Goal: Task Accomplishment & Management: Manage account settings

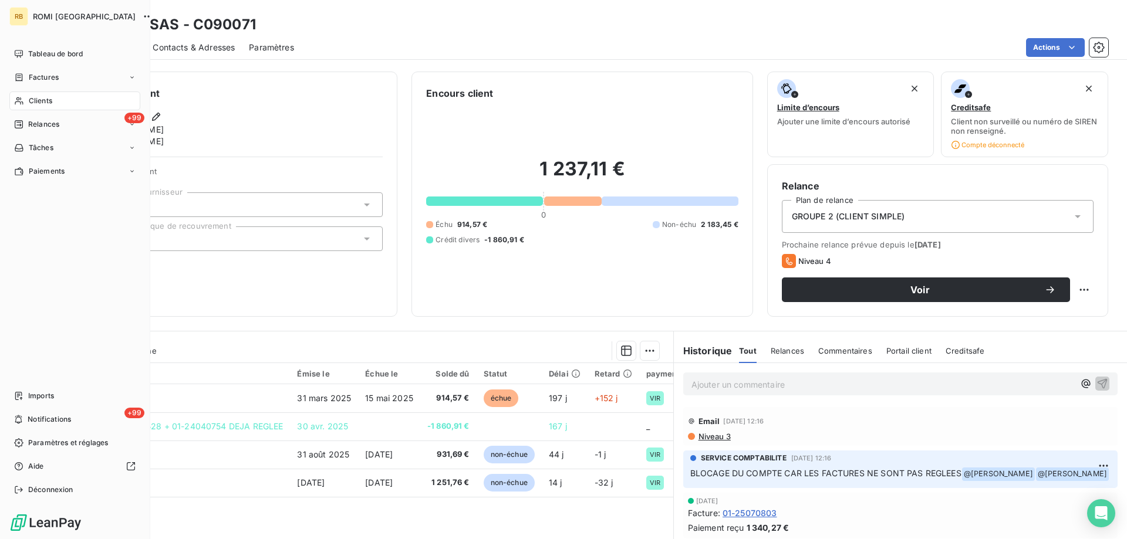
click at [27, 97] on div "Clients" at bounding box center [74, 101] width 131 height 19
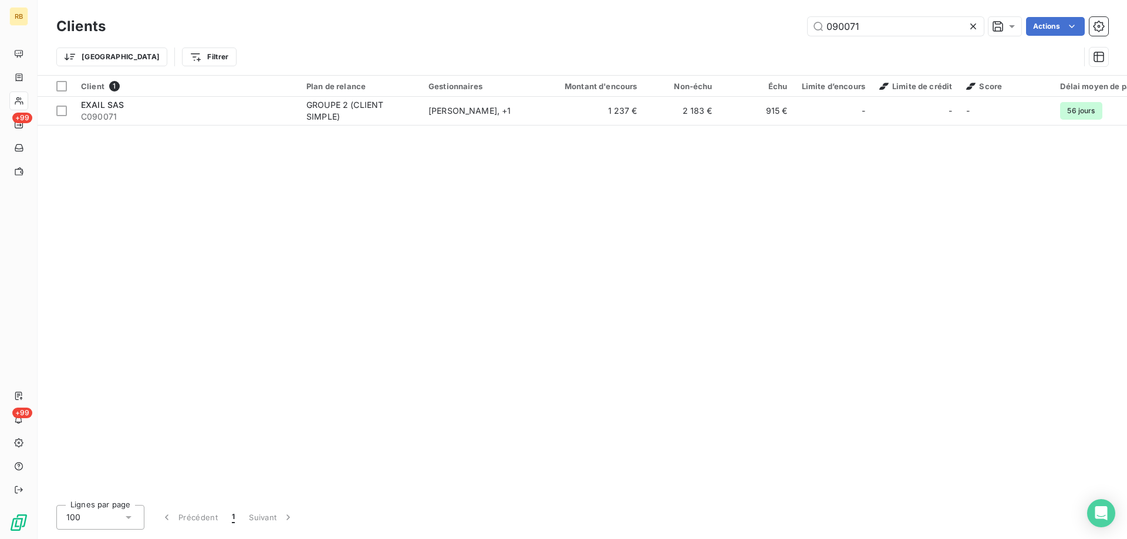
click at [971, 28] on icon at bounding box center [973, 26] width 6 height 6
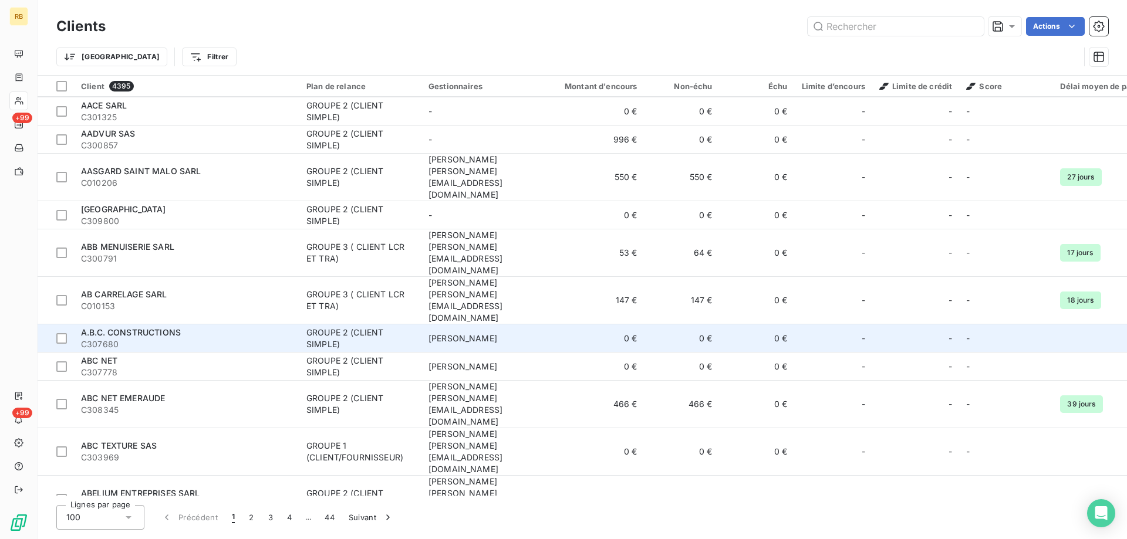
scroll to position [479, 0]
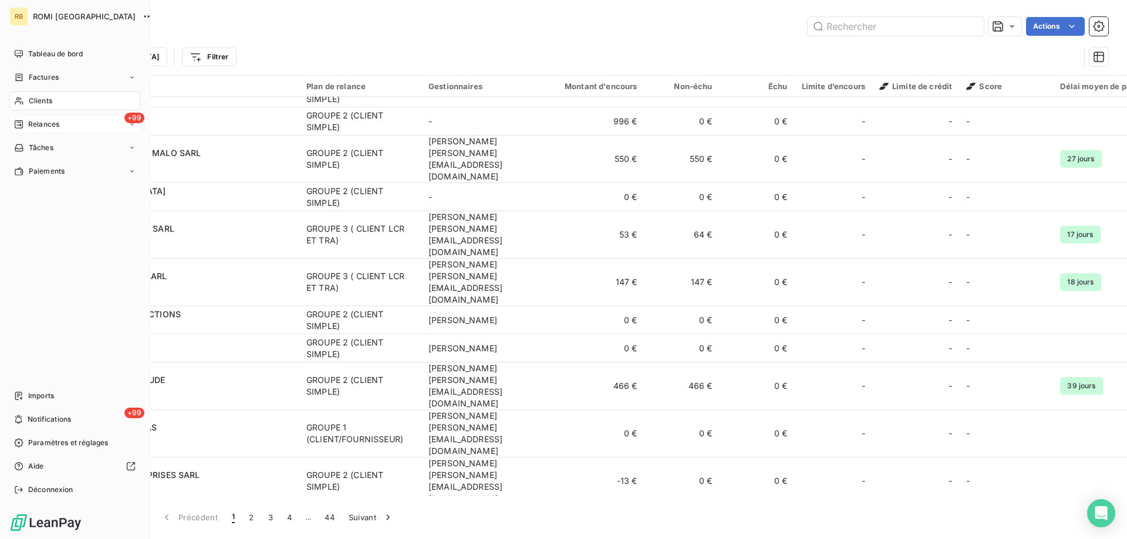
click at [45, 125] on span "Relances" at bounding box center [43, 124] width 31 height 11
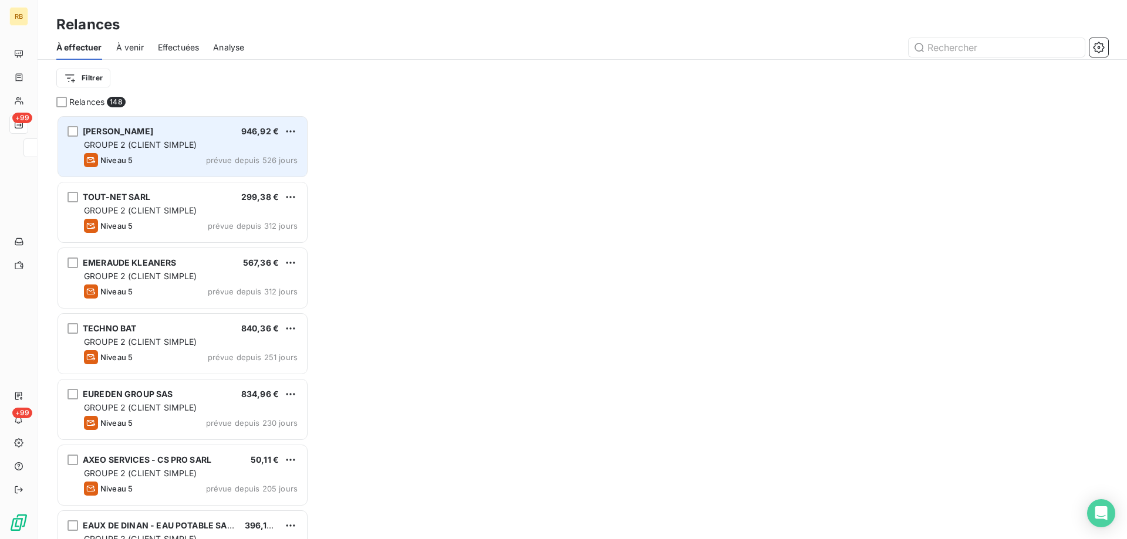
scroll to position [424, 252]
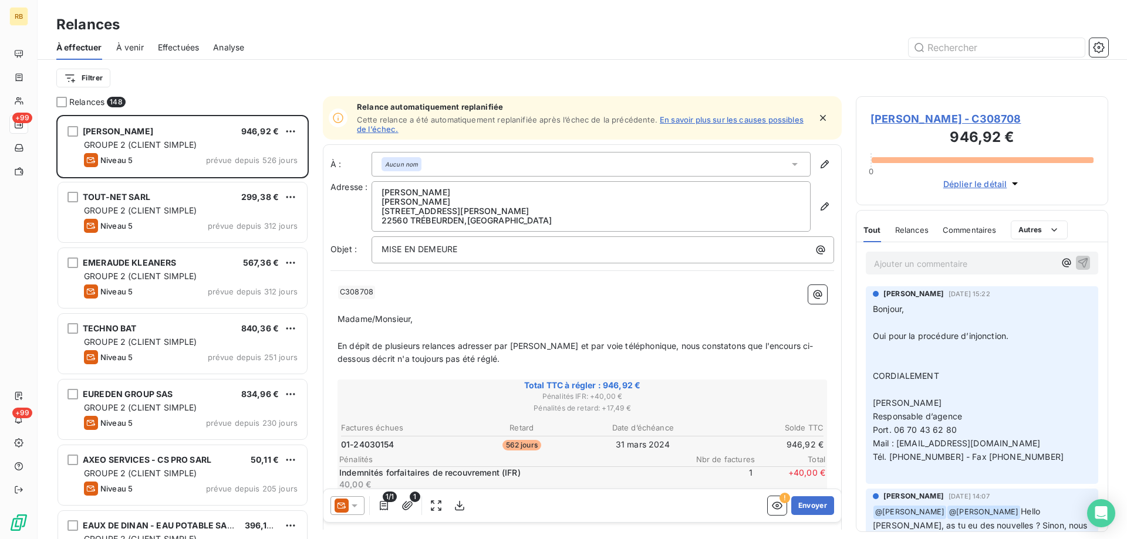
click at [209, 87] on div "Filtrer" at bounding box center [581, 78] width 1051 height 22
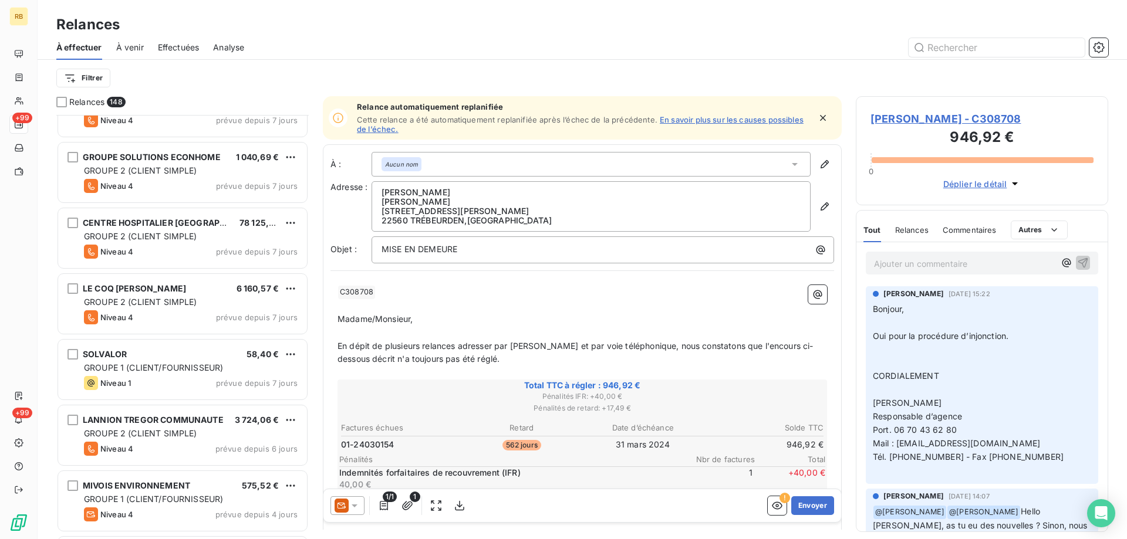
scroll to position [4310, 0]
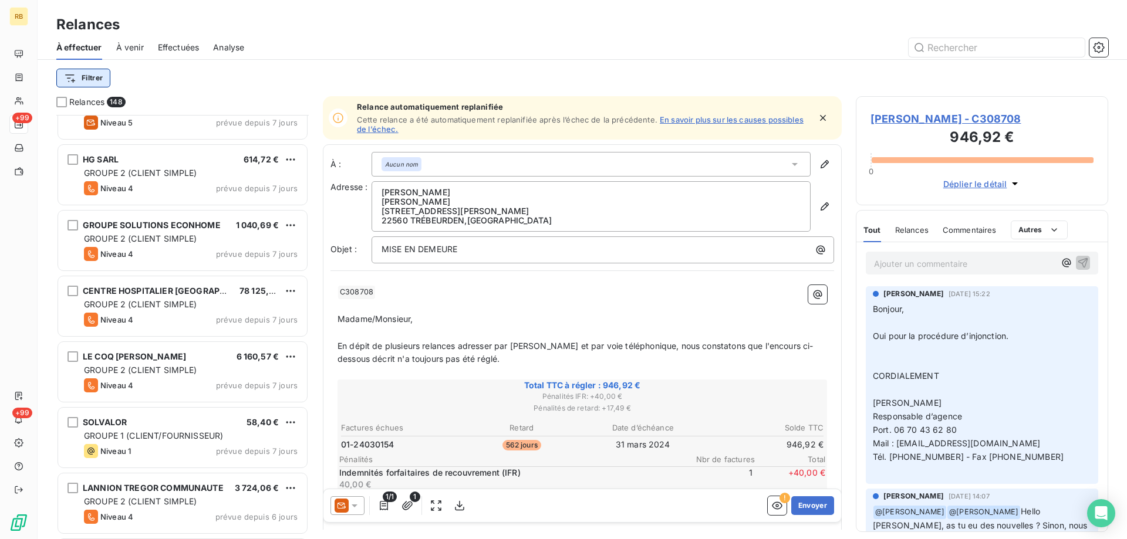
click at [77, 79] on html "RB +99 +99 Relances À effectuer À venir Effectuées Analyse Filtrer Relances 148…" at bounding box center [563, 269] width 1127 height 539
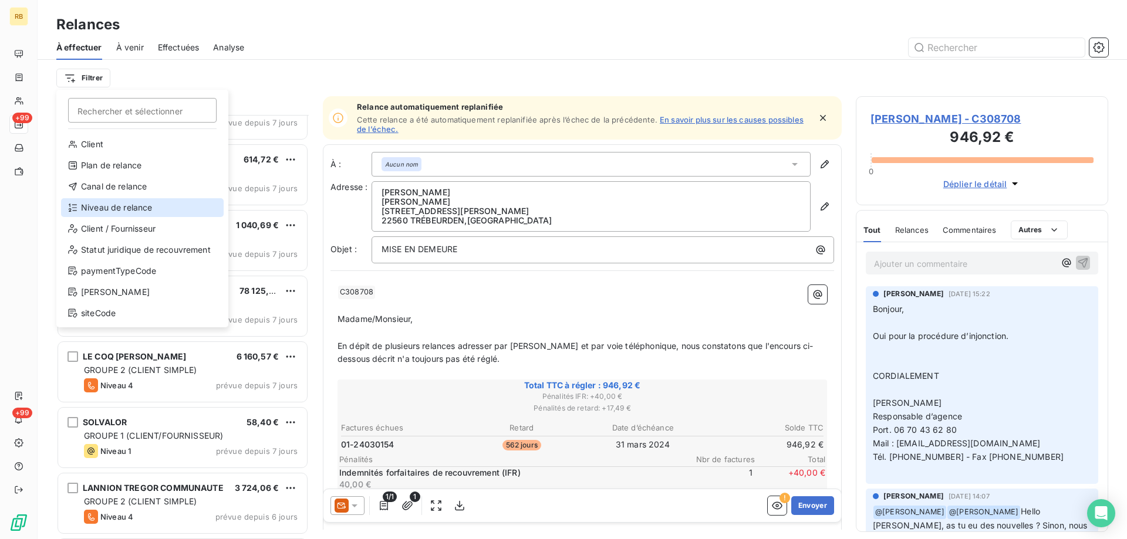
click at [138, 211] on div "Niveau de relance" at bounding box center [142, 207] width 163 height 19
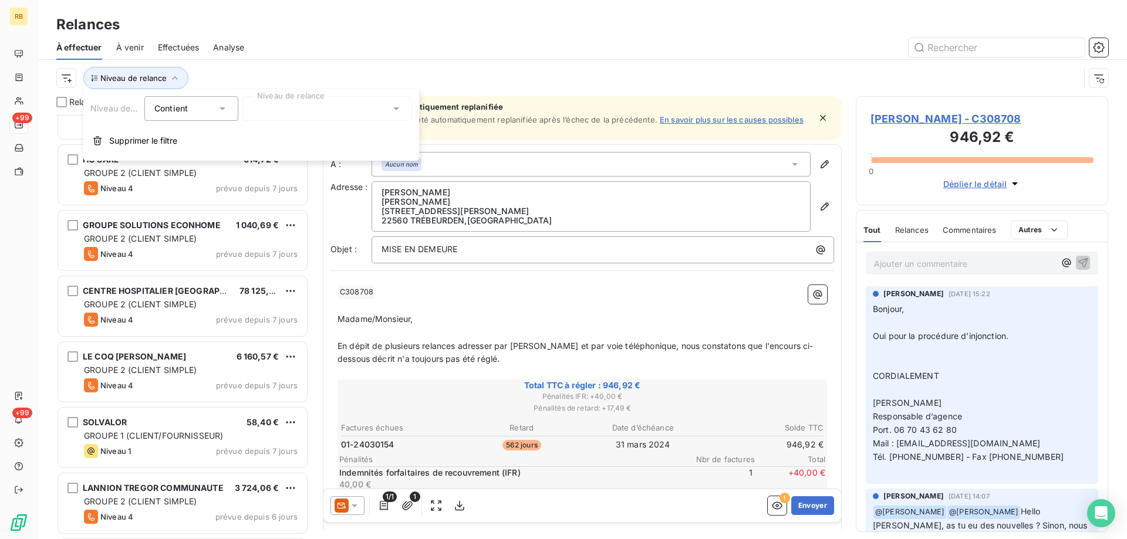
click at [310, 117] on div at bounding box center [327, 108] width 169 height 25
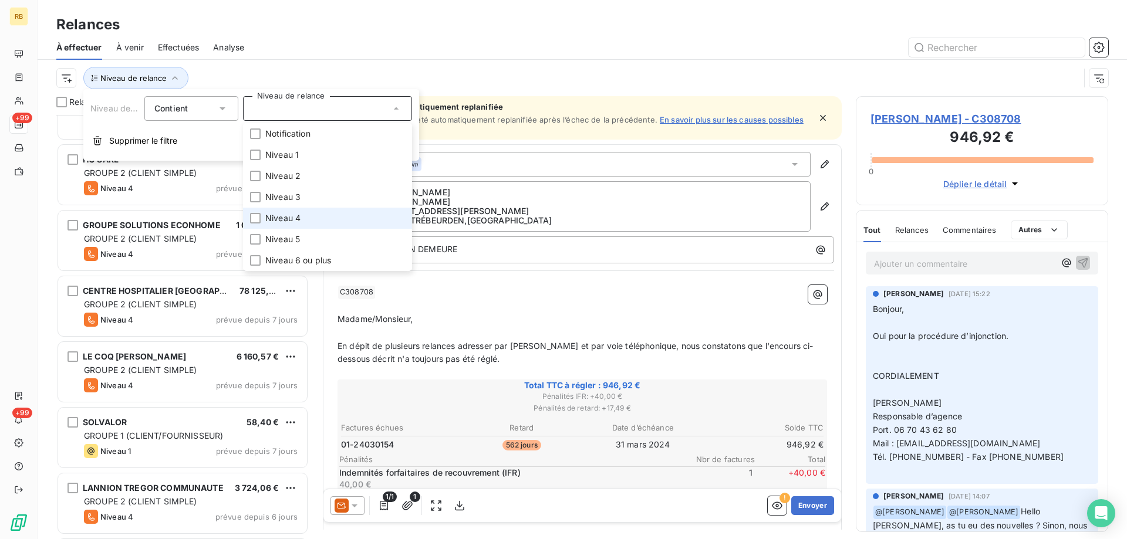
click at [272, 219] on span "Niveau 4" at bounding box center [282, 218] width 35 height 12
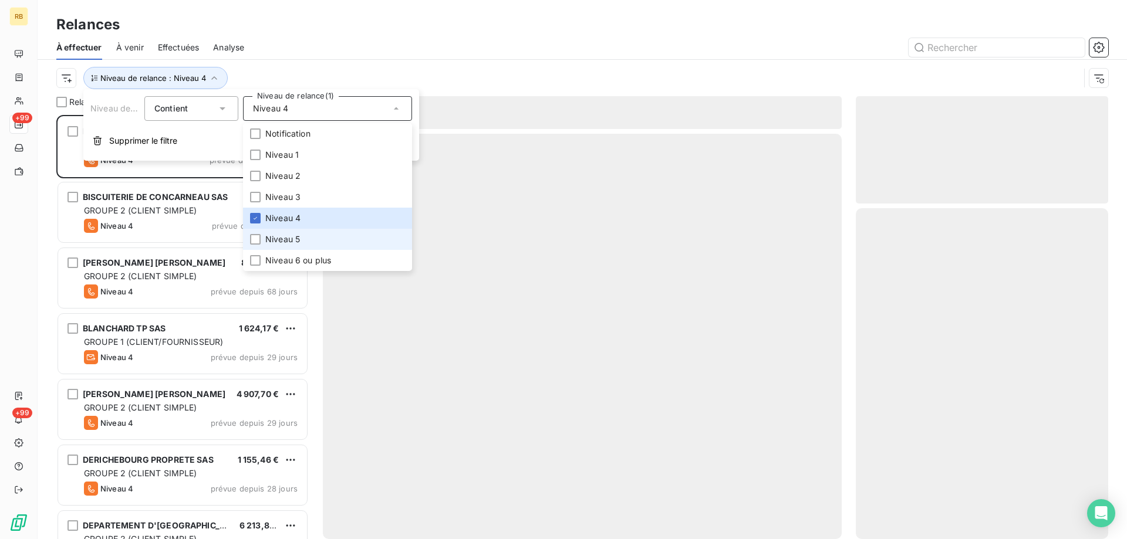
scroll to position [424, 252]
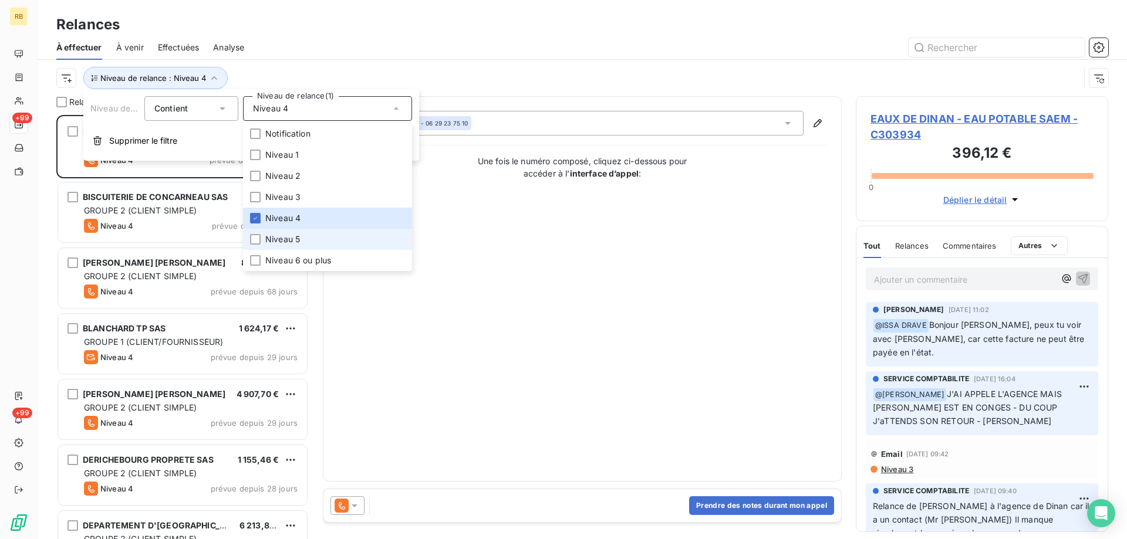
click at [262, 238] on li "Niveau 5" at bounding box center [327, 239] width 169 height 21
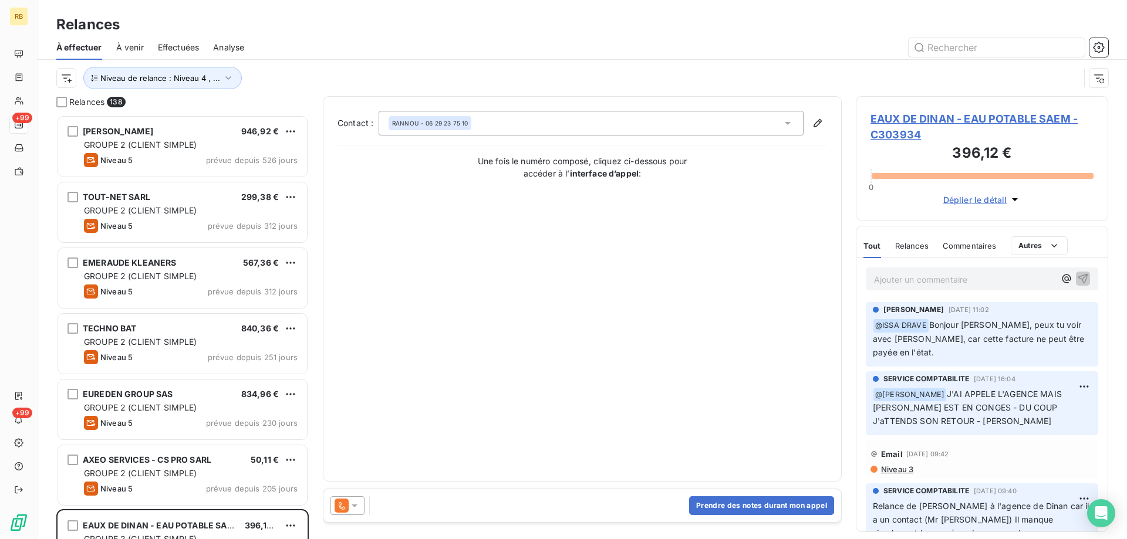
click at [361, 49] on div at bounding box center [683, 47] width 850 height 19
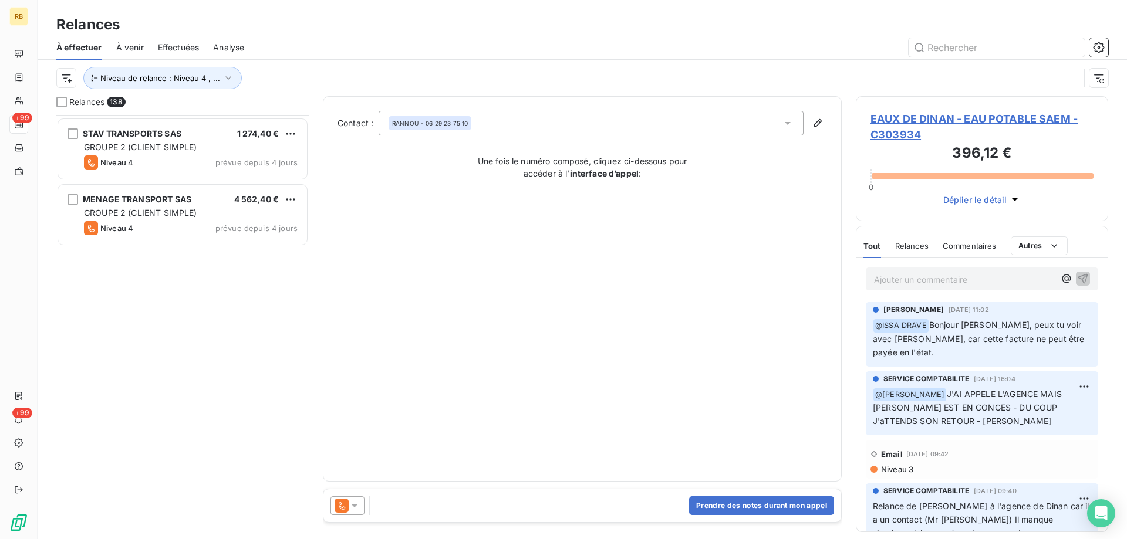
scroll to position [4968, 0]
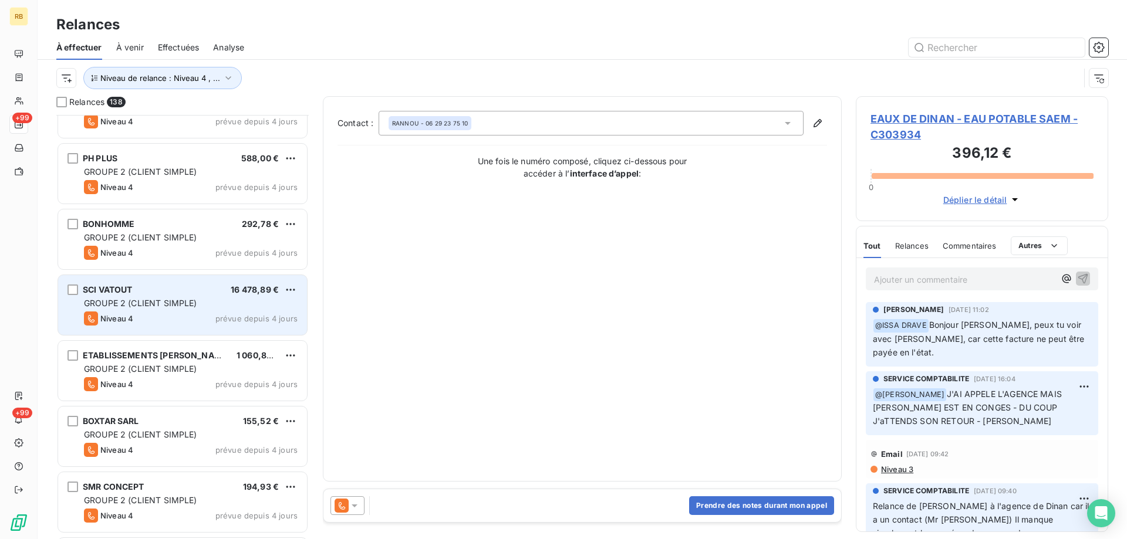
click at [189, 292] on div "SCI VATOUT 16 478,89 €" at bounding box center [191, 290] width 214 height 11
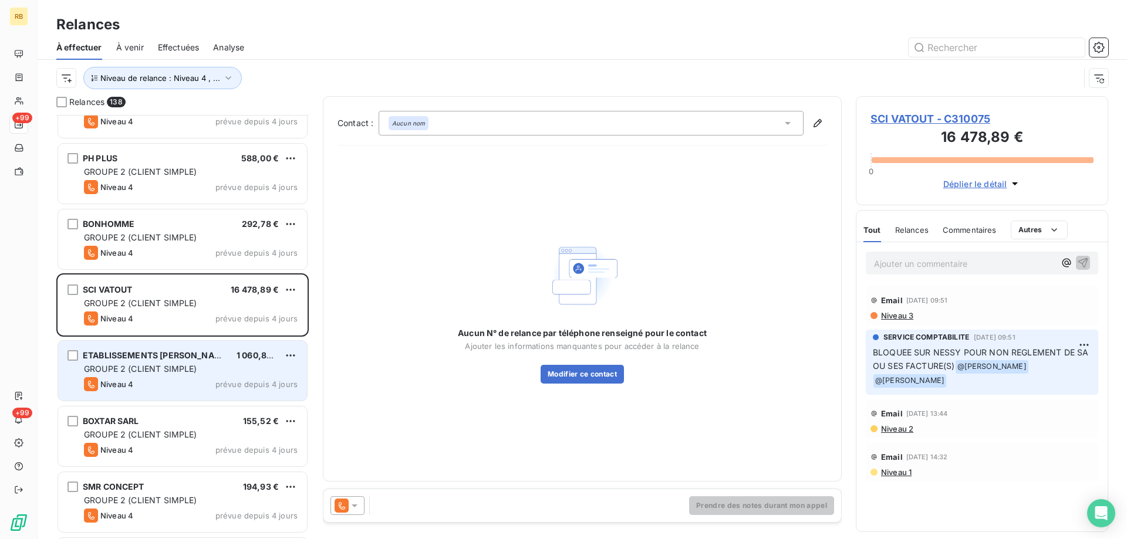
click at [132, 365] on span "GROUPE 2 (CLIENT SIMPLE)" at bounding box center [140, 369] width 113 height 10
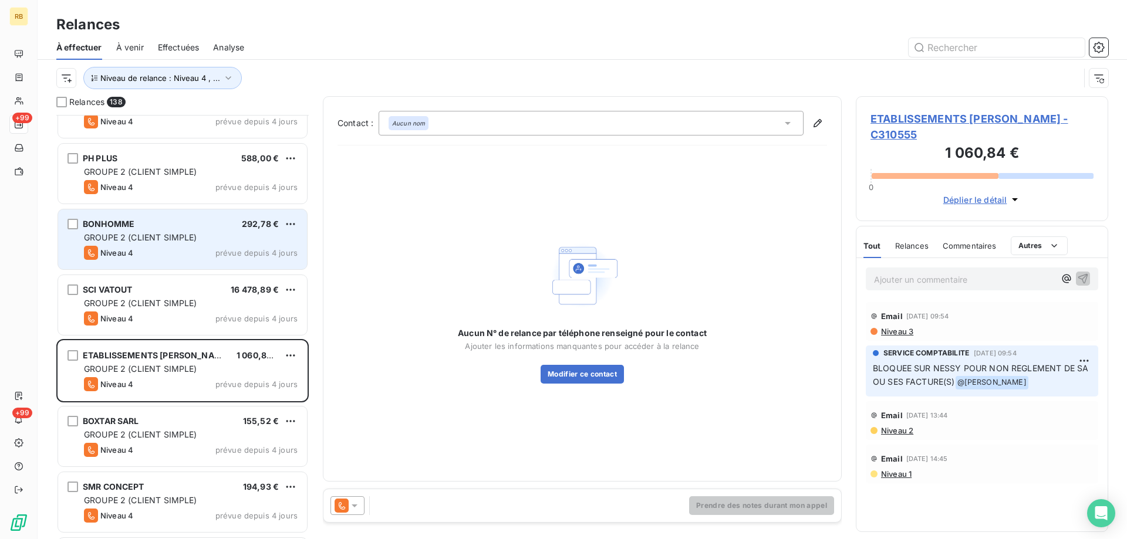
click at [167, 249] on div "Niveau 4 prévue depuis 4 jours" at bounding box center [191, 253] width 214 height 14
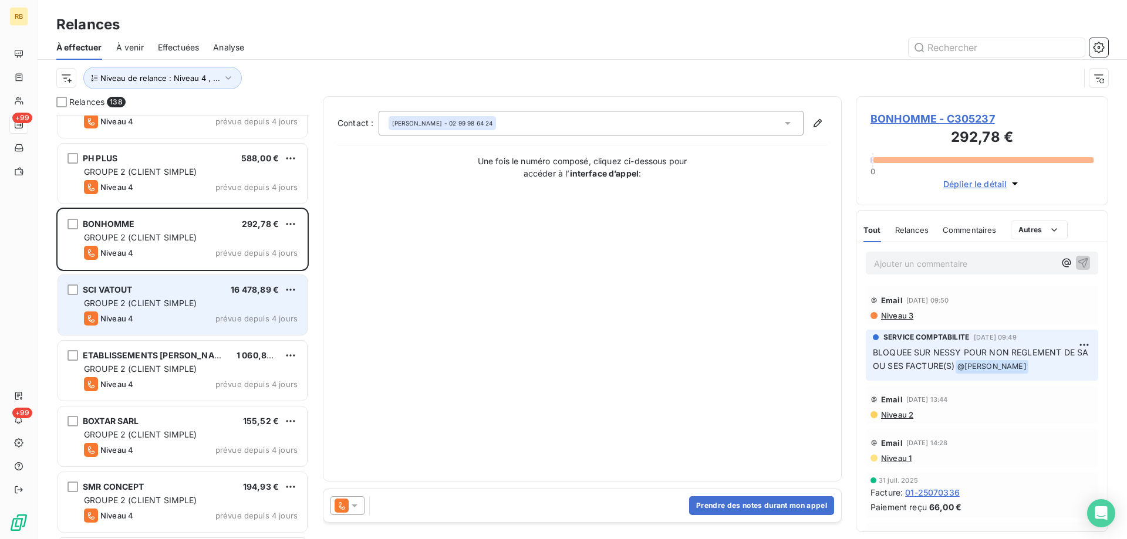
click at [171, 310] on div "SCI VATOUT 16 478,89 € GROUPE 2 (CLIENT SIMPLE) Niveau 4 prévue depuis 4 jours" at bounding box center [182, 305] width 249 height 60
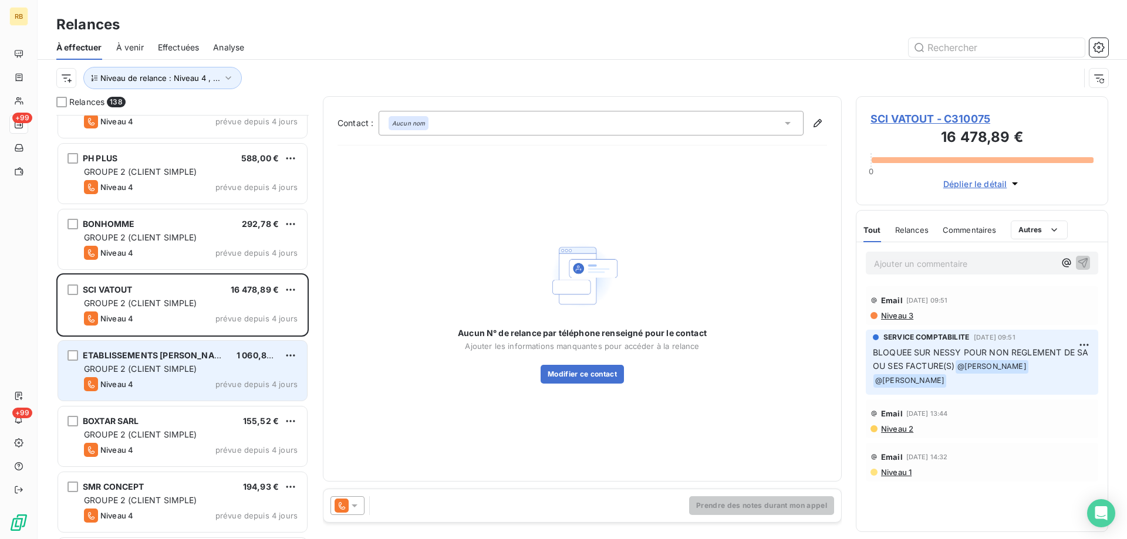
click at [168, 387] on div "Niveau 4 prévue depuis 4 jours" at bounding box center [191, 384] width 214 height 14
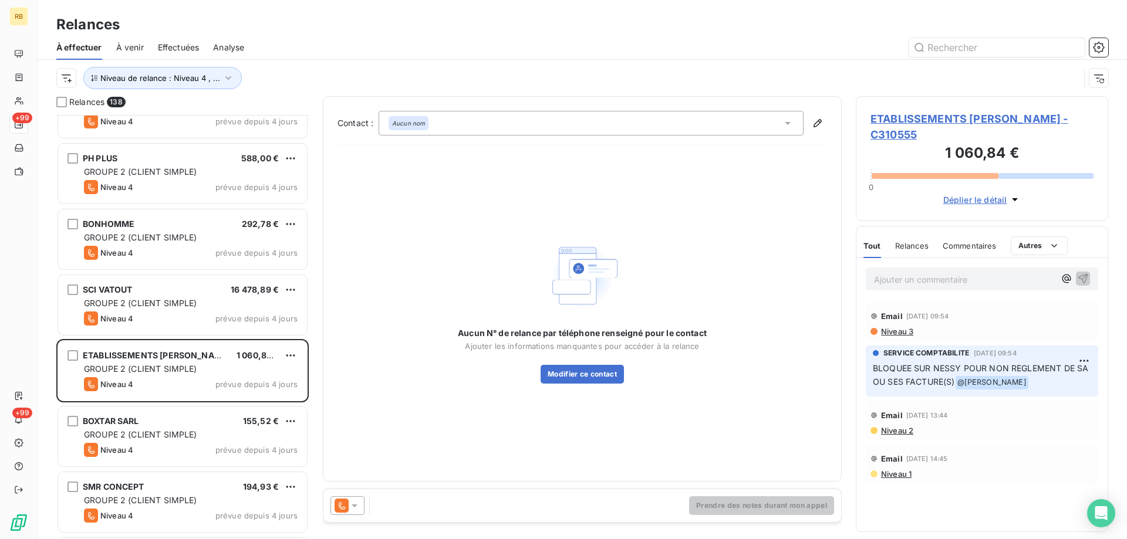
click at [779, 126] on div "Aucun nom" at bounding box center [590, 123] width 425 height 25
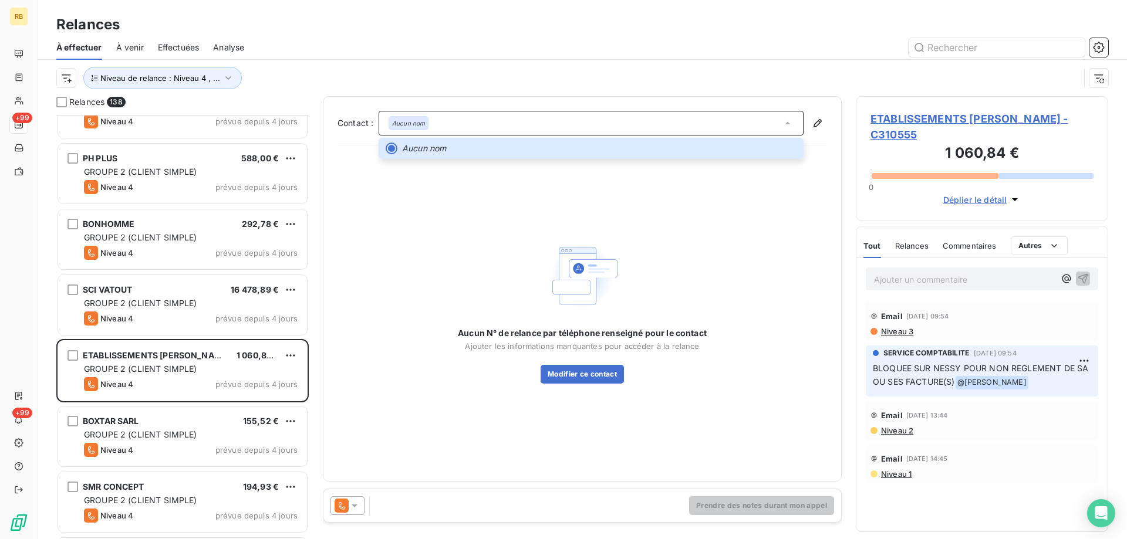
click at [466, 222] on div "Aucun N° de relance par téléphone renseigné pour le contact Ajouter les informa…" at bounding box center [581, 311] width 489 height 312
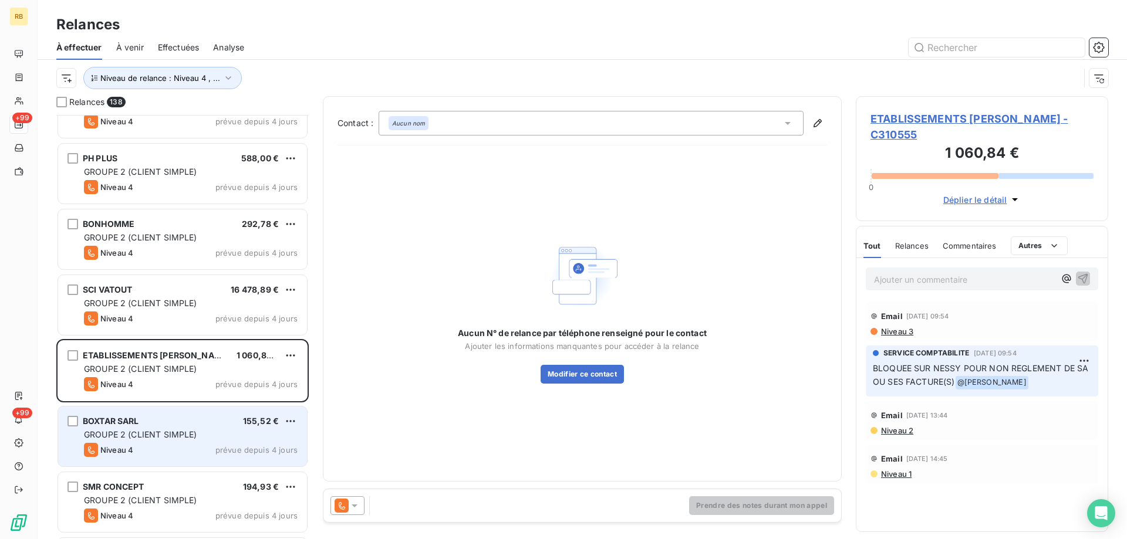
click at [177, 447] on div "Niveau 4 prévue depuis 4 jours" at bounding box center [191, 450] width 214 height 14
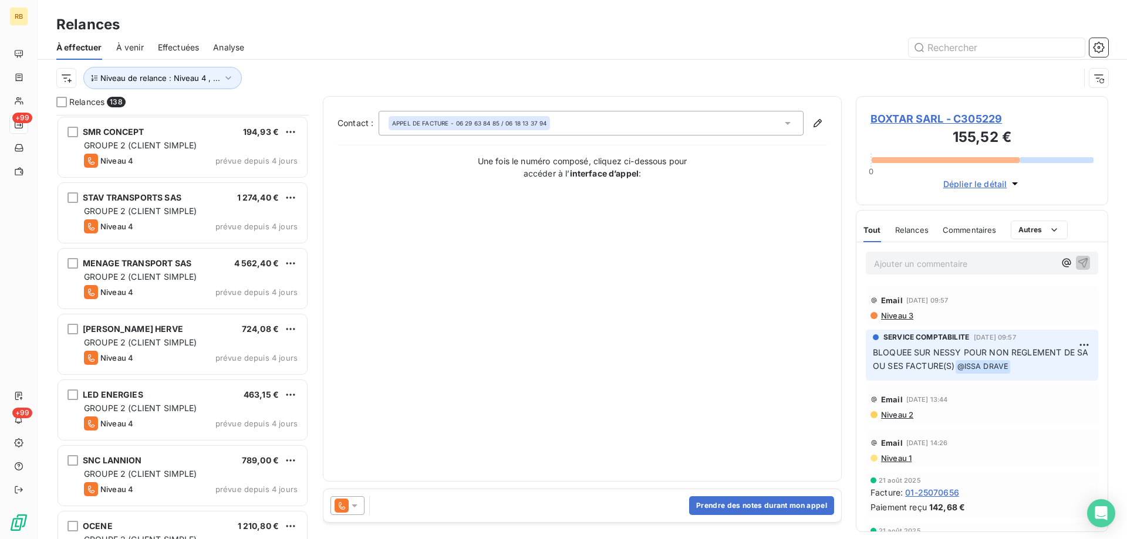
scroll to position [5327, 0]
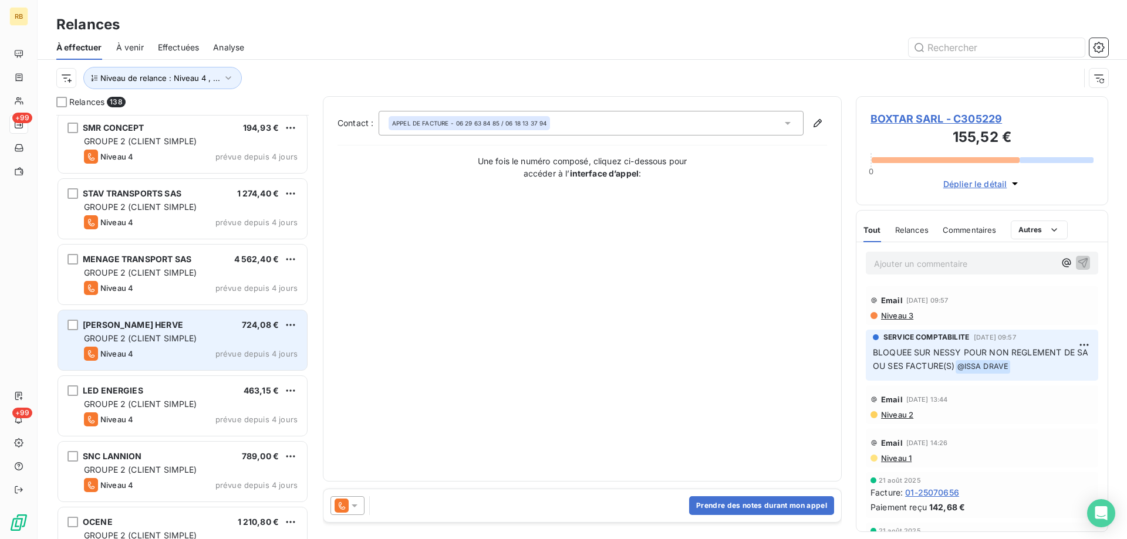
click at [187, 351] on div "Niveau 4 prévue depuis 4 jours" at bounding box center [191, 354] width 214 height 14
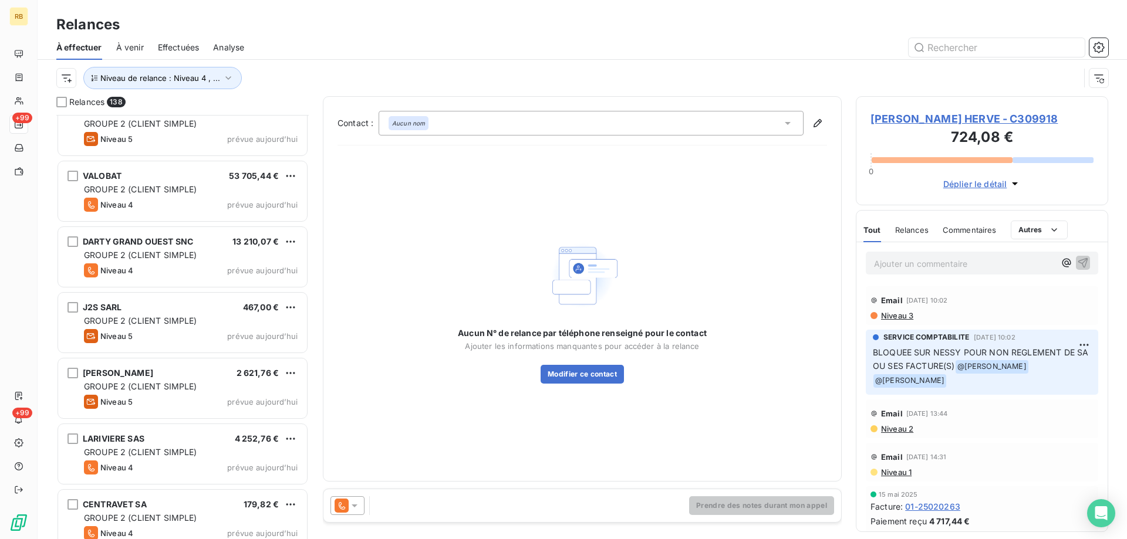
scroll to position [8645, 0]
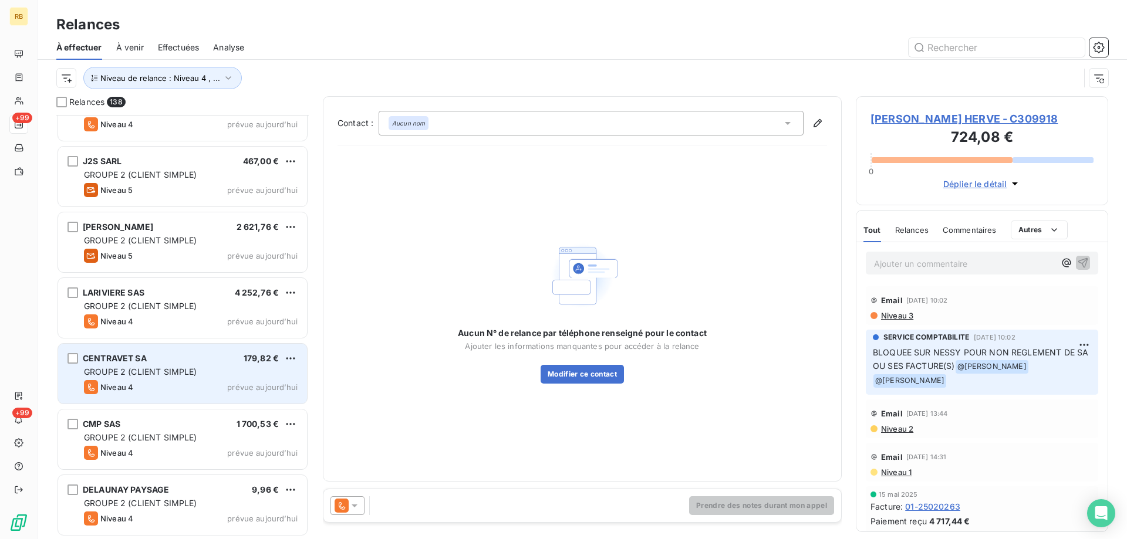
click at [203, 370] on div "GROUPE 2 (CLIENT SIMPLE)" at bounding box center [191, 372] width 214 height 12
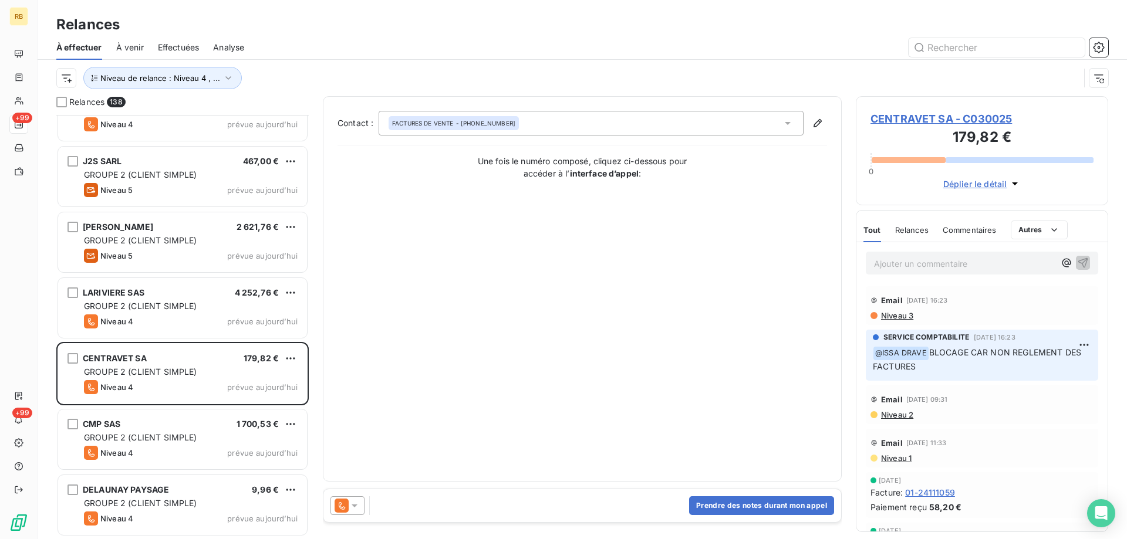
click at [907, 313] on span "Niveau 3" at bounding box center [896, 315] width 33 height 9
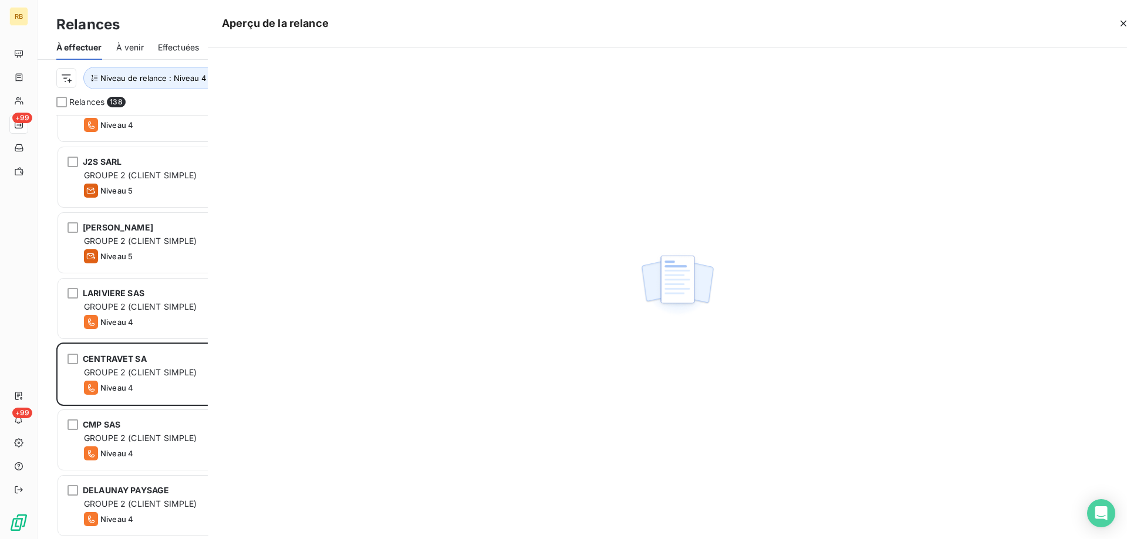
scroll to position [424, 252]
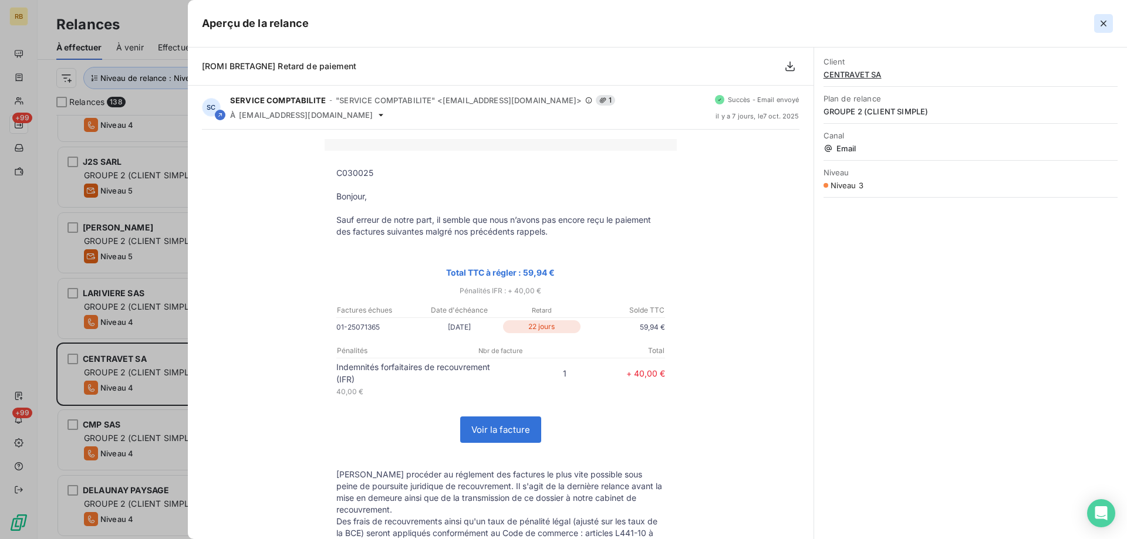
click at [1104, 22] on icon "button" at bounding box center [1103, 24] width 6 height 6
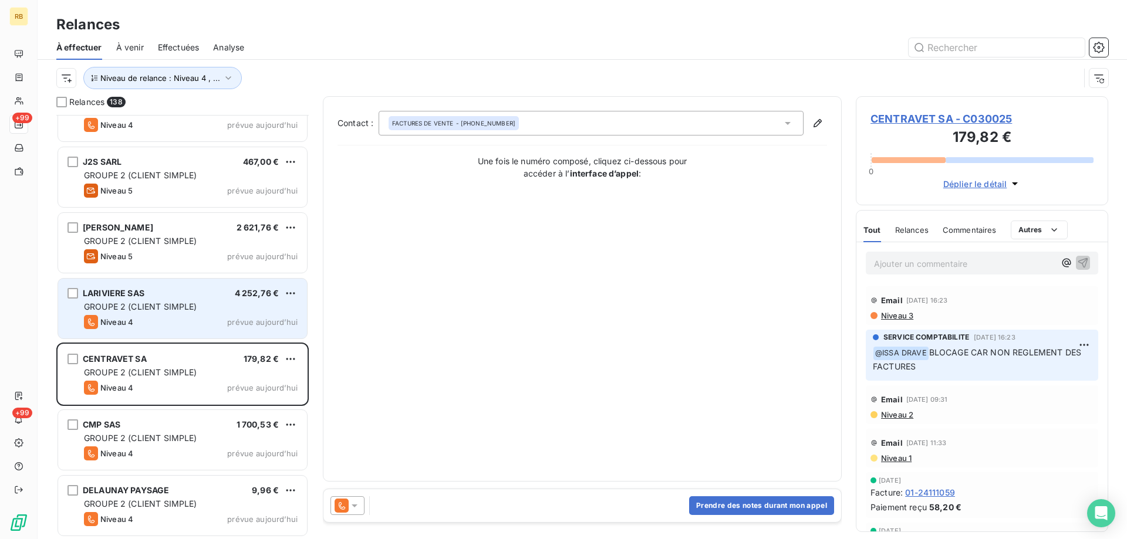
scroll to position [8645, 0]
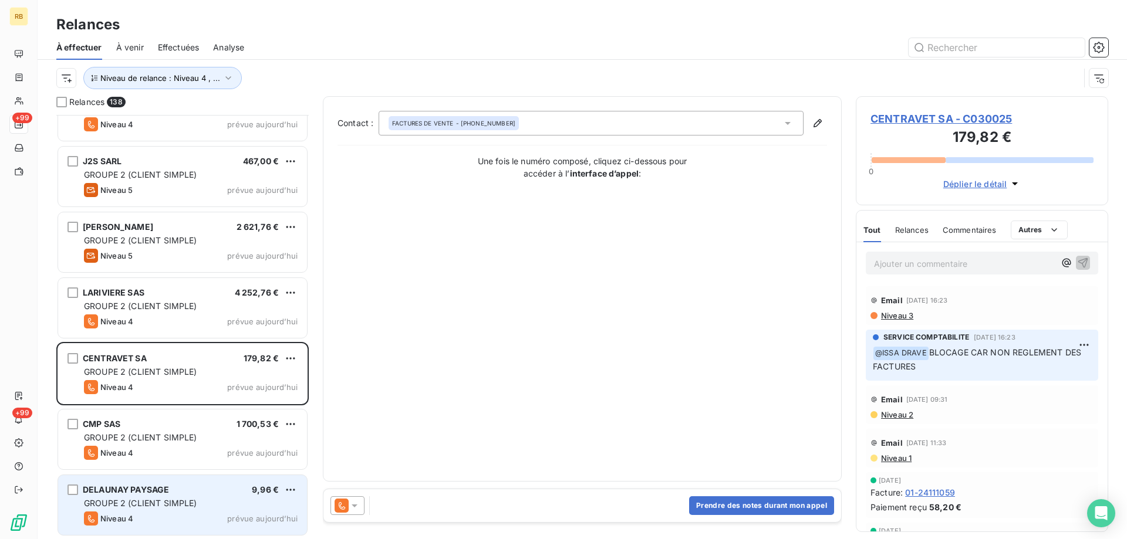
click at [223, 485] on div "DELAUNAY PAYSAGE 9,96 €" at bounding box center [191, 490] width 214 height 11
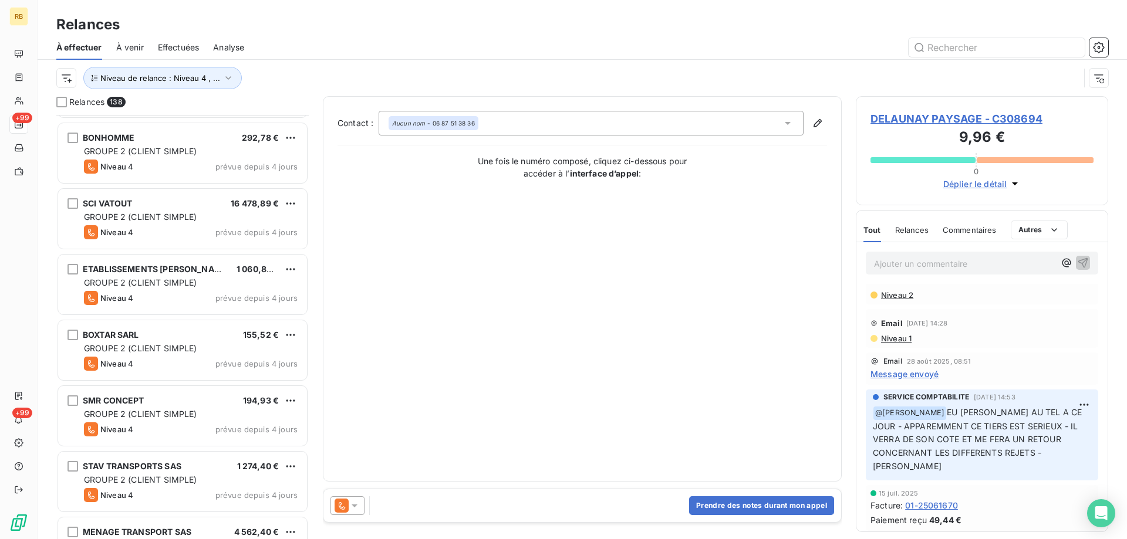
scroll to position [4635, 0]
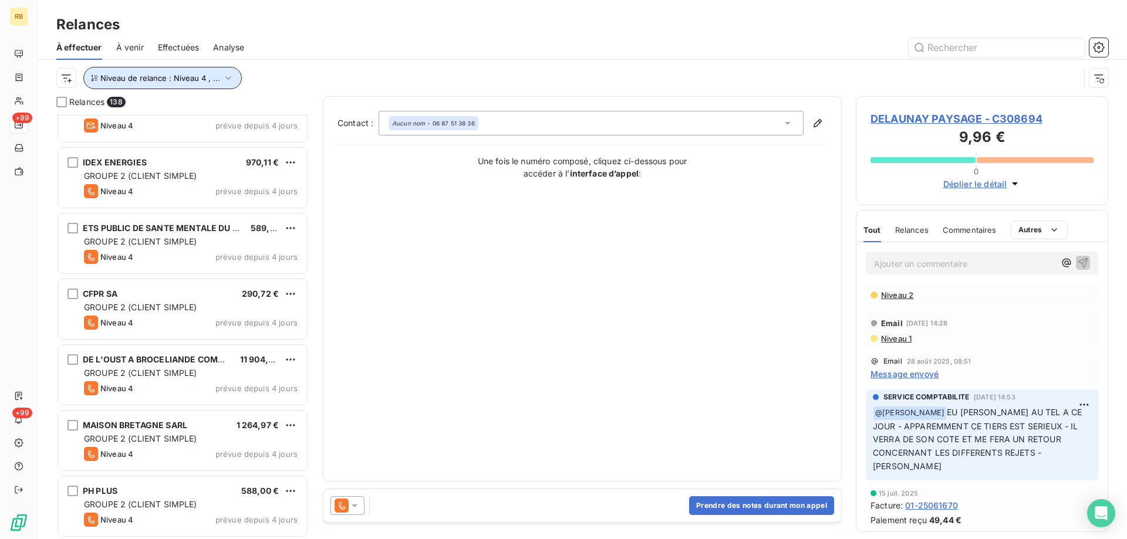
click at [226, 80] on icon "button" at bounding box center [228, 78] width 12 height 12
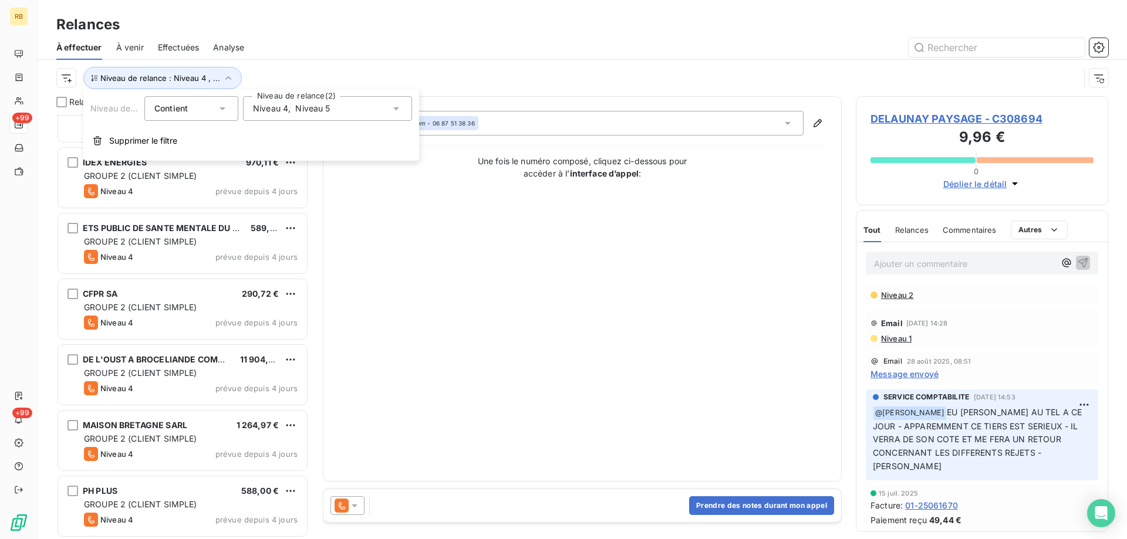
click at [347, 80] on div "Niveau de relance : Niveau 4 , ..." at bounding box center [567, 78] width 1023 height 22
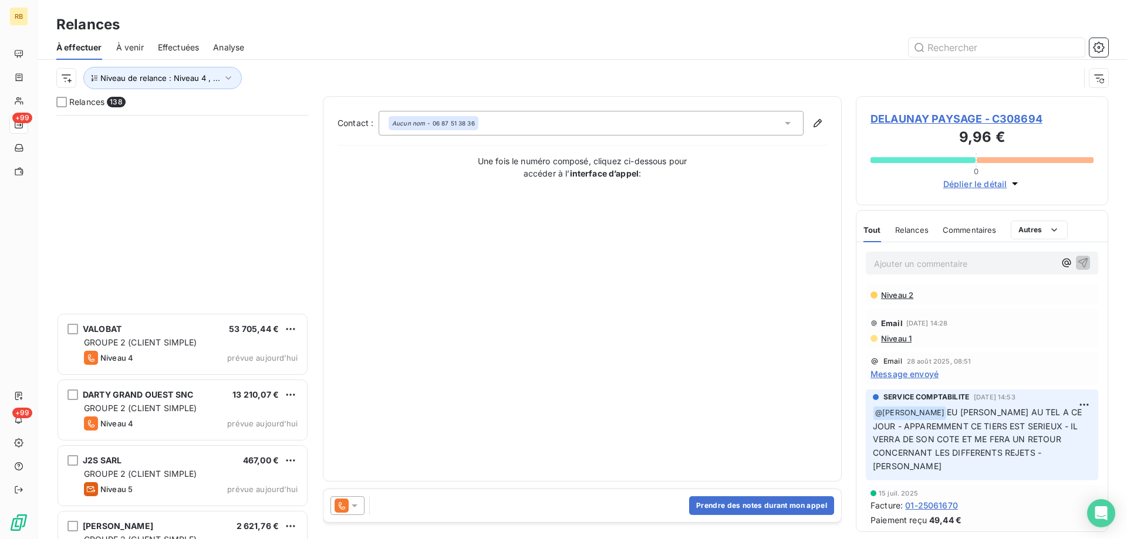
scroll to position [8645, 0]
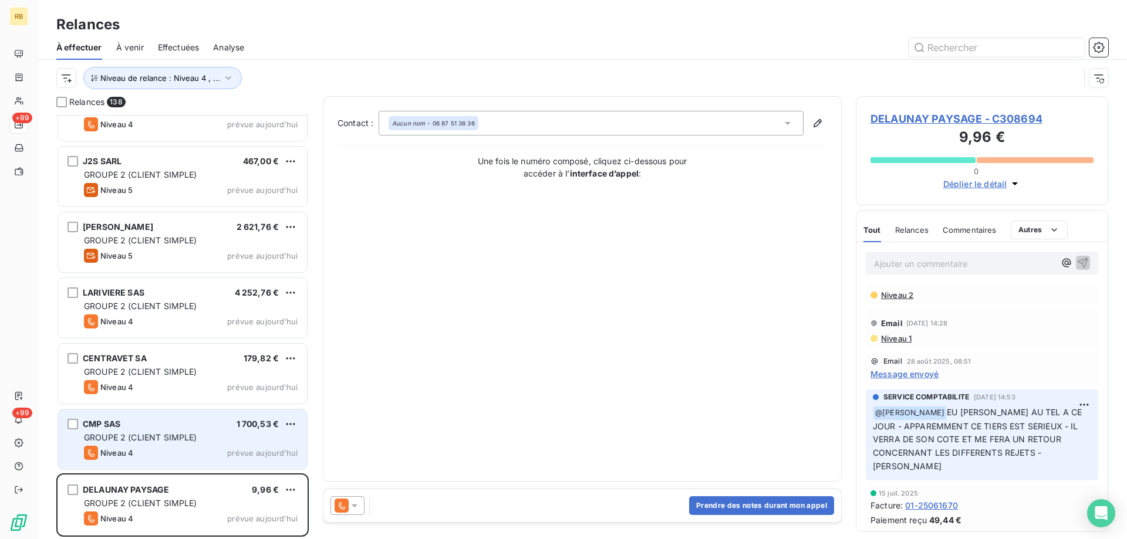
click at [209, 427] on div "CMP SAS 1 700,53 €" at bounding box center [191, 424] width 214 height 11
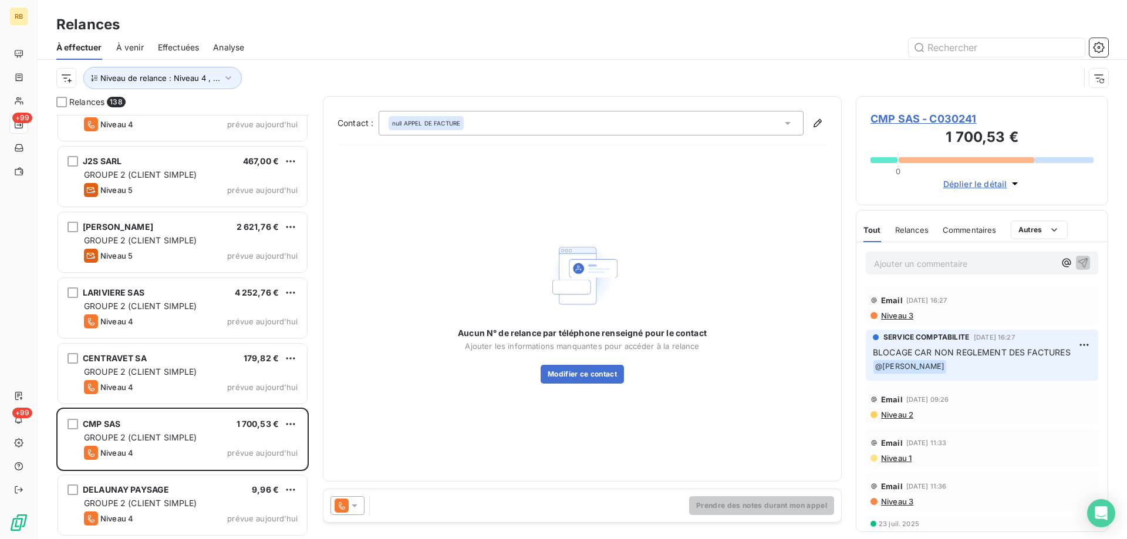
click at [892, 115] on span "CMP SAS - C030241" at bounding box center [981, 119] width 223 height 16
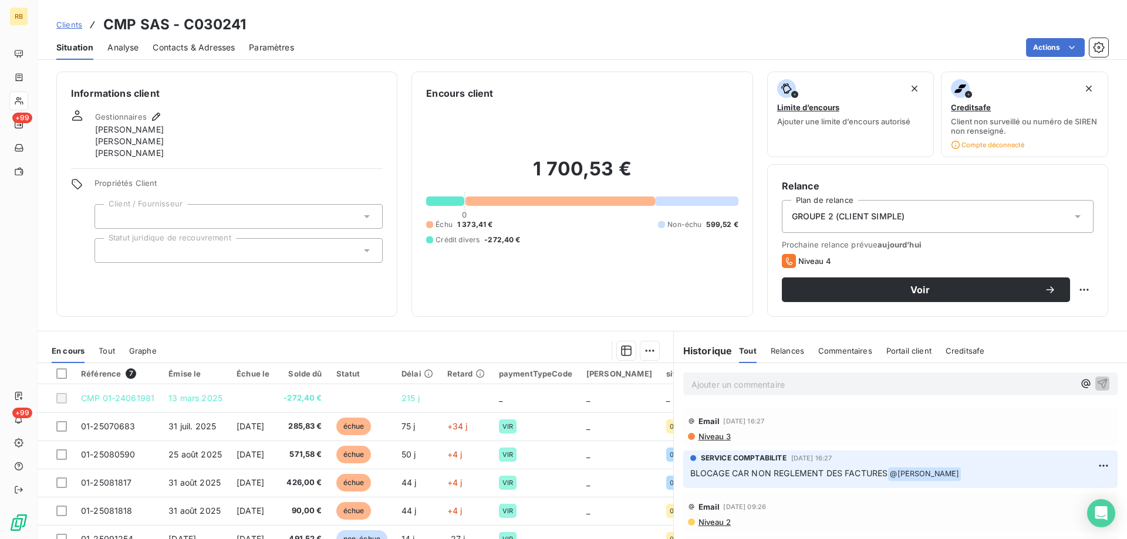
click at [180, 46] on span "Contacts & Adresses" at bounding box center [194, 48] width 82 height 12
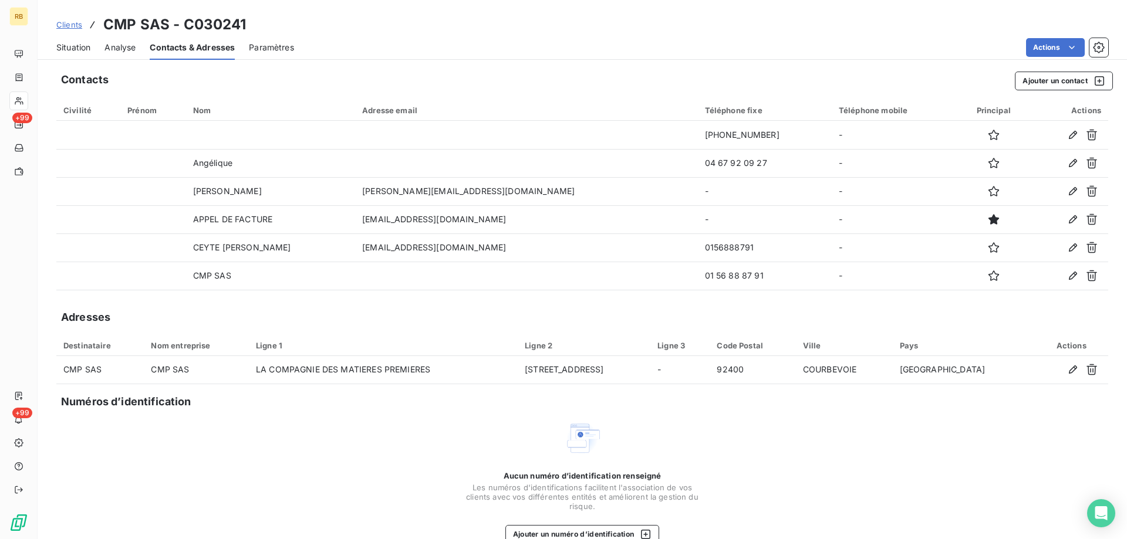
click at [72, 46] on span "Situation" at bounding box center [73, 48] width 34 height 12
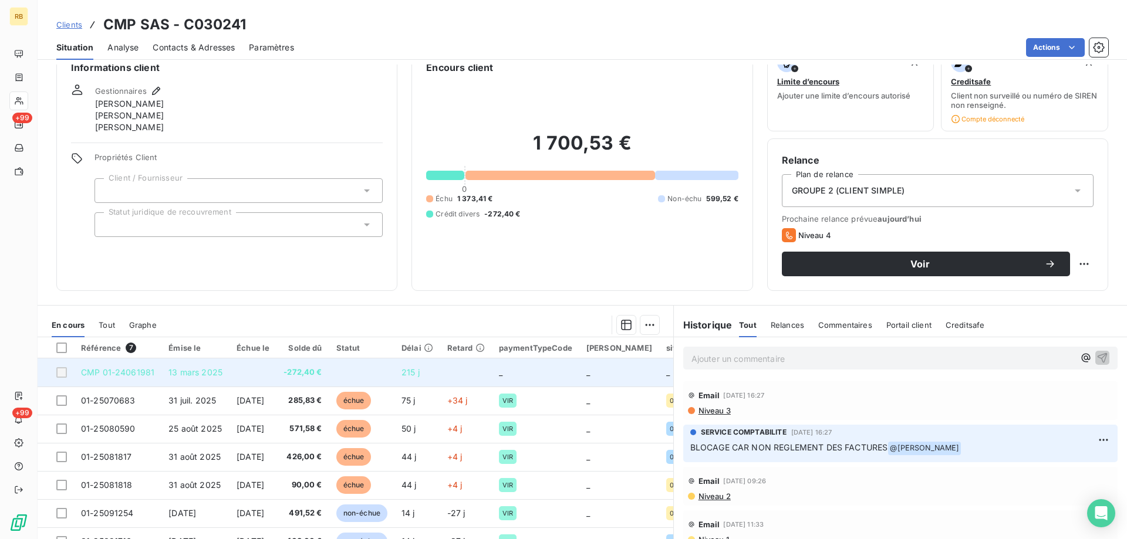
scroll to position [25, 0]
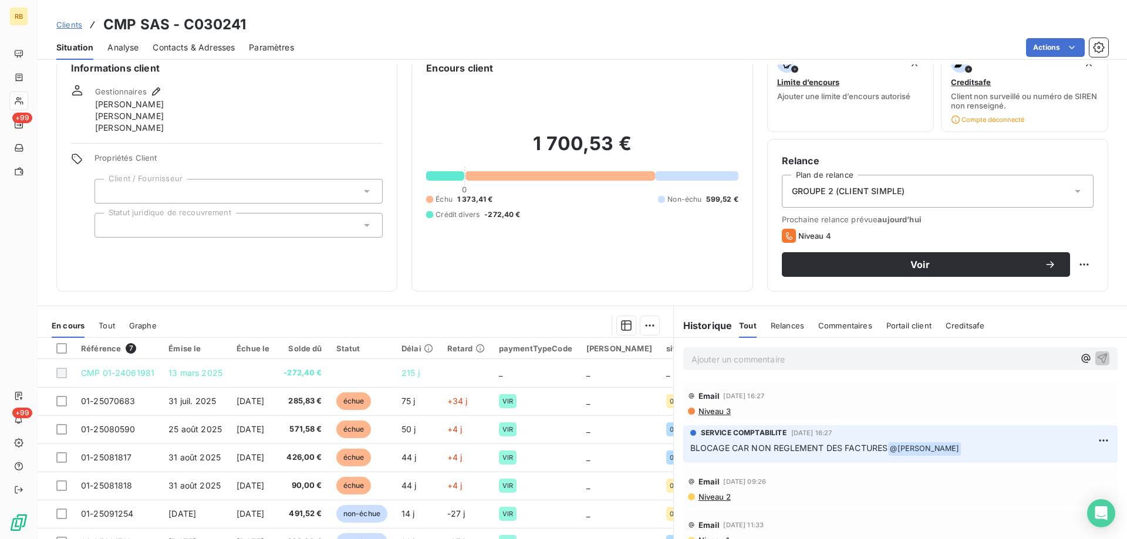
click at [184, 45] on span "Contacts & Adresses" at bounding box center [194, 48] width 82 height 12
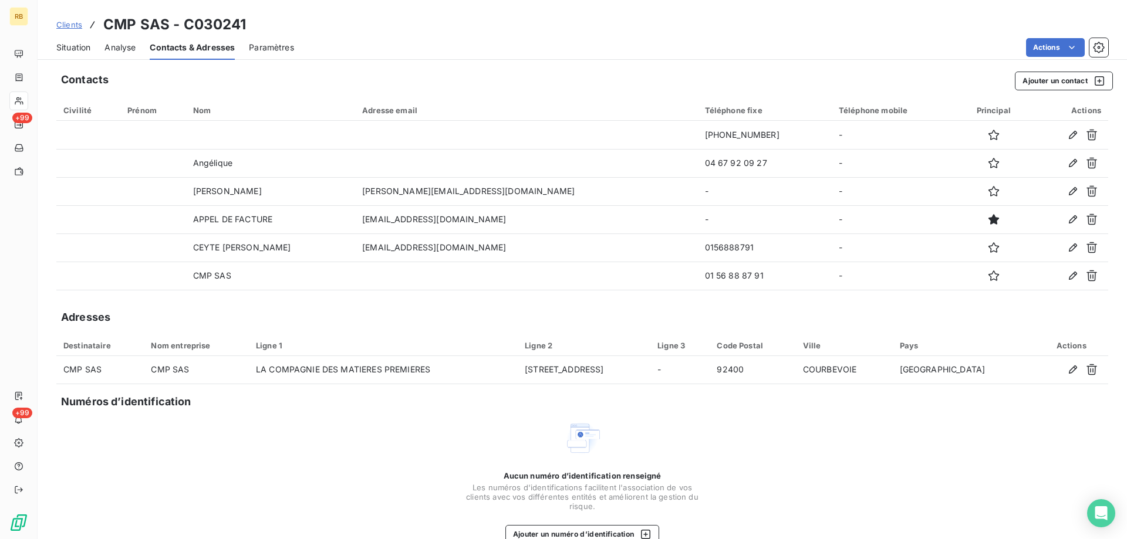
click at [66, 49] on span "Situation" at bounding box center [73, 48] width 34 height 12
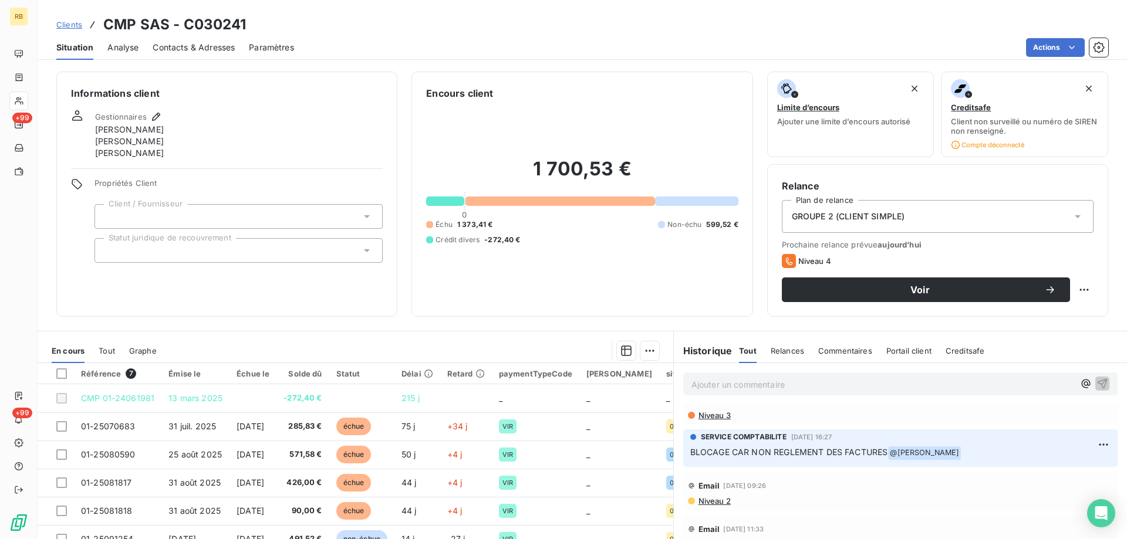
scroll to position [0, 0]
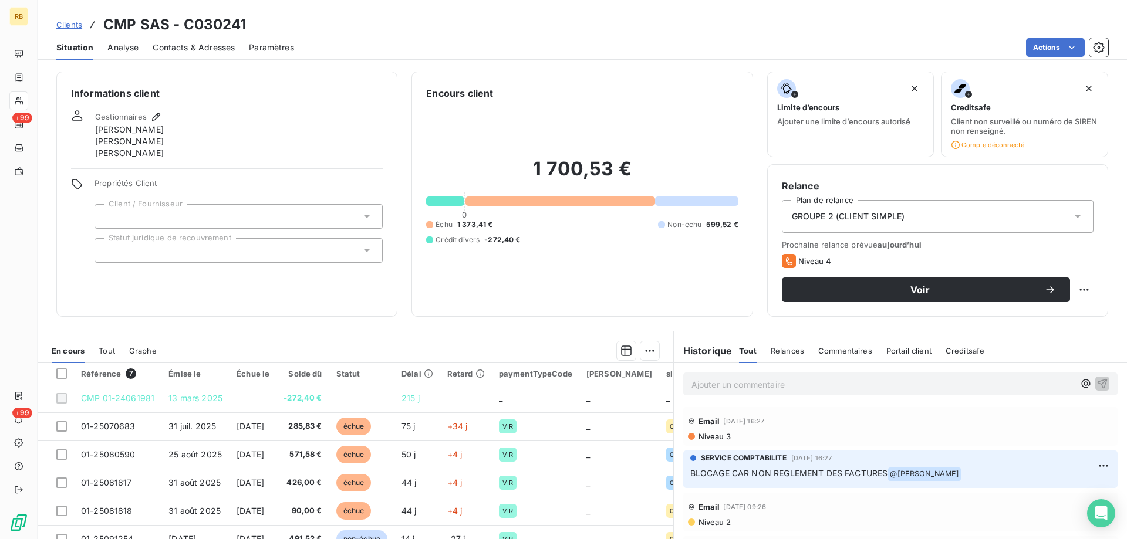
click at [217, 45] on span "Contacts & Adresses" at bounding box center [194, 48] width 82 height 12
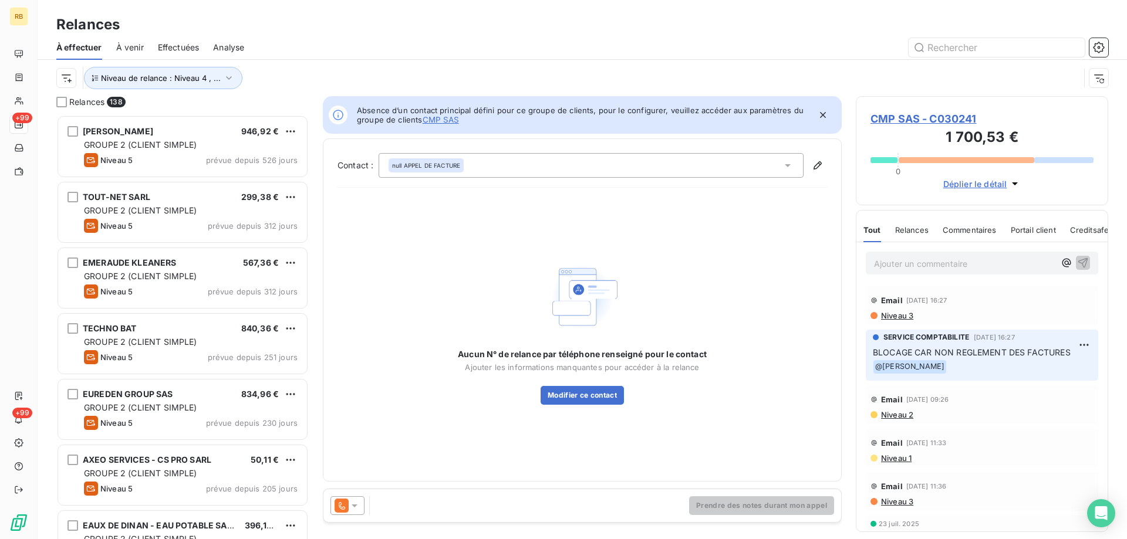
scroll to position [424, 252]
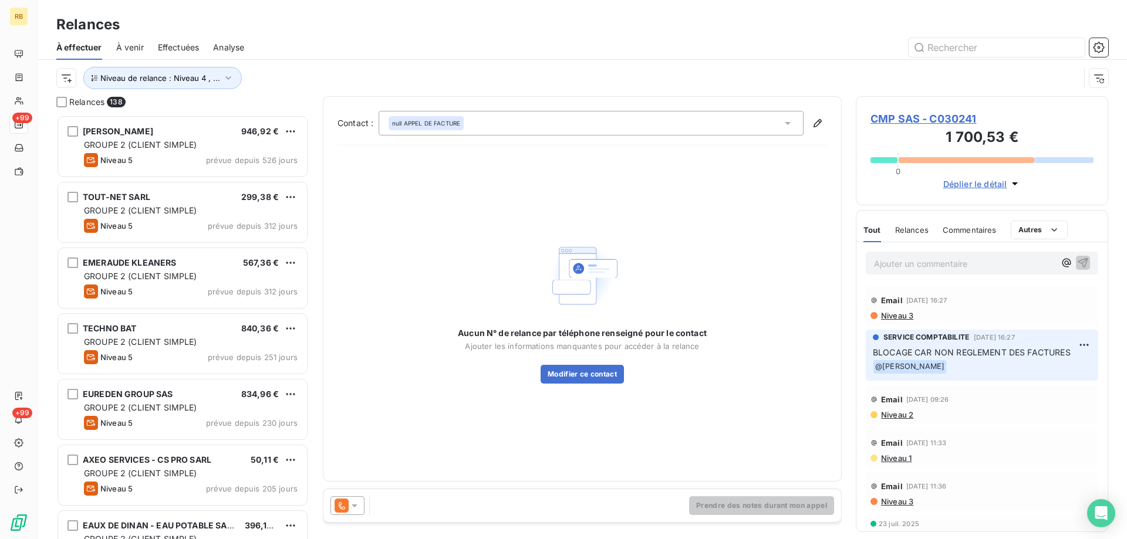
click at [769, 72] on div "Niveau de relance : Niveau 4 , ..." at bounding box center [567, 78] width 1023 height 22
click at [510, 67] on div "Niveau de relance : Niveau 4 , ..." at bounding box center [567, 78] width 1023 height 22
click at [739, 76] on div "Niveau de relance : Niveau 4 , ..." at bounding box center [567, 78] width 1023 height 22
click at [941, 120] on span "CMP SAS - C030241" at bounding box center [981, 119] width 223 height 16
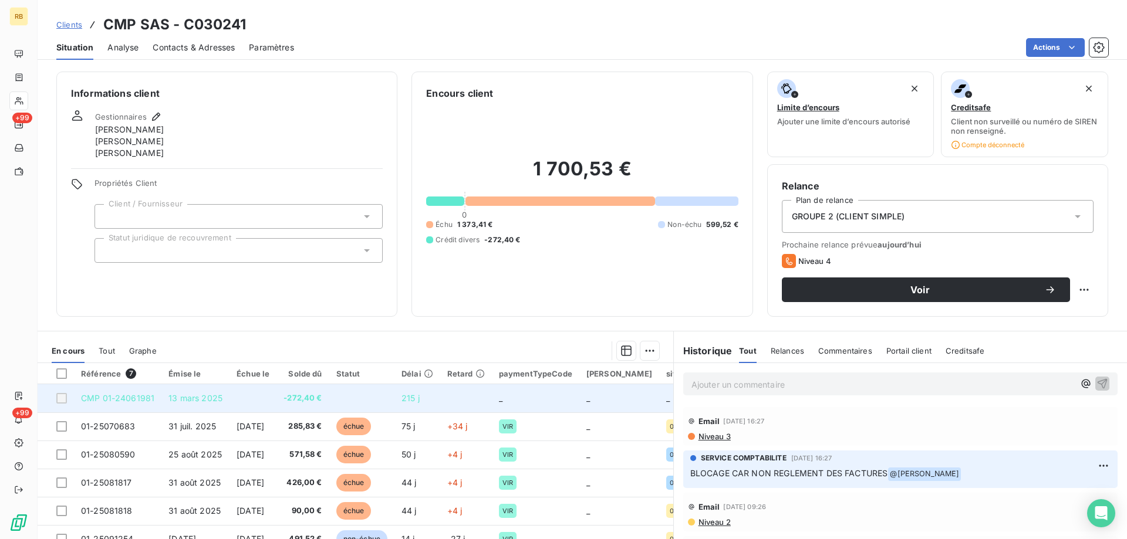
scroll to position [60, 0]
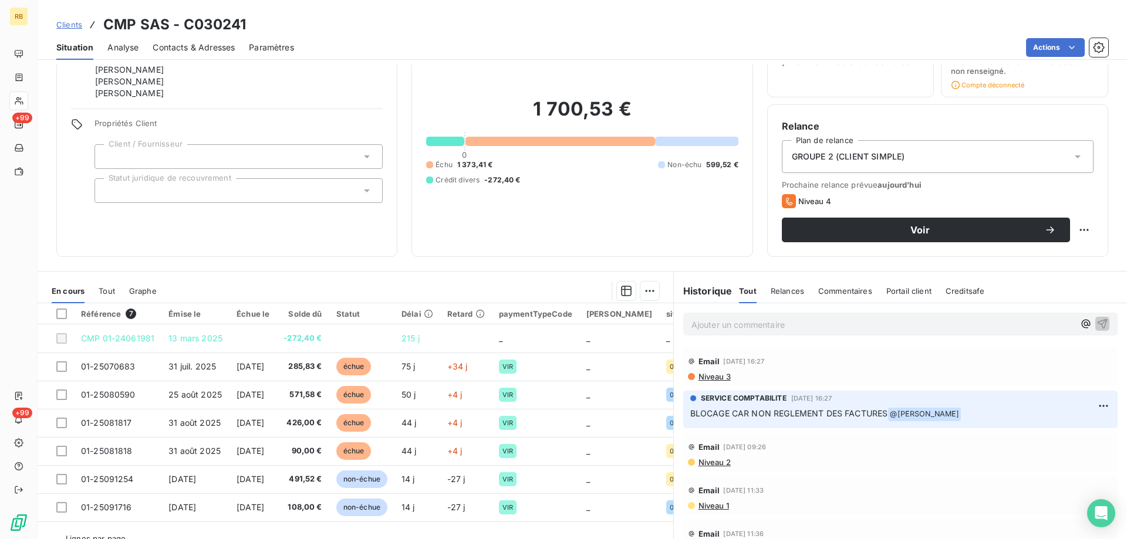
click at [727, 378] on span "Niveau 3" at bounding box center [713, 376] width 33 height 9
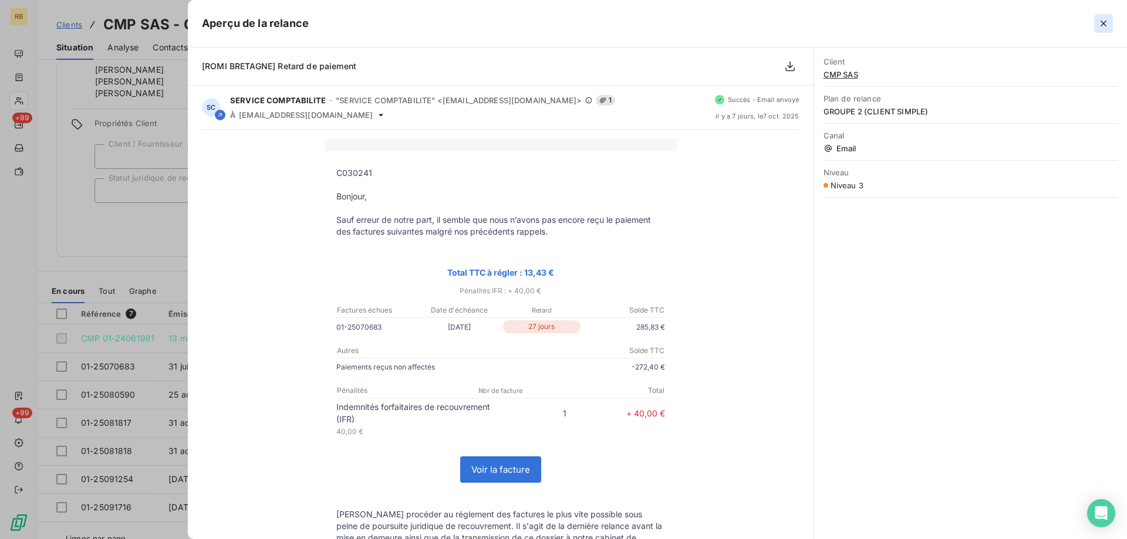
click at [1100, 19] on icon "button" at bounding box center [1103, 24] width 12 height 12
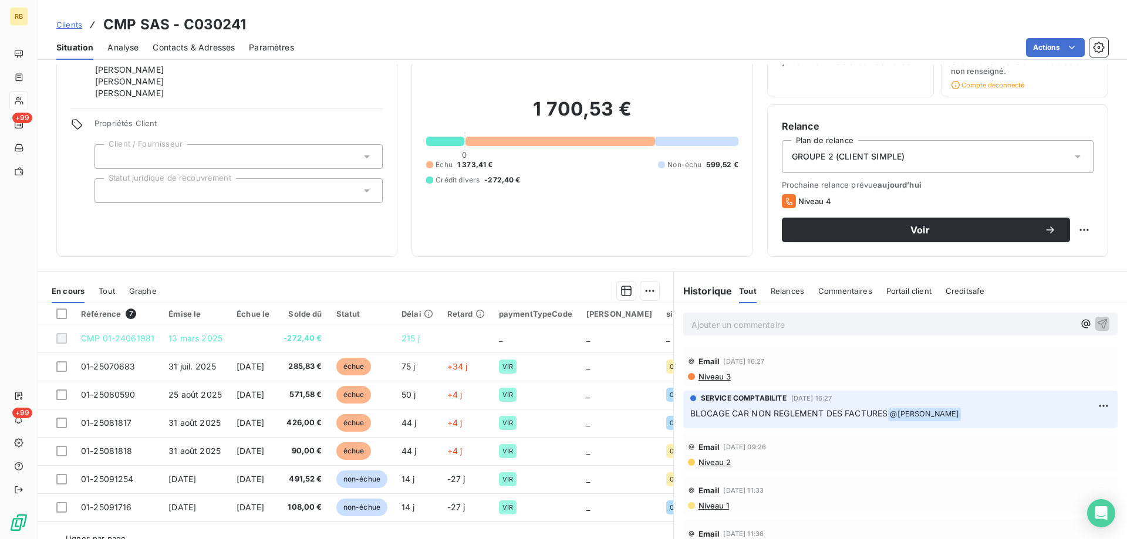
click at [188, 48] on span "Contacts & Adresses" at bounding box center [194, 48] width 82 height 12
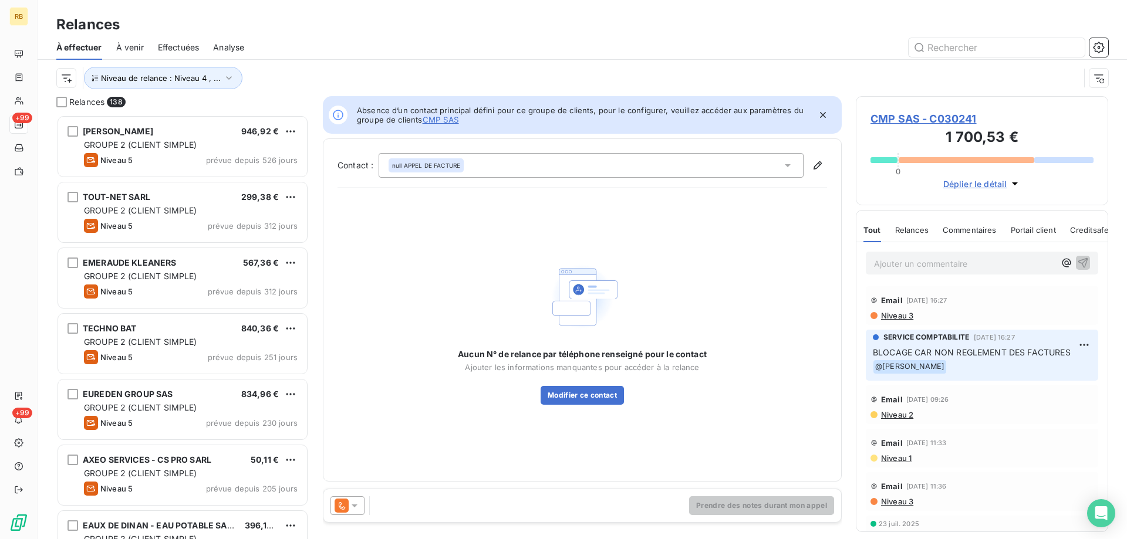
scroll to position [424, 252]
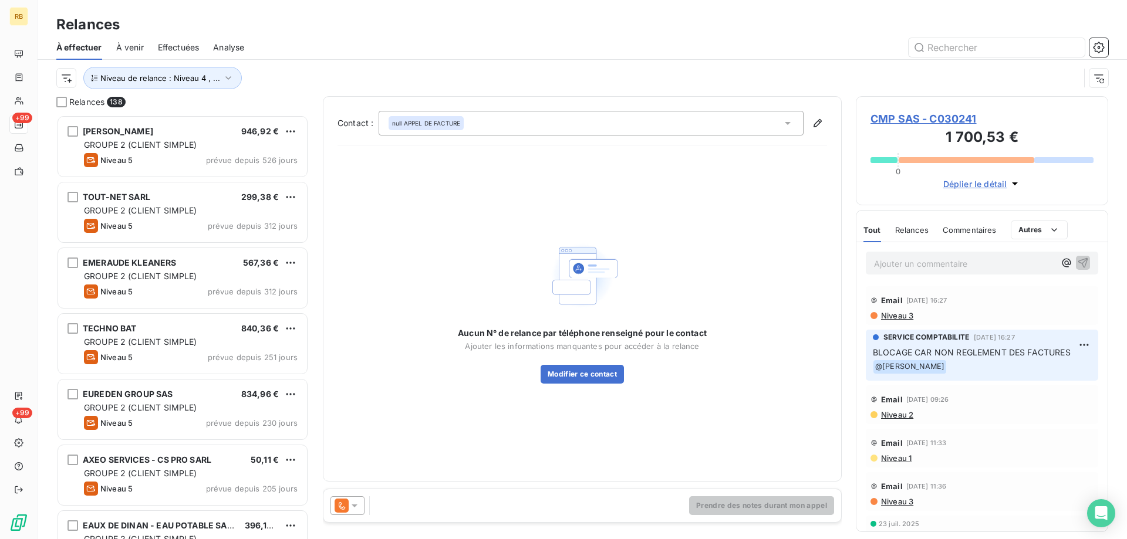
click at [928, 118] on span "CMP SAS - C030241" at bounding box center [981, 119] width 223 height 16
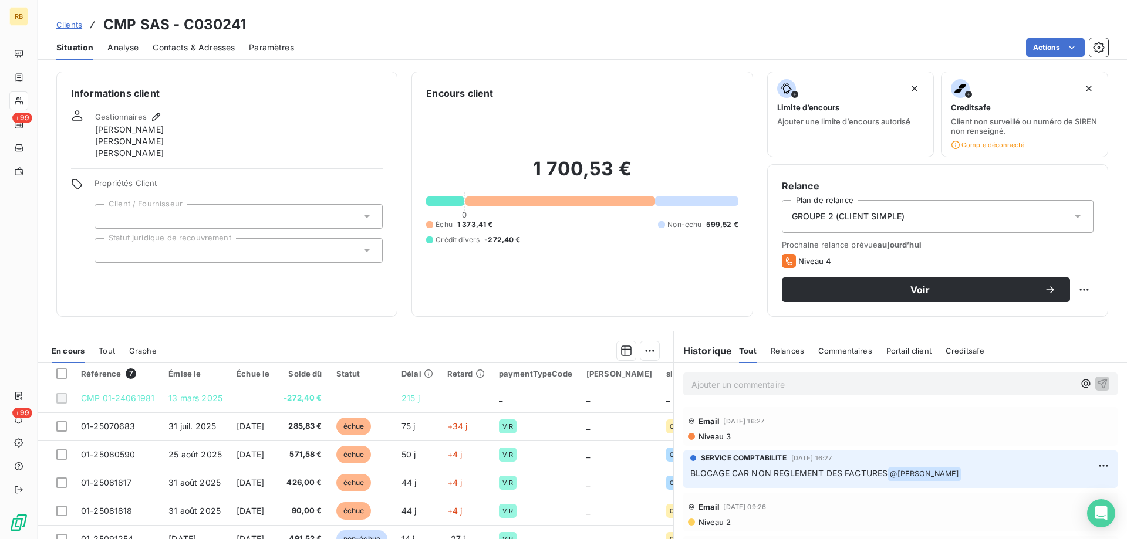
click at [382, 326] on div "Informations client Gestionnaires [PERSON_NAME] [PERSON_NAME] Propriétés Client…" at bounding box center [582, 302] width 1089 height 475
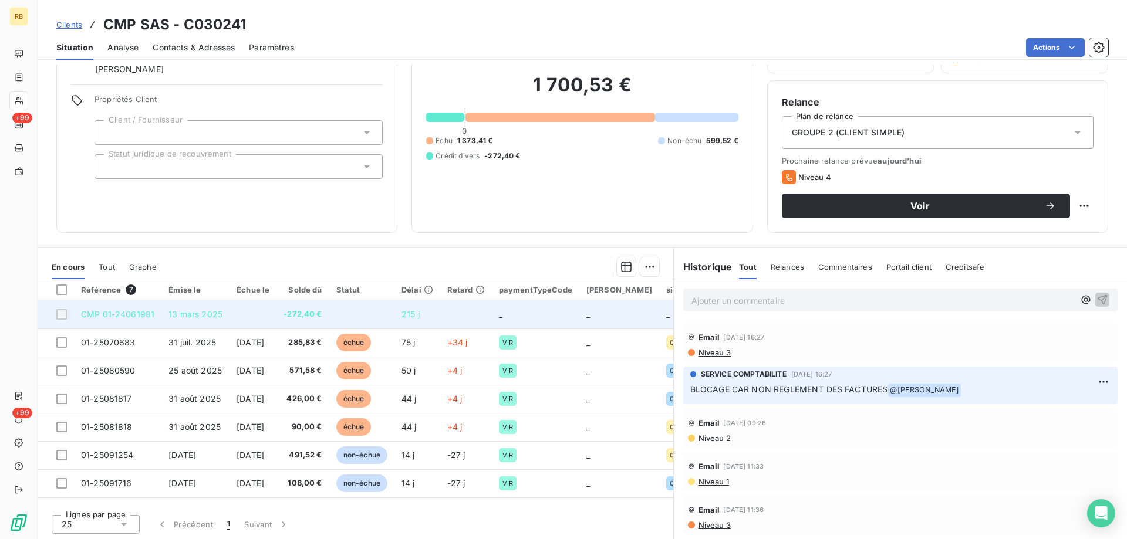
scroll to position [85, 0]
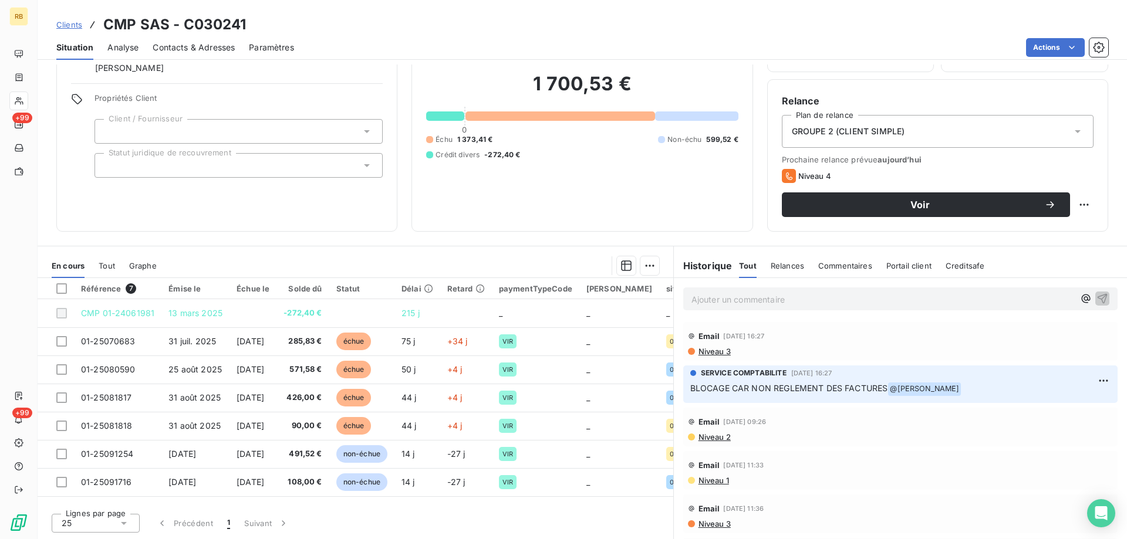
click at [402, 226] on div "Informations client Gestionnaires [PERSON_NAME] [PERSON_NAME] Propriétés Client…" at bounding box center [582, 109] width 1089 height 245
click at [1074, 204] on div "Voir" at bounding box center [938, 204] width 312 height 25
click at [1080, 204] on html "RB +99 +99 Clients CMP SAS - C030241 Situation Analyse Contacts & Adresses Para…" at bounding box center [563, 269] width 1127 height 539
click at [1055, 183] on html "RB +99 +99 Clients CMP SAS - C030241 Situation Analyse Contacts & Adresses Para…" at bounding box center [563, 269] width 1127 height 539
click at [786, 175] on icon at bounding box center [789, 177] width 6 height 8
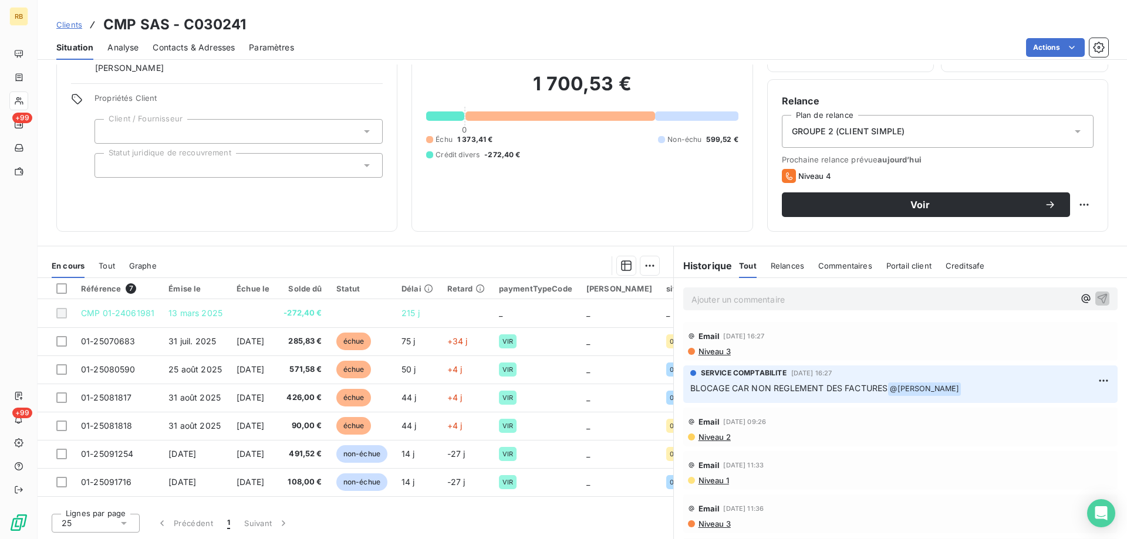
click at [790, 177] on icon at bounding box center [789, 176] width 14 height 14
click at [824, 177] on span "Niveau 4" at bounding box center [814, 175] width 33 height 9
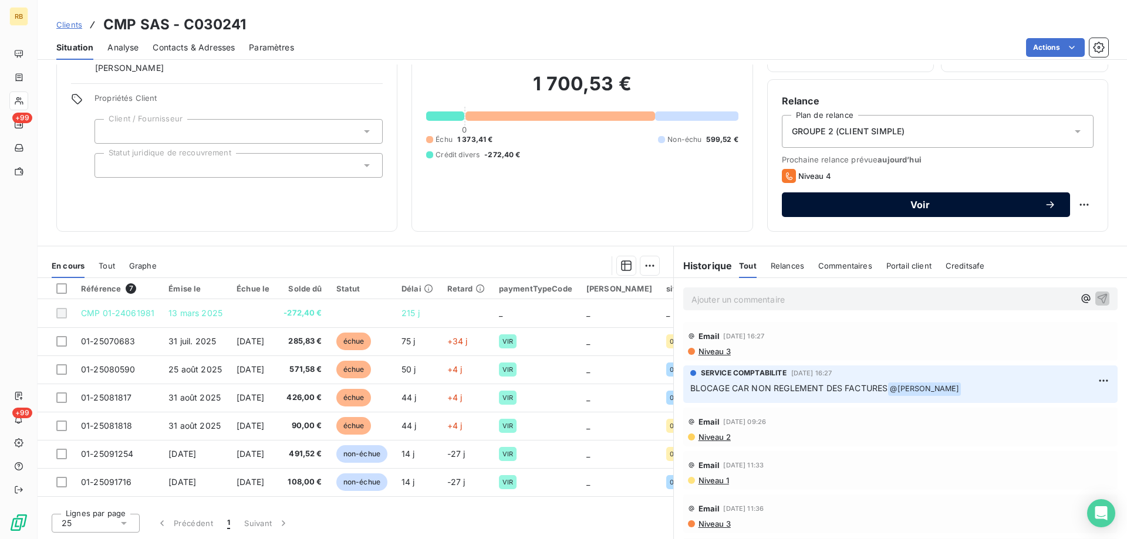
click at [892, 205] on span "Voir" at bounding box center [920, 204] width 248 height 9
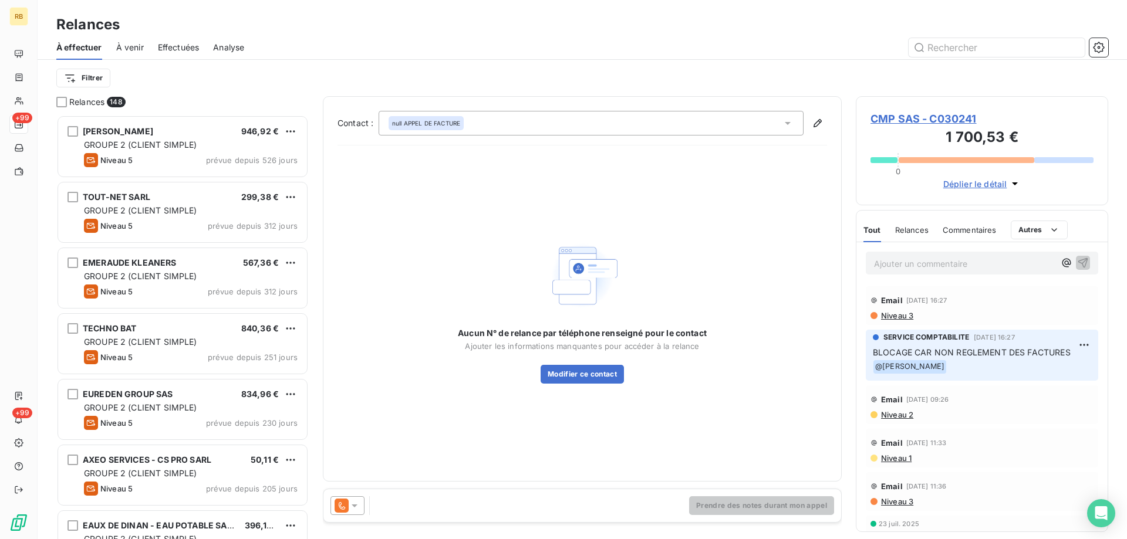
scroll to position [424, 252]
click at [350, 505] on icon at bounding box center [355, 506] width 12 height 12
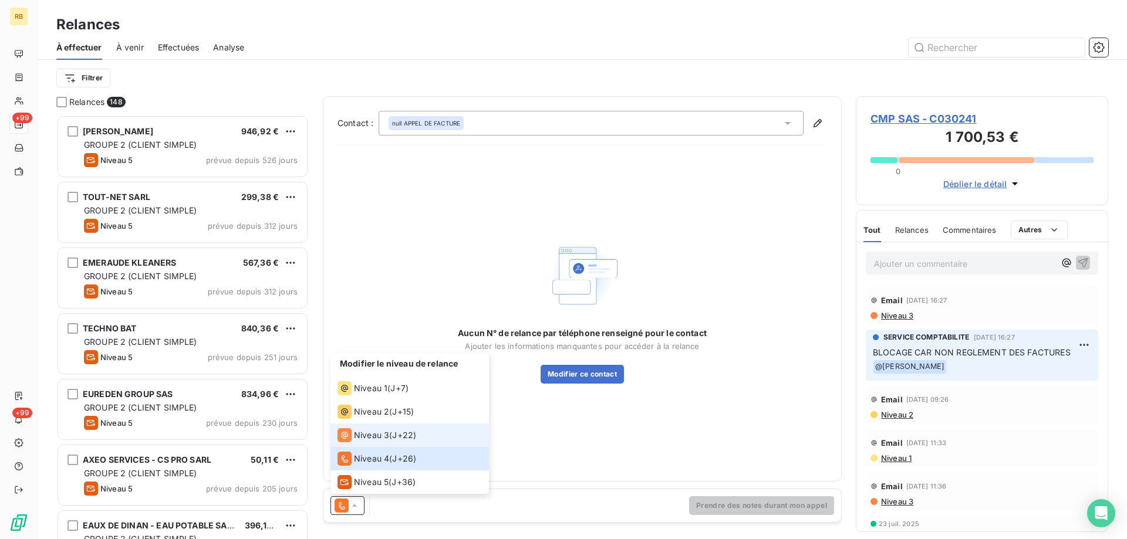
click at [390, 439] on div "Niveau 3 ( J+22 )" at bounding box center [376, 435] width 79 height 14
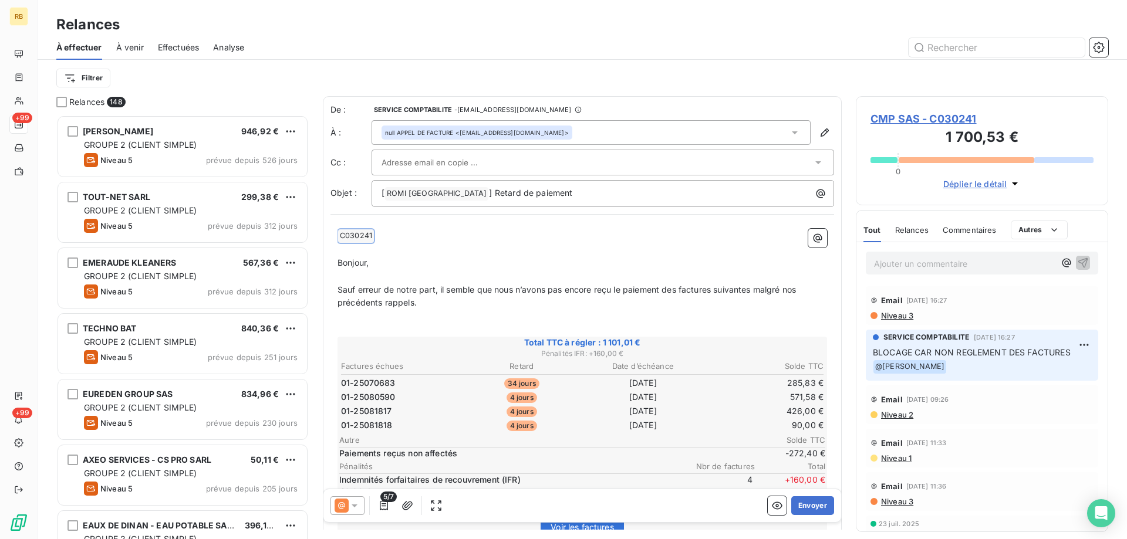
drag, startPoint x: 444, startPoint y: 309, endPoint x: 330, endPoint y: 230, distance: 138.3
click at [486, 303] on p "Sauf erreur de notre part, il semble que nous n’avons pas encore reçu le paieme…" at bounding box center [581, 296] width 489 height 27
drag, startPoint x: 460, startPoint y: 300, endPoint x: 324, endPoint y: 262, distance: 141.5
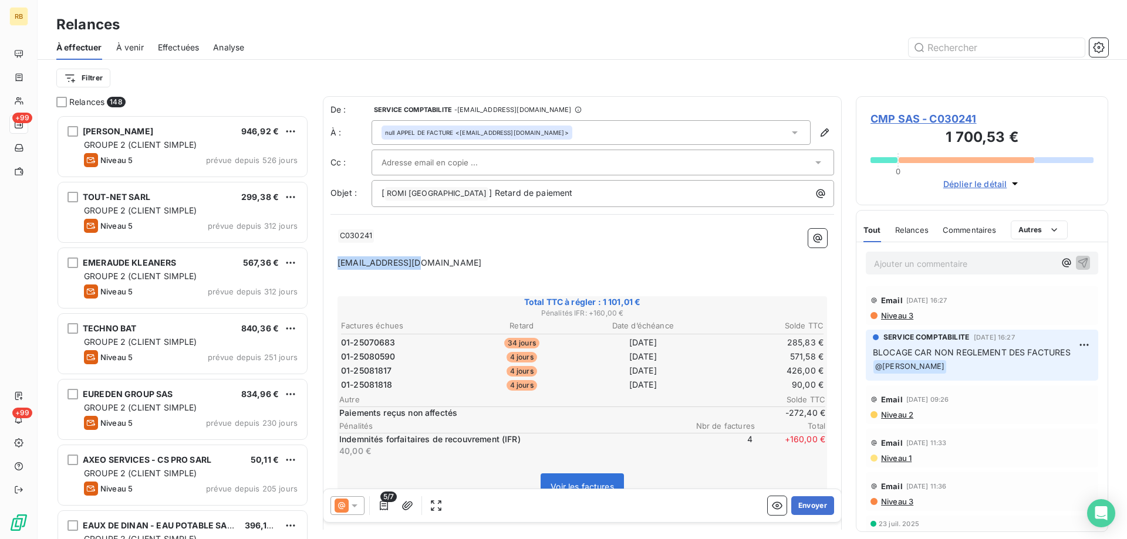
drag, startPoint x: 435, startPoint y: 263, endPoint x: 317, endPoint y: 259, distance: 118.0
click at [323, 259] on div "De : SERVICE COMPTABILITE - [EMAIL_ADDRESS][DOMAIN_NAME] À : null APPEL DE FACT…" at bounding box center [582, 313] width 519 height 434
copy span "[EMAIL_ADDRESS][DOMAIN_NAME]"
drag, startPoint x: 736, startPoint y: 127, endPoint x: 540, endPoint y: 133, distance: 196.1
click at [540, 133] on div "null APPEL DE FACTURE <[EMAIL_ADDRESS][DOMAIN_NAME]>" at bounding box center [590, 132] width 439 height 25
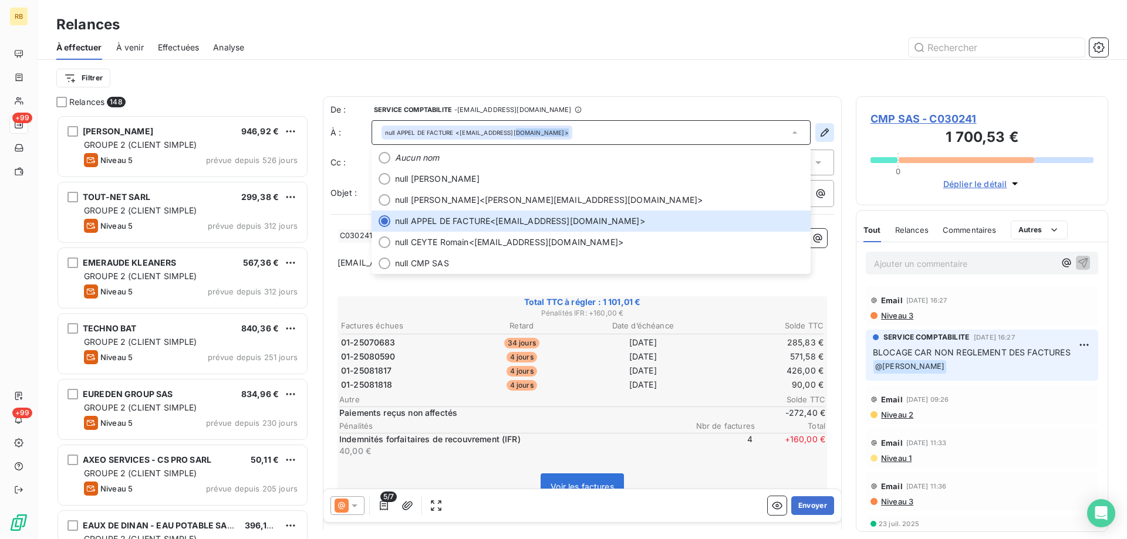
click at [824, 129] on icon "button" at bounding box center [825, 133] width 12 height 12
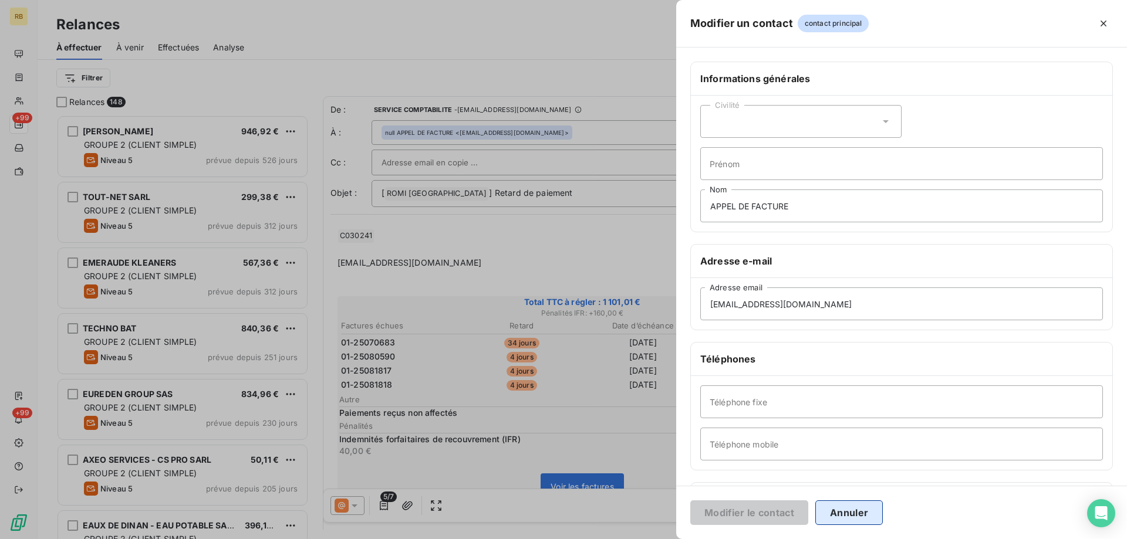
click at [865, 516] on button "Annuler" at bounding box center [848, 513] width 67 height 25
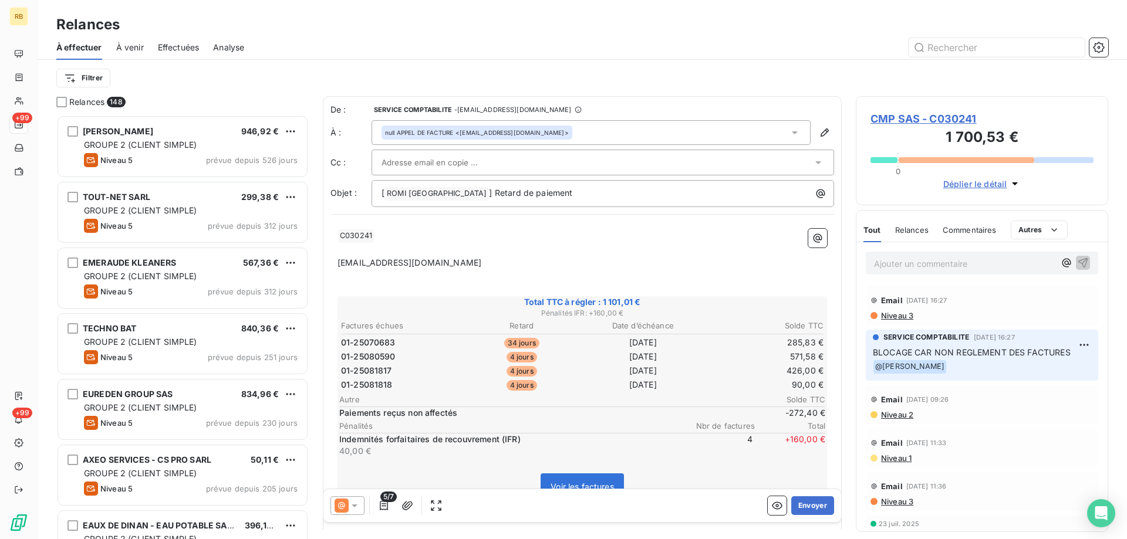
click at [951, 117] on span "CMP SAS - C030241" at bounding box center [981, 119] width 223 height 16
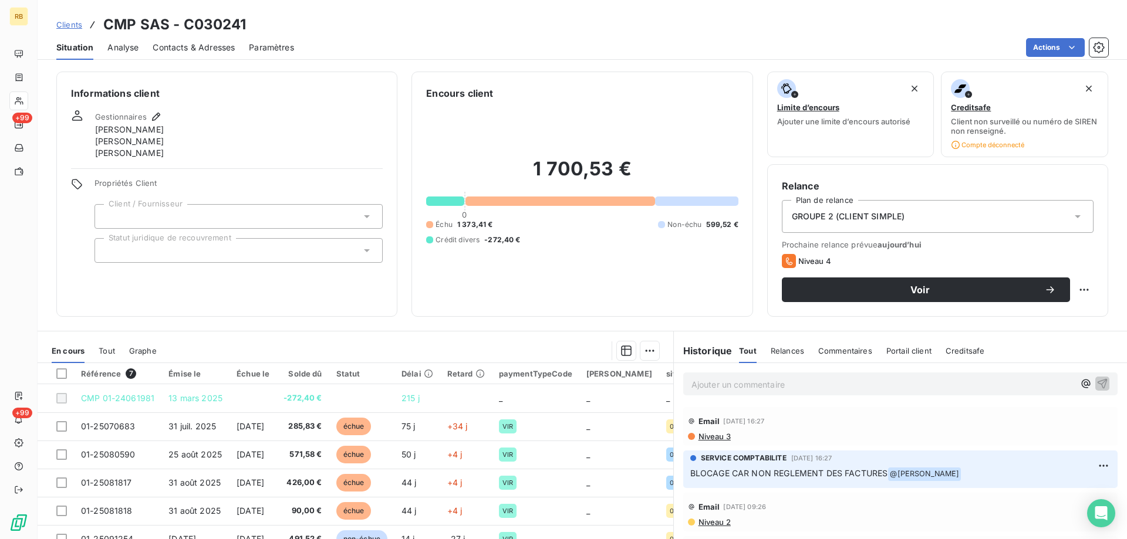
click at [179, 46] on span "Contacts & Adresses" at bounding box center [194, 48] width 82 height 12
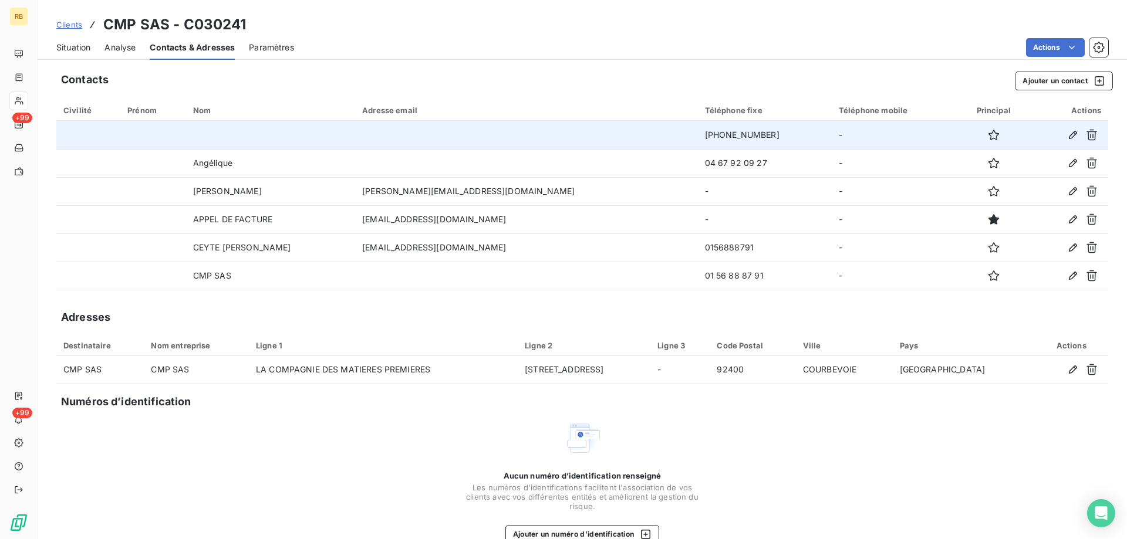
click at [461, 136] on td at bounding box center [526, 135] width 342 height 28
click at [480, 136] on td at bounding box center [526, 135] width 342 height 28
click at [1072, 133] on icon "button" at bounding box center [1073, 135] width 12 height 12
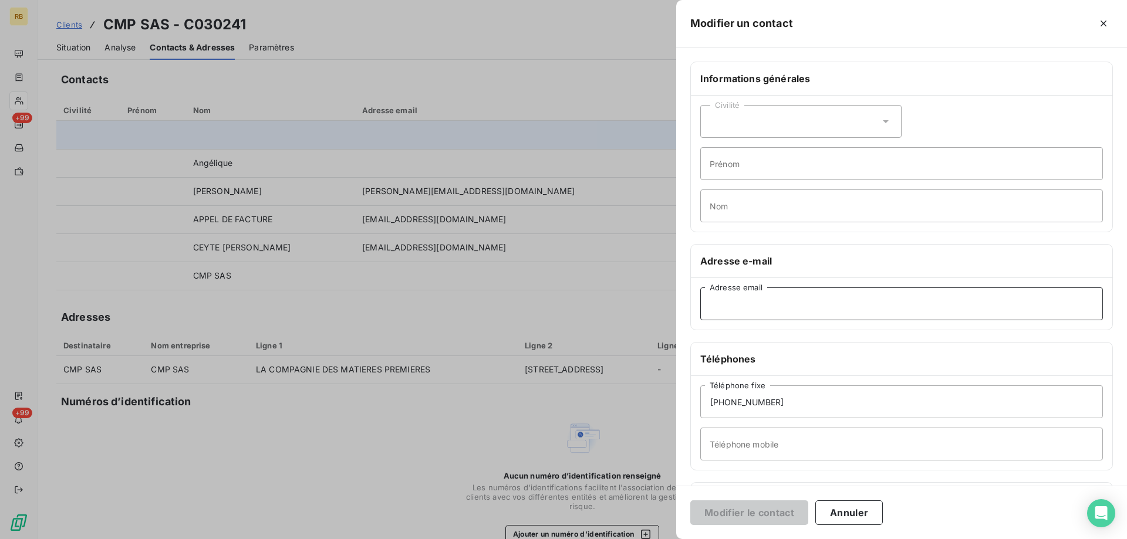
click at [754, 309] on input "Adresse email" at bounding box center [901, 304] width 403 height 33
paste input "[EMAIL_ADDRESS][DOMAIN_NAME]"
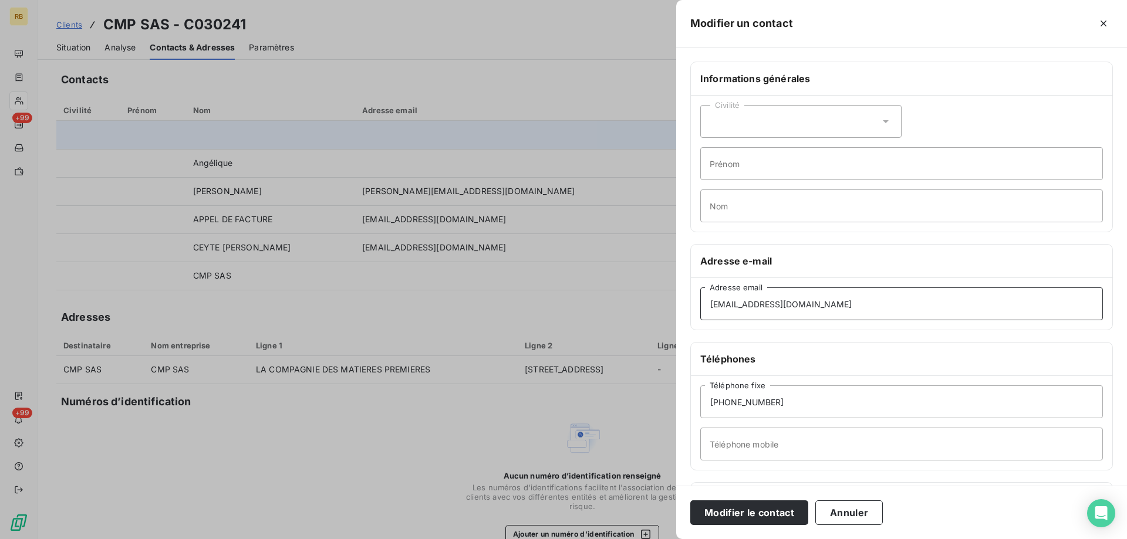
type input "[EMAIL_ADDRESS][DOMAIN_NAME]"
drag, startPoint x: 811, startPoint y: 403, endPoint x: 684, endPoint y: 400, distance: 126.8
click at [700, 400] on input "[PHONE_NUMBER]" at bounding box center [901, 402] width 403 height 33
click at [755, 199] on input "Nom" at bounding box center [901, 206] width 403 height 33
type input "relance"
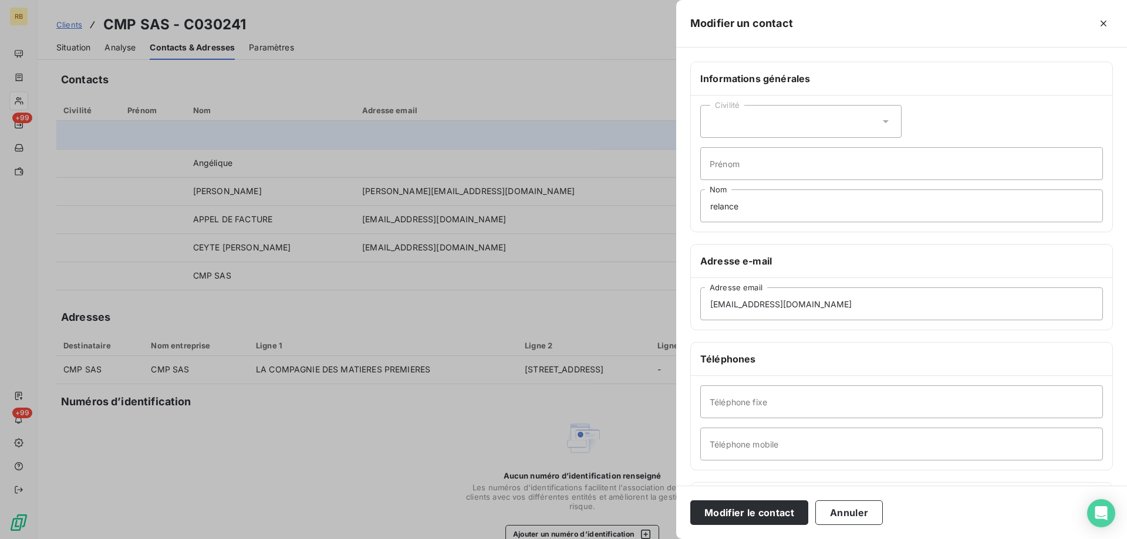
click at [855, 476] on div "Informations générales Civilité Prénom relance Nom Adresse e-mail [EMAIL_ADDRES…" at bounding box center [901, 322] width 451 height 521
click at [764, 508] on button "Modifier le contact" at bounding box center [749, 513] width 118 height 25
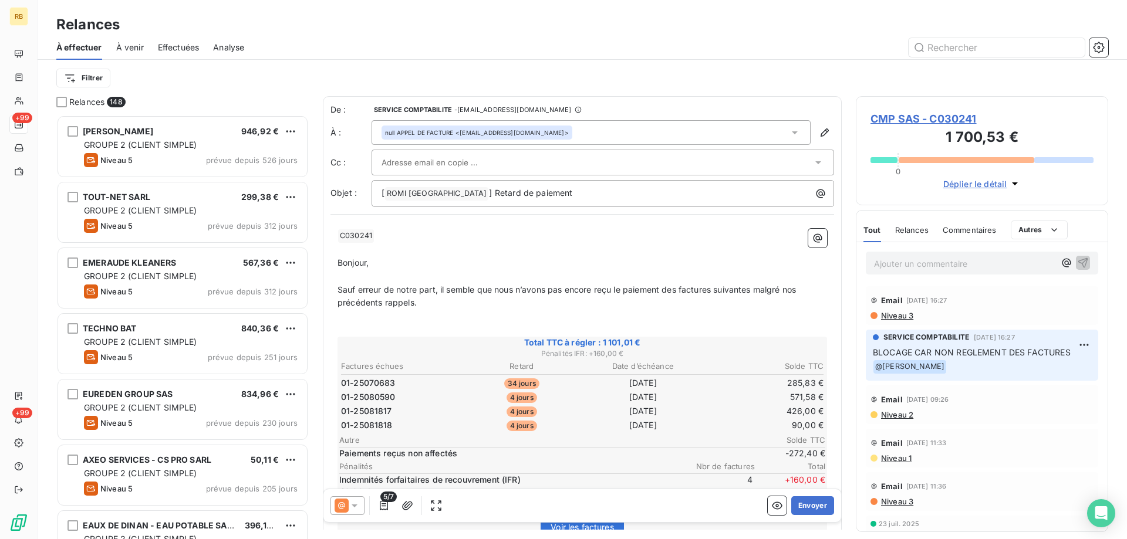
scroll to position [424, 252]
click at [798, 128] on icon at bounding box center [795, 133] width 12 height 12
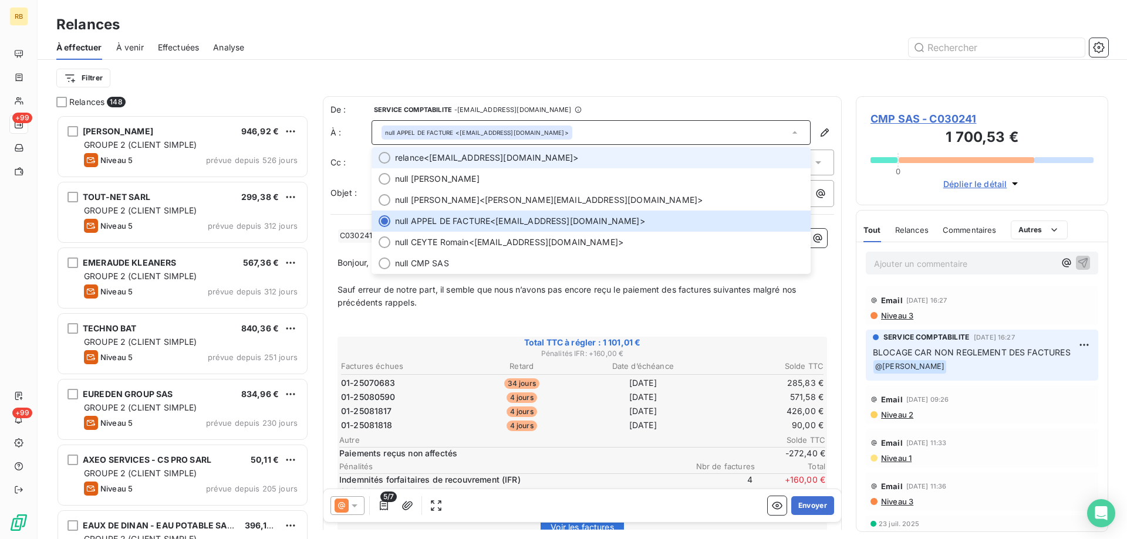
click at [464, 161] on span "relance <[EMAIL_ADDRESS][DOMAIN_NAME]>" at bounding box center [599, 158] width 408 height 12
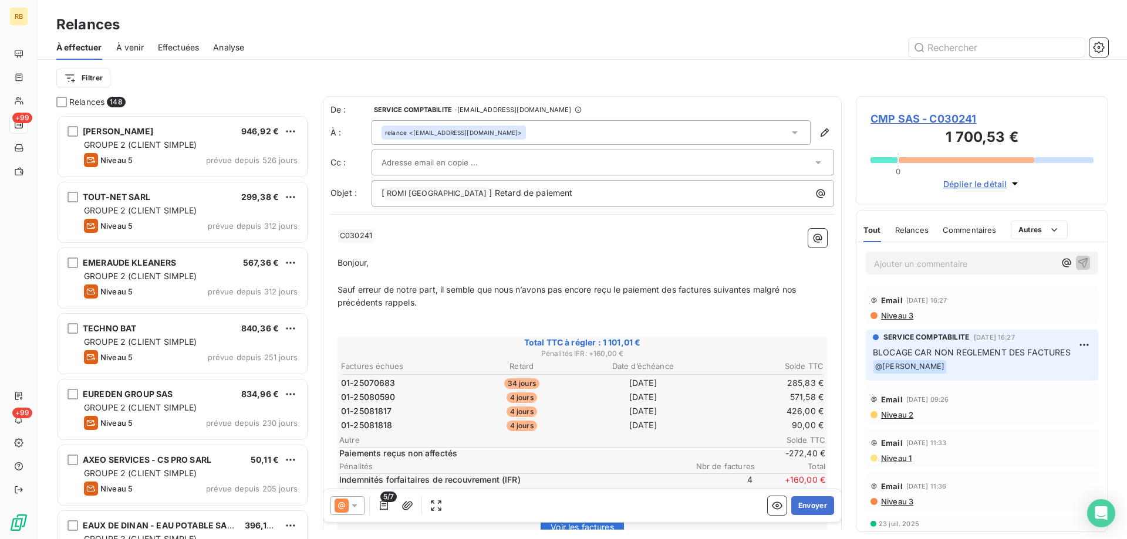
drag, startPoint x: 445, startPoint y: 301, endPoint x: 333, endPoint y: 252, distance: 121.9
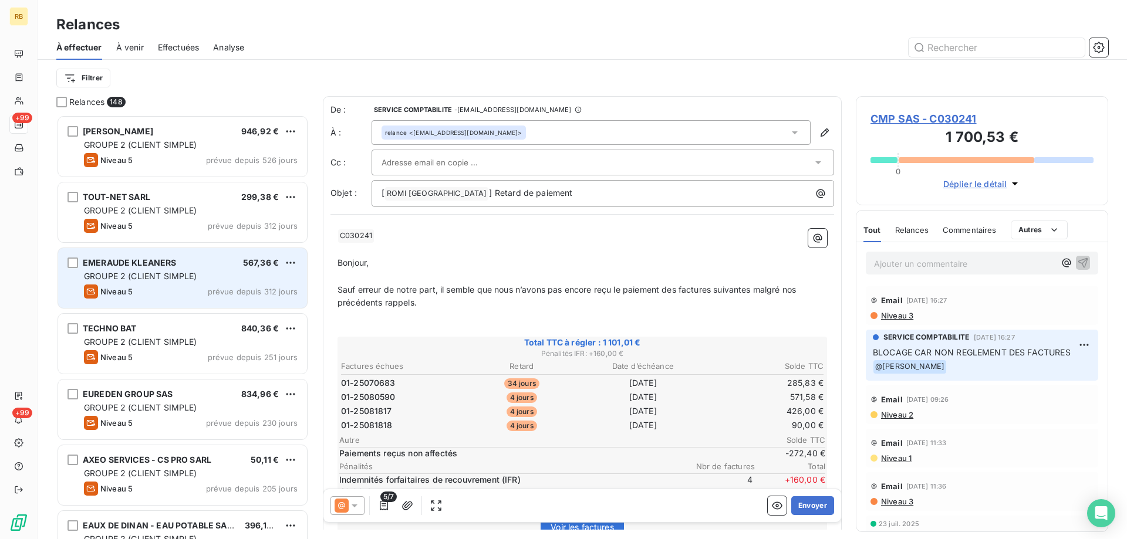
drag, startPoint x: 486, startPoint y: 307, endPoint x: 283, endPoint y: 276, distance: 205.4
click at [323, 275] on div "De : SERVICE COMPTABILITE - [EMAIL_ADDRESS][DOMAIN_NAME] À : relance <[EMAIL_AD…" at bounding box center [582, 313] width 519 height 434
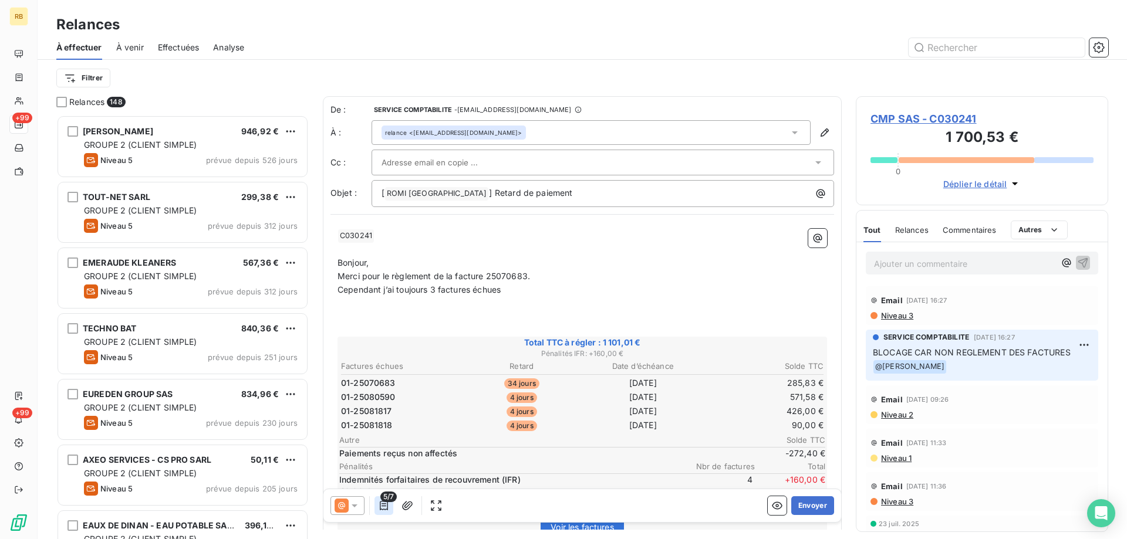
click at [390, 503] on button "button" at bounding box center [383, 505] width 19 height 19
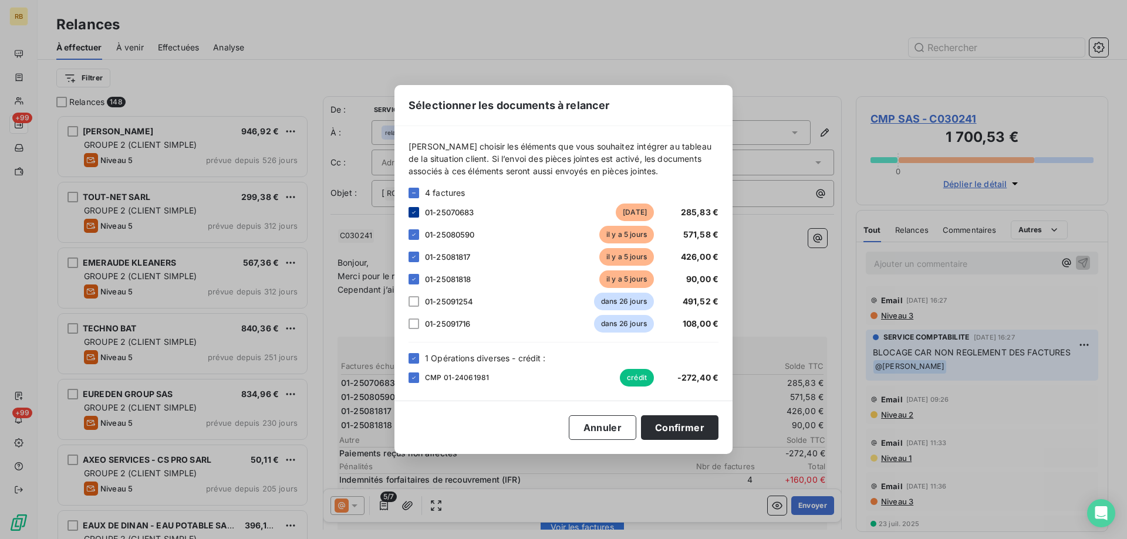
click at [418, 211] on div at bounding box center [413, 212] width 11 height 11
click at [415, 361] on icon at bounding box center [413, 358] width 7 height 7
click at [672, 424] on button "Confirmer" at bounding box center [679, 427] width 77 height 25
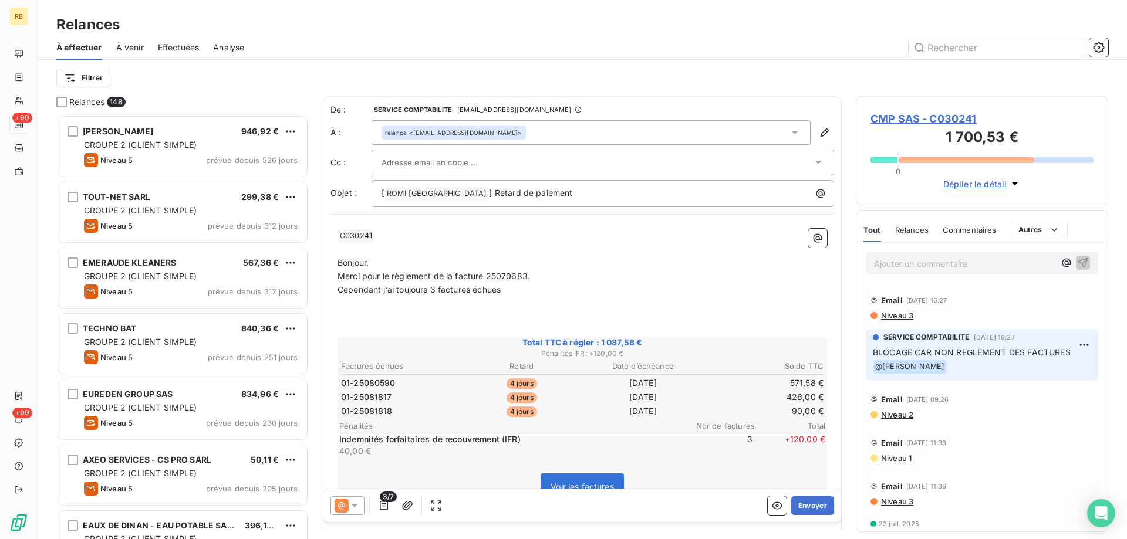
click at [511, 290] on p "Cependant j’ai toujours 3 factures échues" at bounding box center [581, 289] width 489 height 13
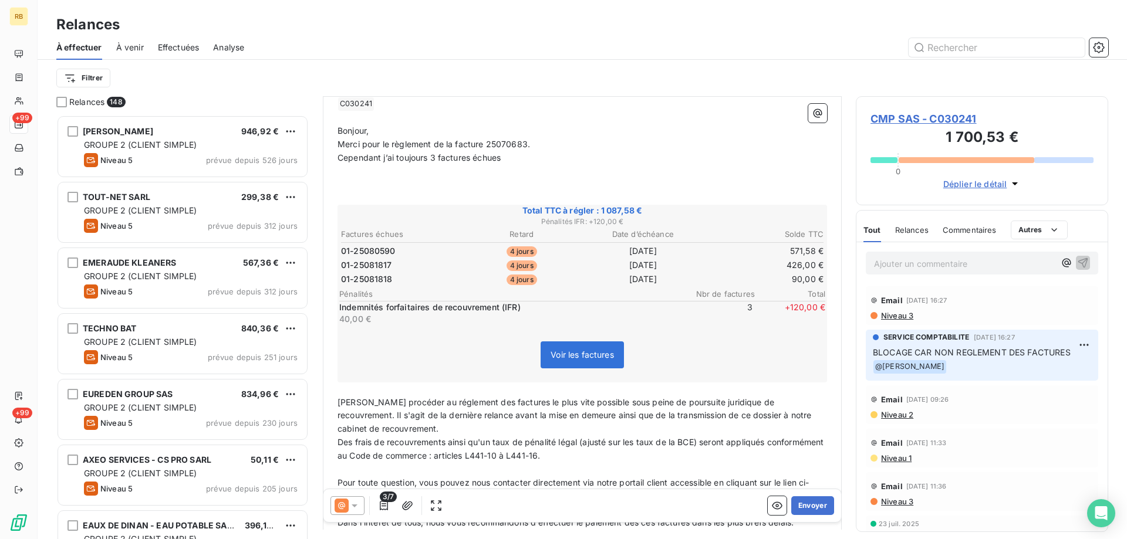
scroll to position [300, 0]
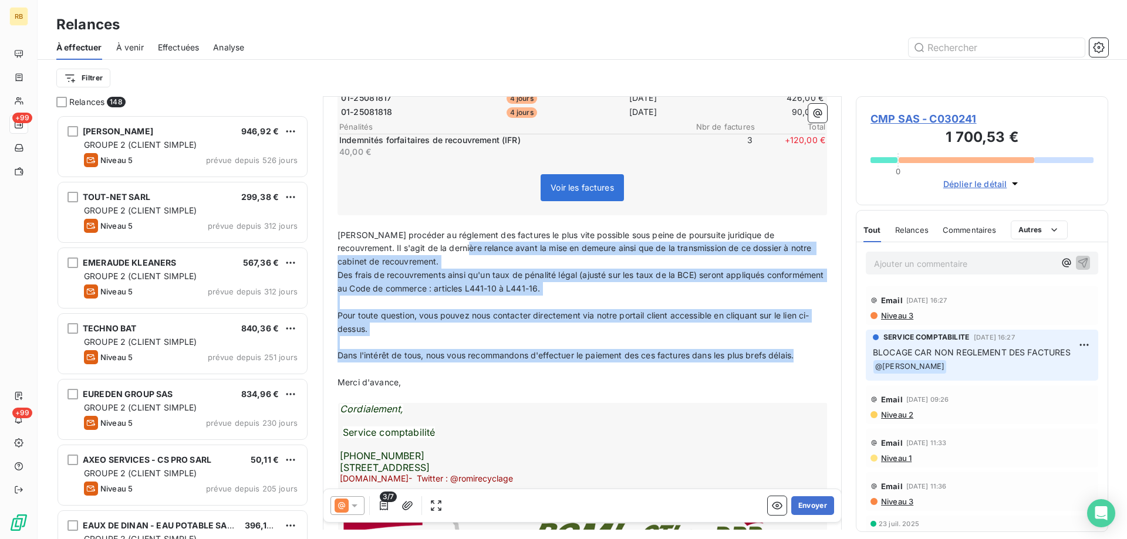
drag, startPoint x: 805, startPoint y: 356, endPoint x: 438, endPoint y: 244, distance: 383.6
click at [422, 243] on div "﻿ C030241 ﻿ ﻿ ﻿ Bonjour, Merci pour le règlement de la facture 25070683. Cepend…" at bounding box center [581, 293] width 489 height 726
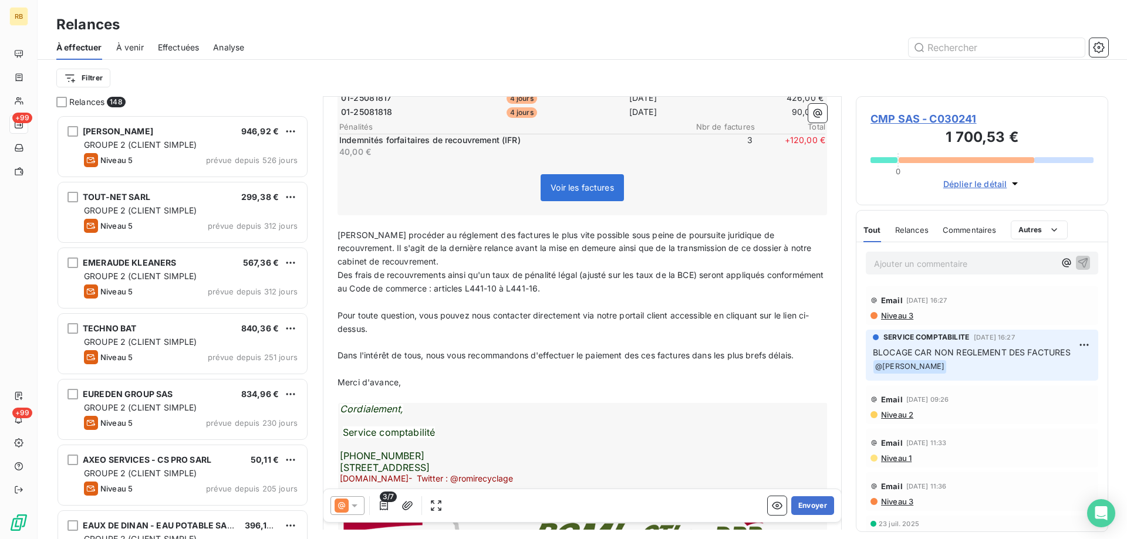
click at [745, 371] on p "﻿" at bounding box center [581, 369] width 489 height 13
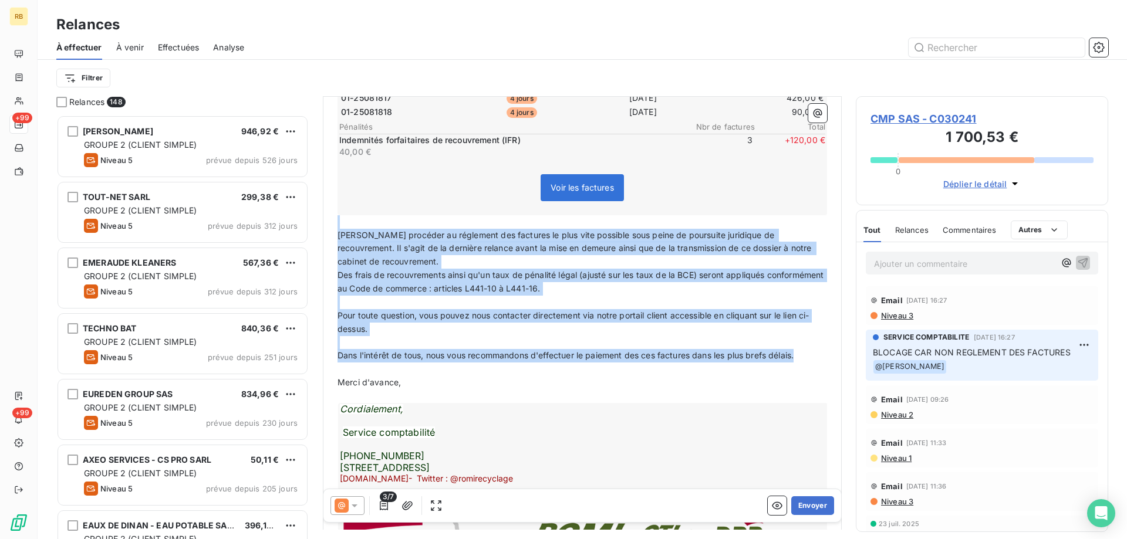
drag, startPoint x: 816, startPoint y: 357, endPoint x: 347, endPoint y: 224, distance: 486.7
click at [347, 224] on div "﻿ C030241 ﻿ ﻿ ﻿ Bonjour, Merci pour le règlement de la facture 25070683. Cepend…" at bounding box center [581, 293] width 489 height 726
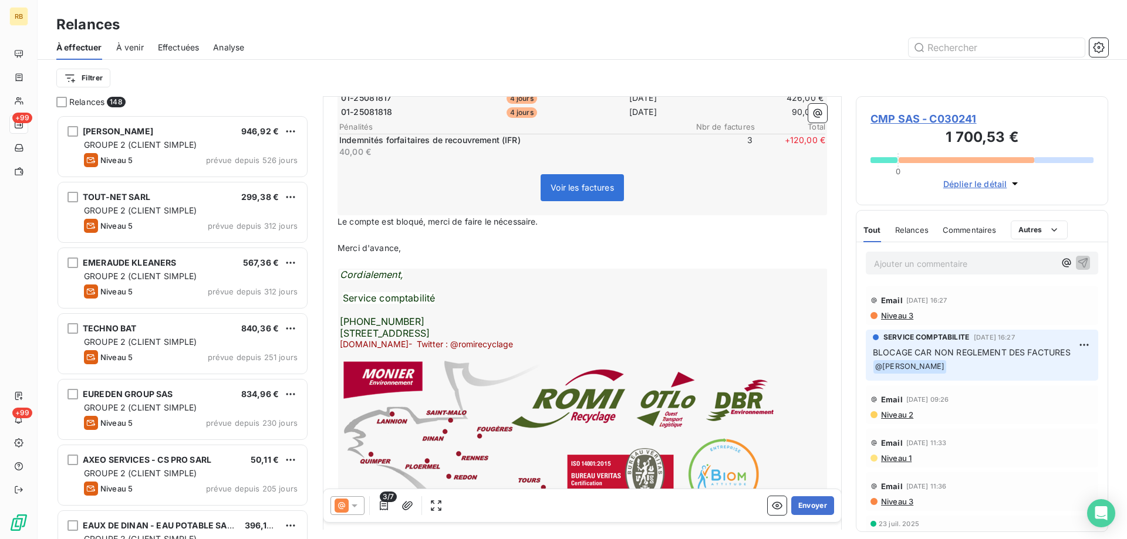
click at [357, 241] on p "﻿" at bounding box center [581, 235] width 489 height 13
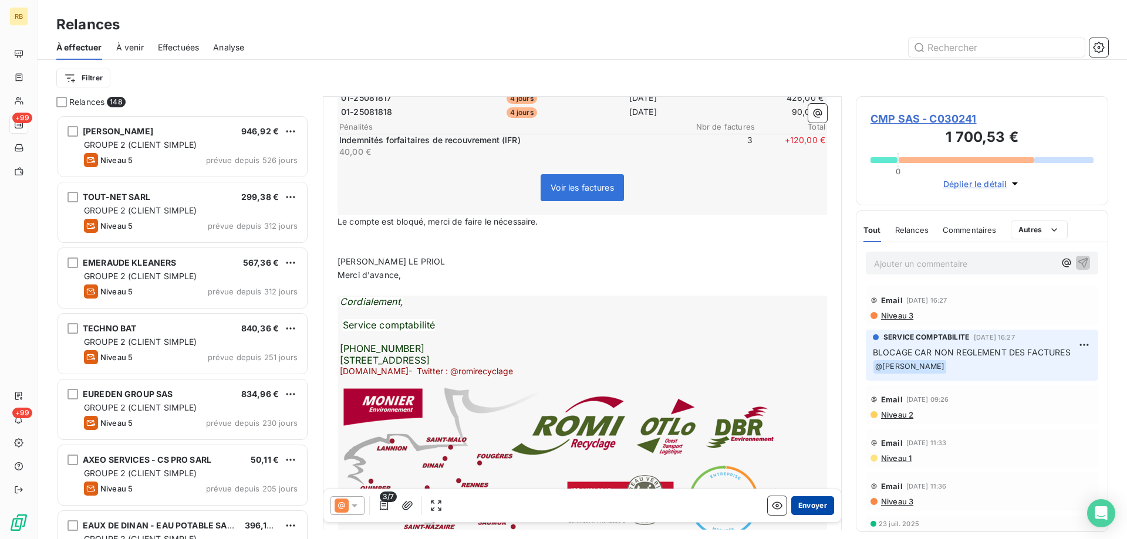
click at [815, 501] on button "Envoyer" at bounding box center [812, 505] width 43 height 19
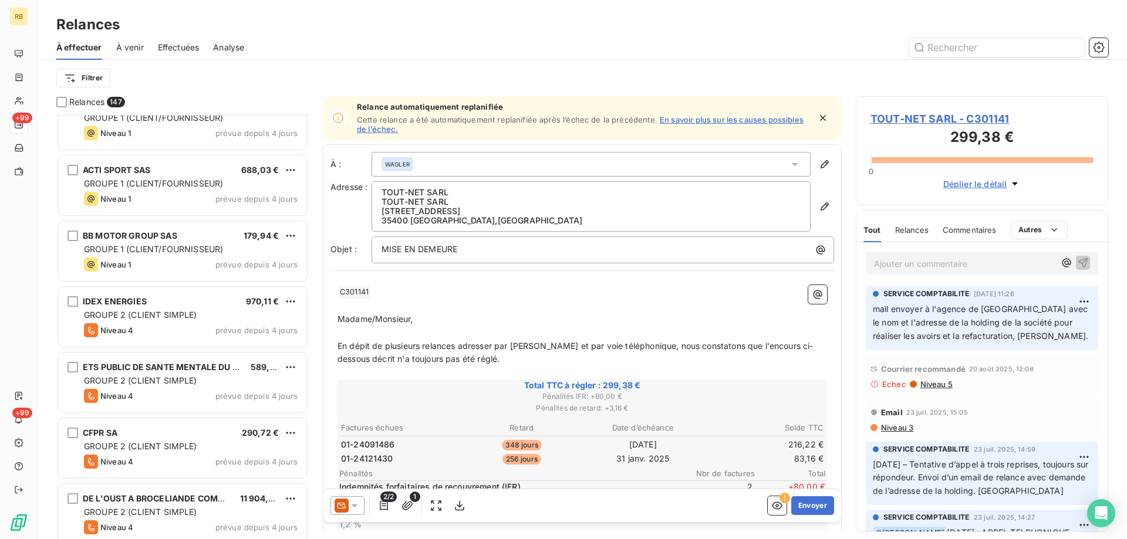
scroll to position [4968, 0]
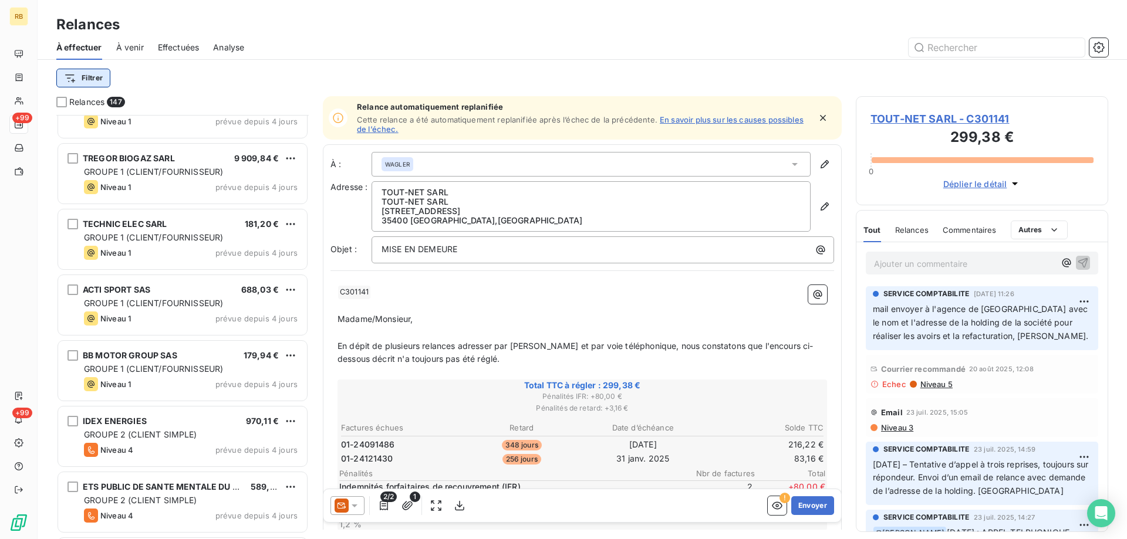
click at [72, 80] on html "RB +99 +99 Relances À effectuer À venir Effectuées Analyse Filtrer Relances 147…" at bounding box center [563, 269] width 1127 height 539
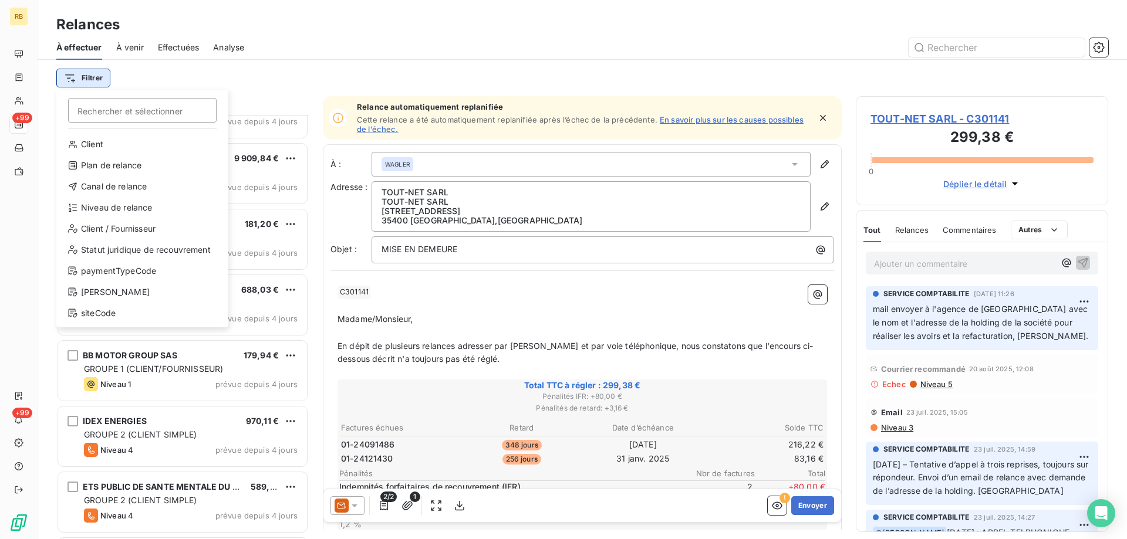
scroll to position [424, 252]
click at [284, 82] on html "RB +99 +99 Relances À effectuer À venir Effectuées Analyse Filtrer Rechercher e…" at bounding box center [563, 269] width 1127 height 539
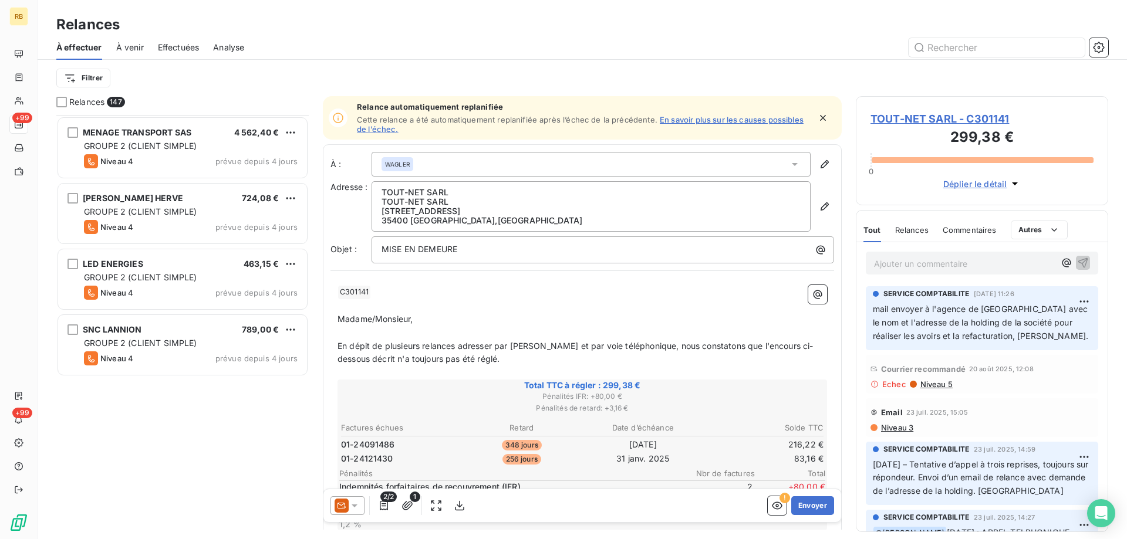
scroll to position [5686, 0]
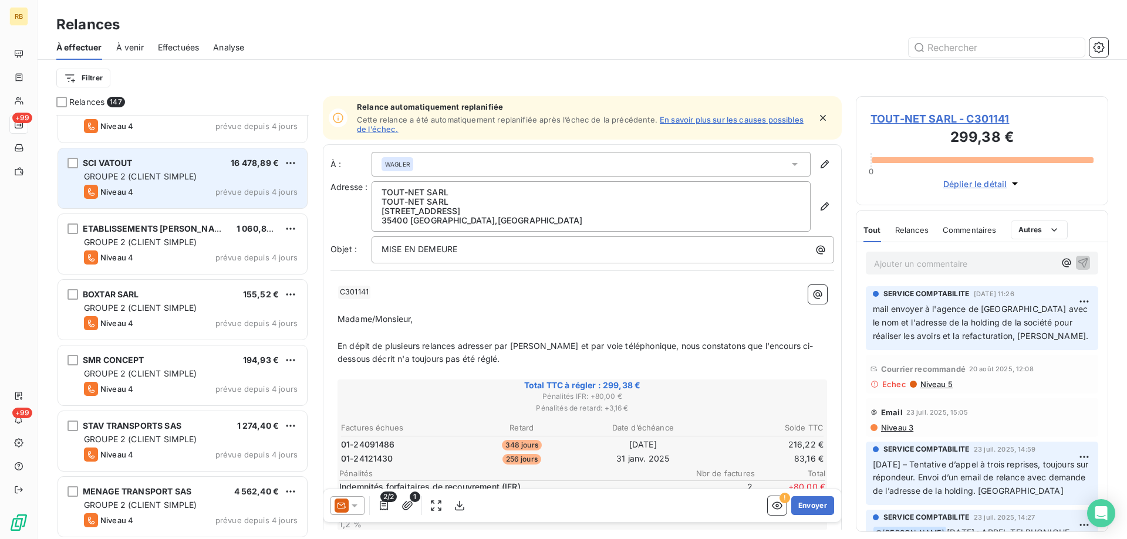
click at [209, 177] on div "GROUPE 2 (CLIENT SIMPLE)" at bounding box center [191, 177] width 214 height 12
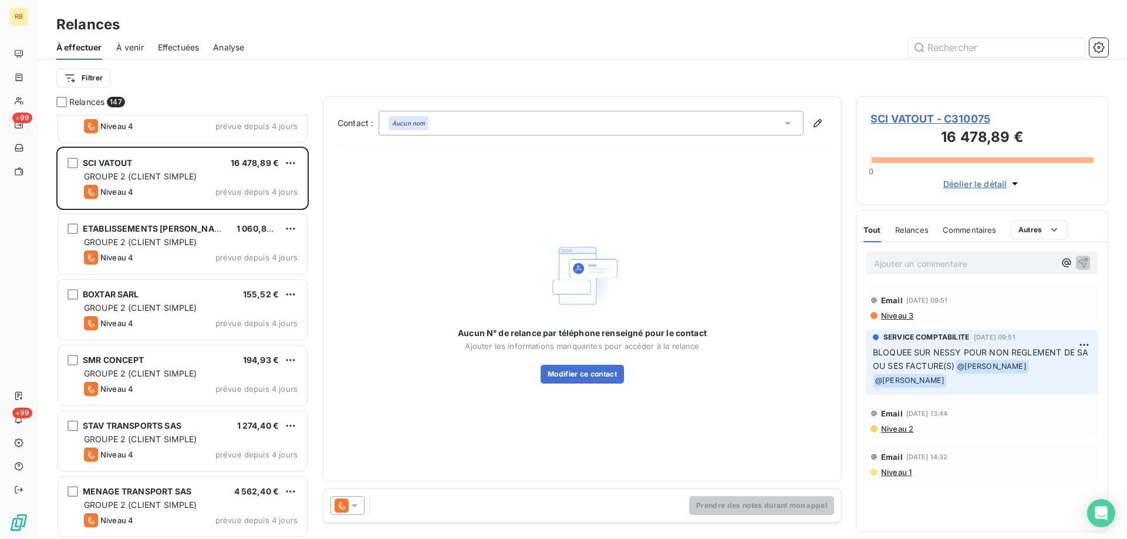
click at [787, 117] on icon at bounding box center [788, 123] width 12 height 12
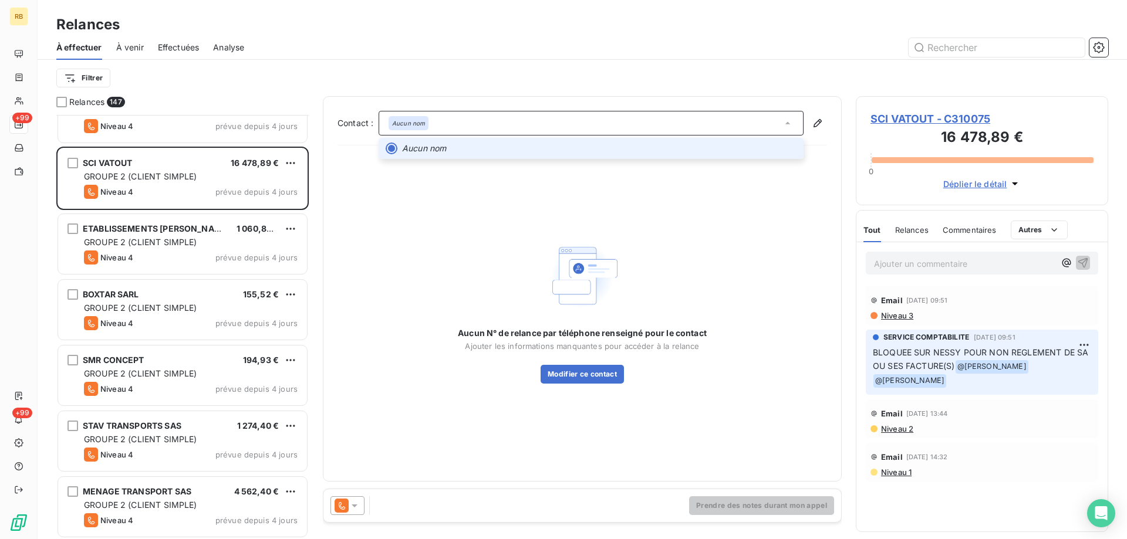
click at [767, 93] on div "Filtrer" at bounding box center [581, 78] width 1051 height 36
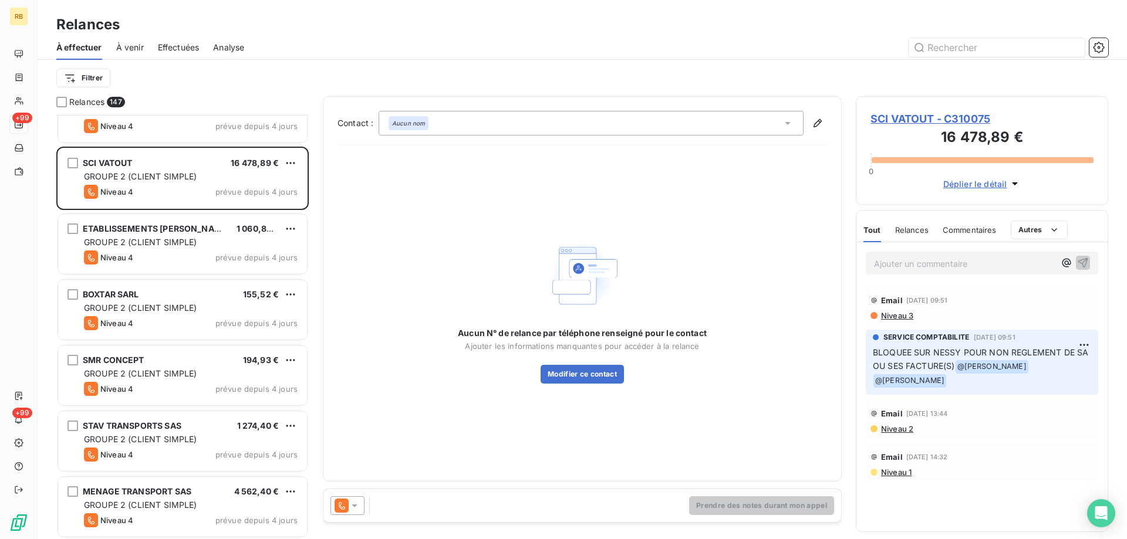
click at [914, 117] on span "SCI VATOUT - C310075" at bounding box center [981, 119] width 223 height 16
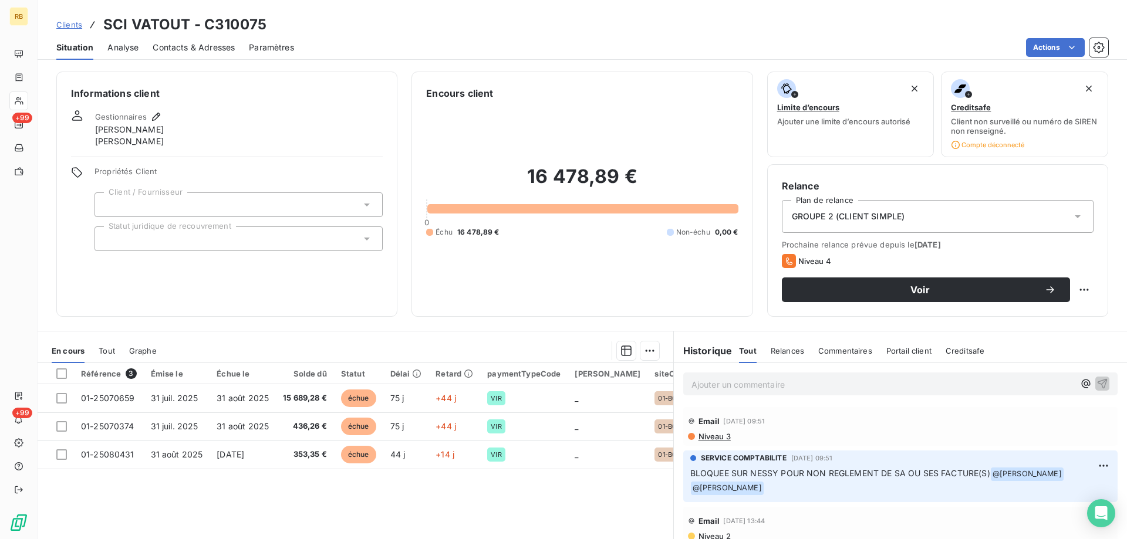
click at [182, 43] on span "Contacts & Adresses" at bounding box center [194, 48] width 82 height 12
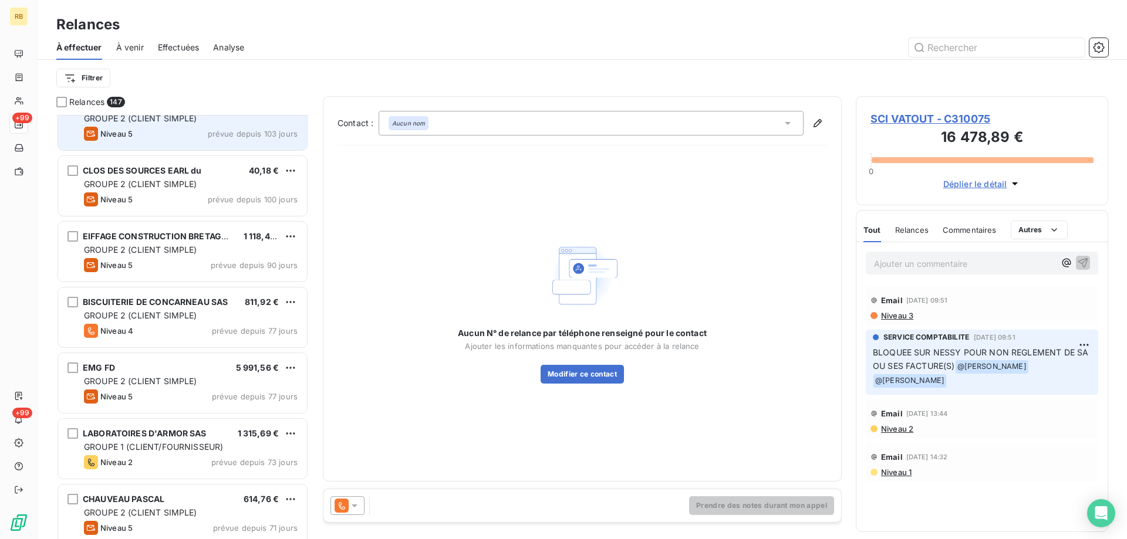
scroll to position [719, 0]
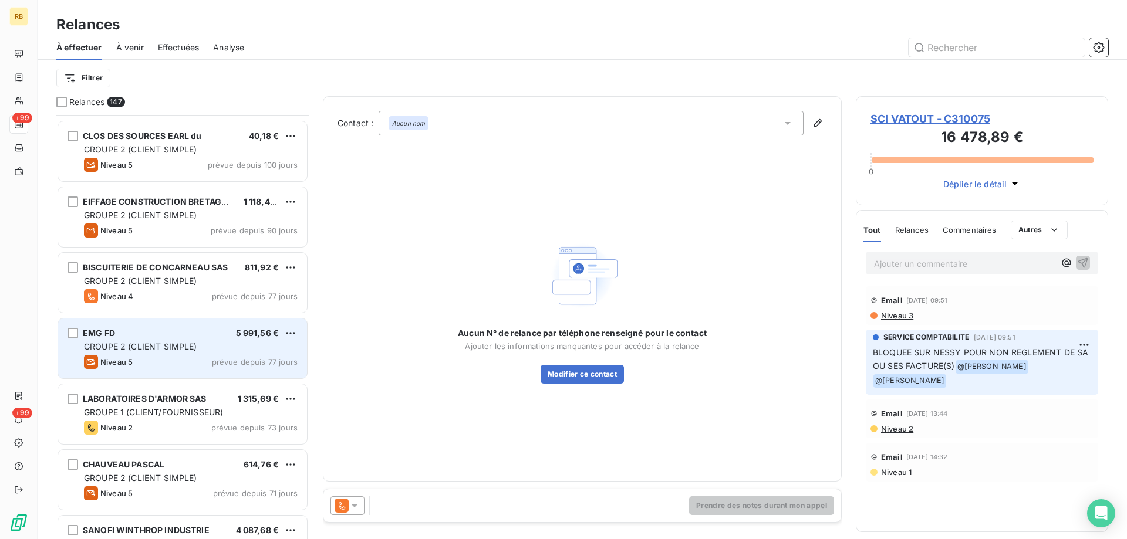
click at [159, 338] on div "EMG FD 5 991,56 €" at bounding box center [191, 333] width 214 height 11
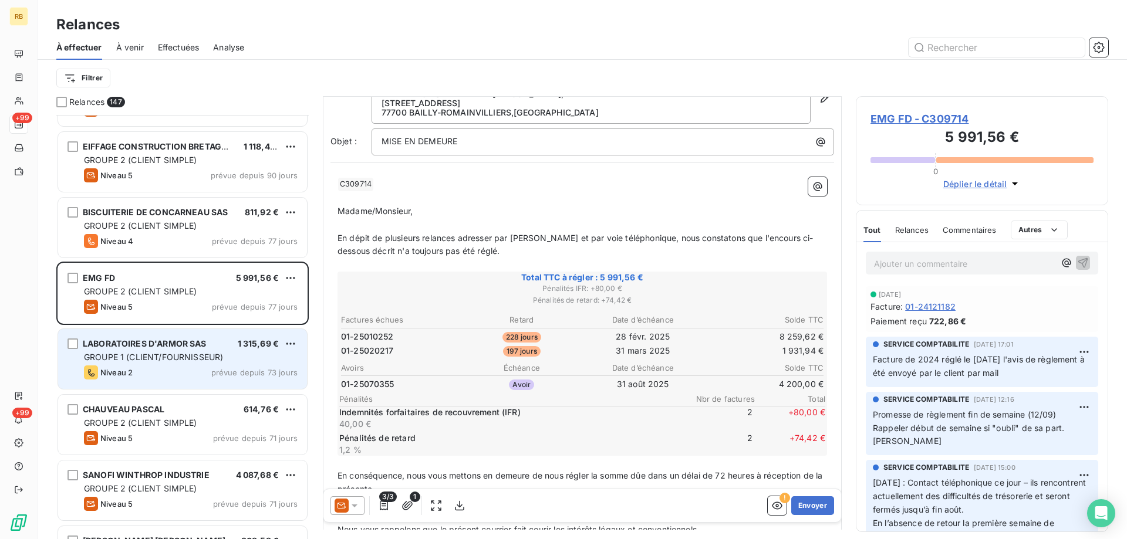
scroll to position [838, 0]
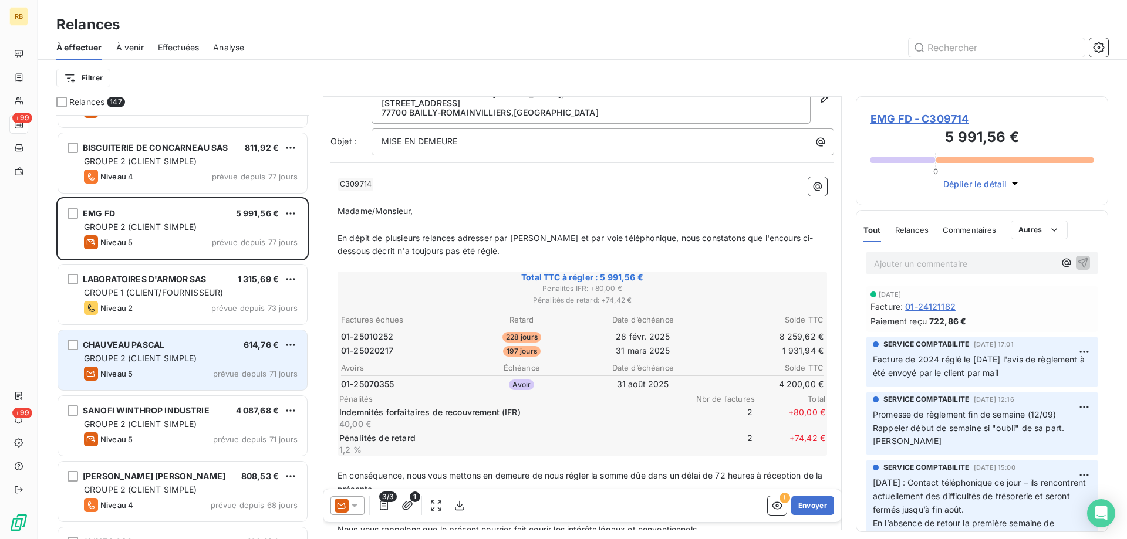
click at [167, 359] on span "GROUPE 2 (CLIENT SIMPLE)" at bounding box center [140, 358] width 113 height 10
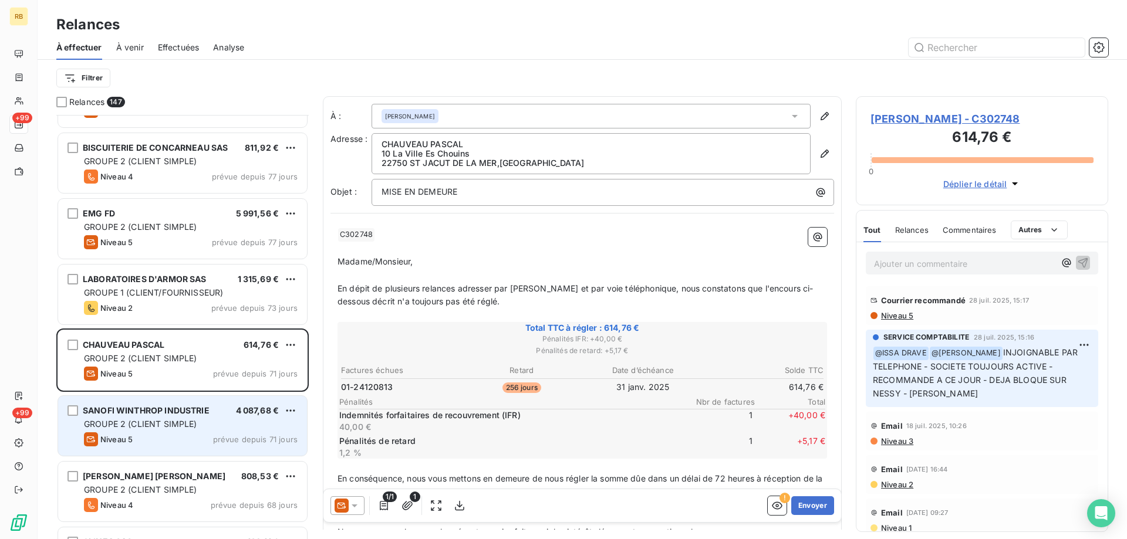
click at [123, 414] on span "SANOFI WINTHROP INDUSTRIE" at bounding box center [146, 410] width 127 height 10
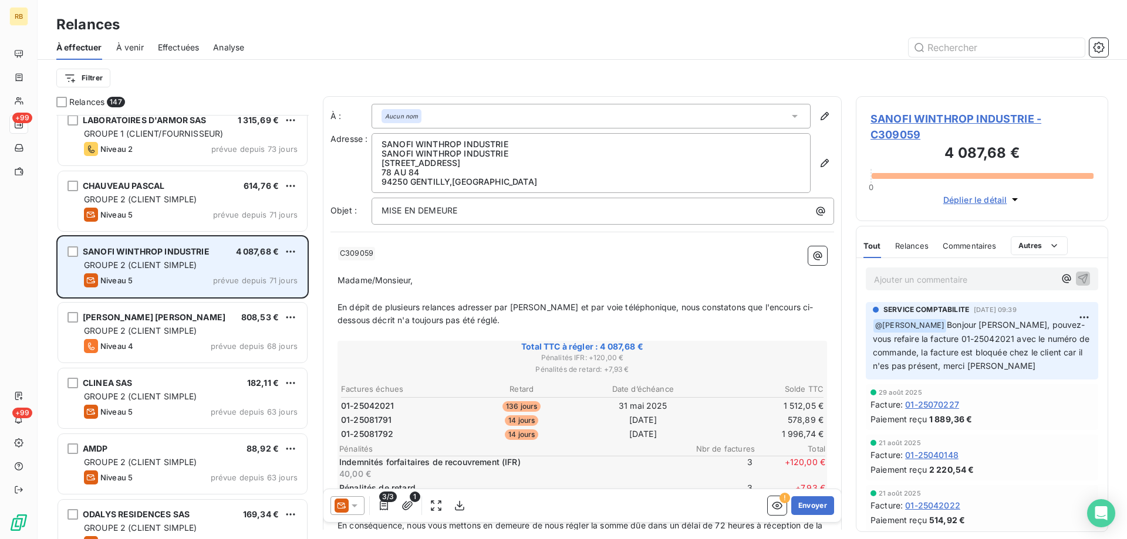
scroll to position [1078, 0]
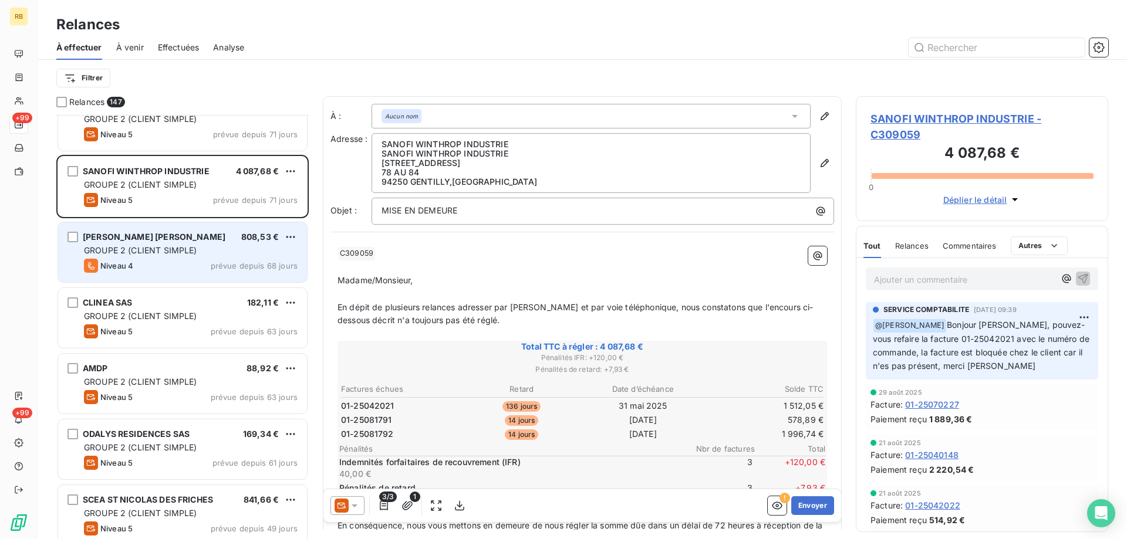
click at [192, 257] on div "[PERSON_NAME] [PERSON_NAME] 808,53 € GROUPE 2 (CLIENT SIMPLE) Niveau 4 prévue d…" at bounding box center [182, 252] width 249 height 60
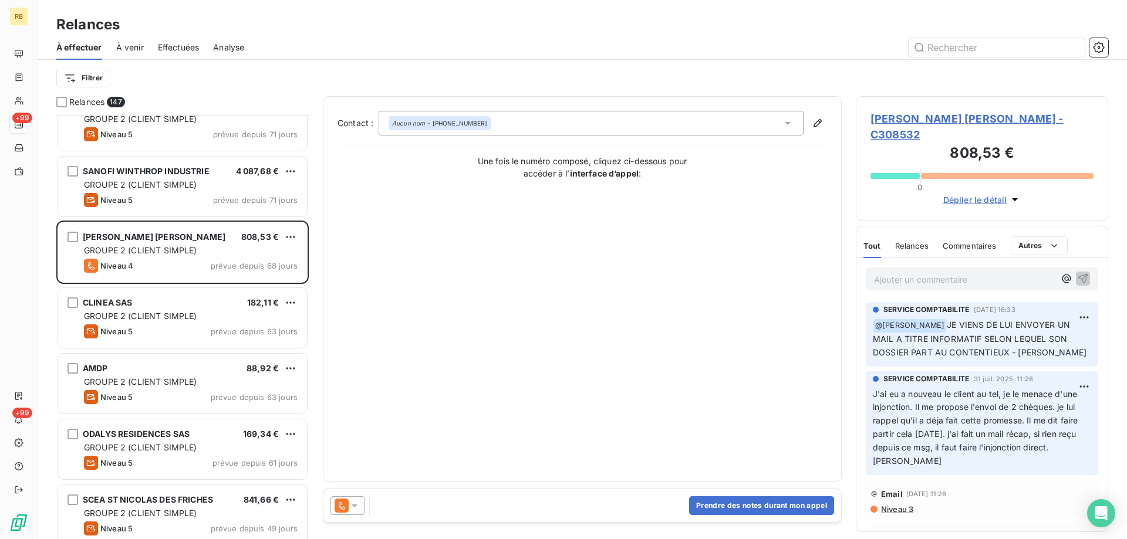
click at [953, 272] on p "Ajouter un commentaire ﻿" at bounding box center [964, 279] width 181 height 15
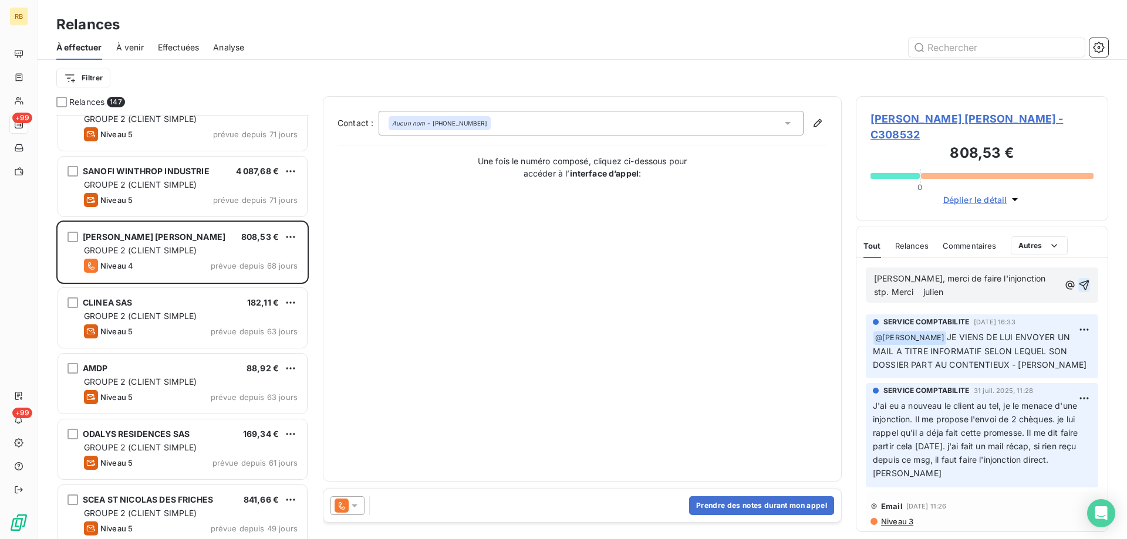
click at [1082, 279] on icon "button" at bounding box center [1084, 285] width 12 height 12
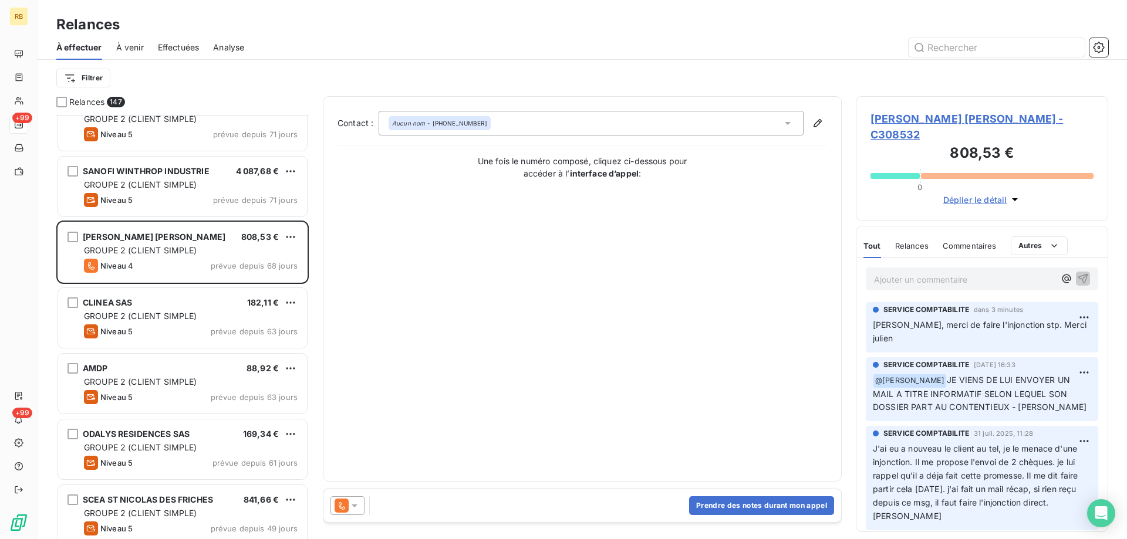
click at [990, 113] on span "[PERSON_NAME] [PERSON_NAME] - C308532" at bounding box center [981, 127] width 223 height 32
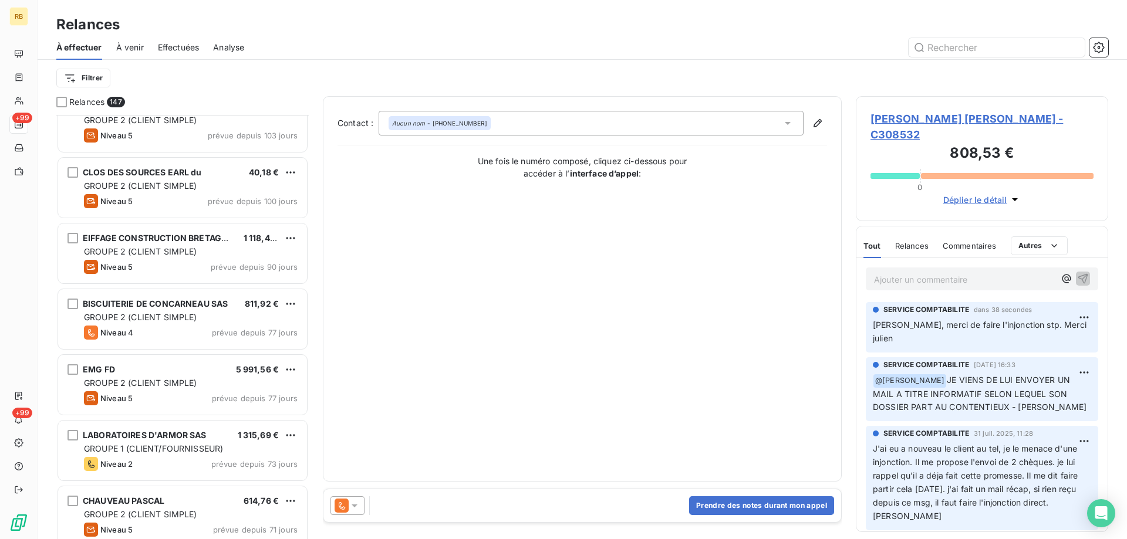
scroll to position [719, 0]
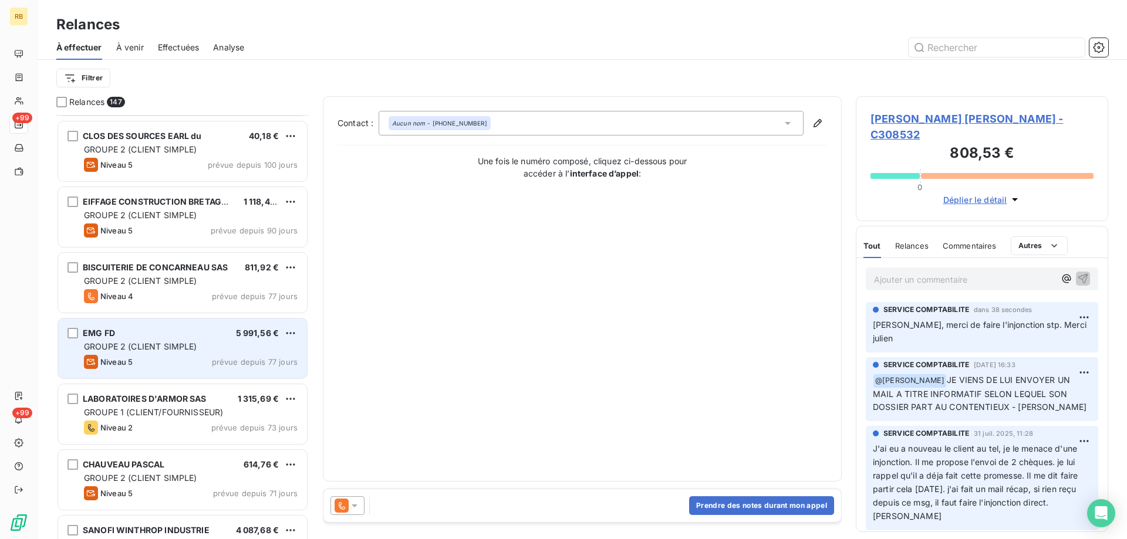
click at [175, 347] on span "GROUPE 2 (CLIENT SIMPLE)" at bounding box center [140, 347] width 113 height 10
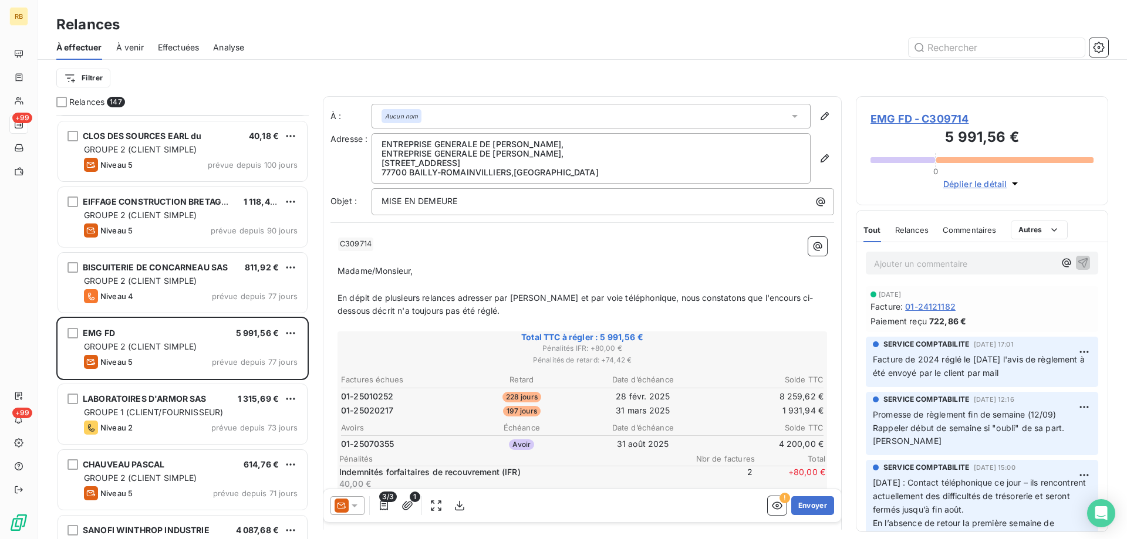
click at [912, 124] on span "EMG FD - C309714" at bounding box center [981, 119] width 223 height 16
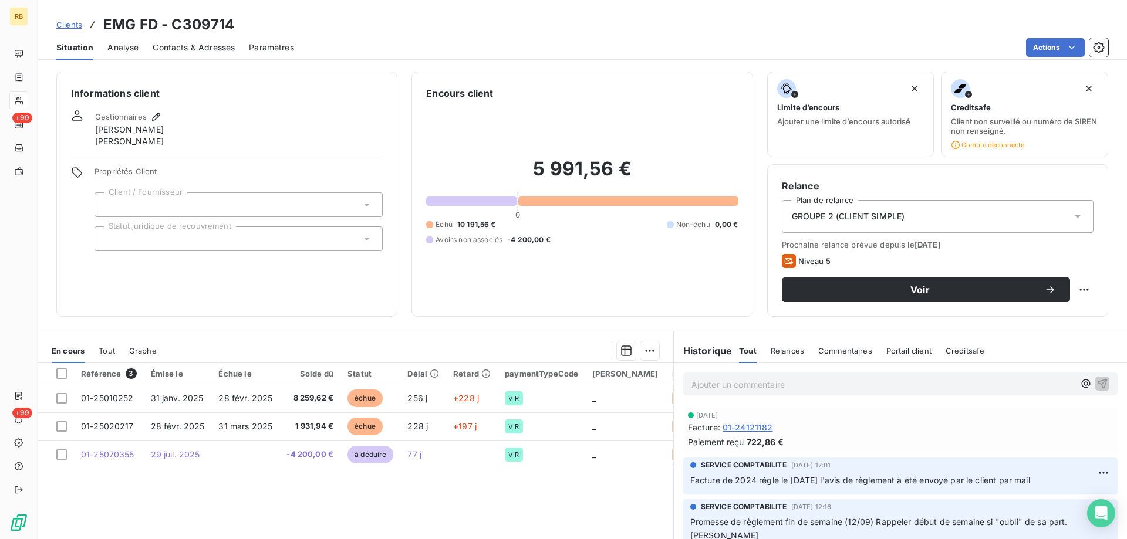
click at [178, 47] on span "Contacts & Adresses" at bounding box center [194, 48] width 82 height 12
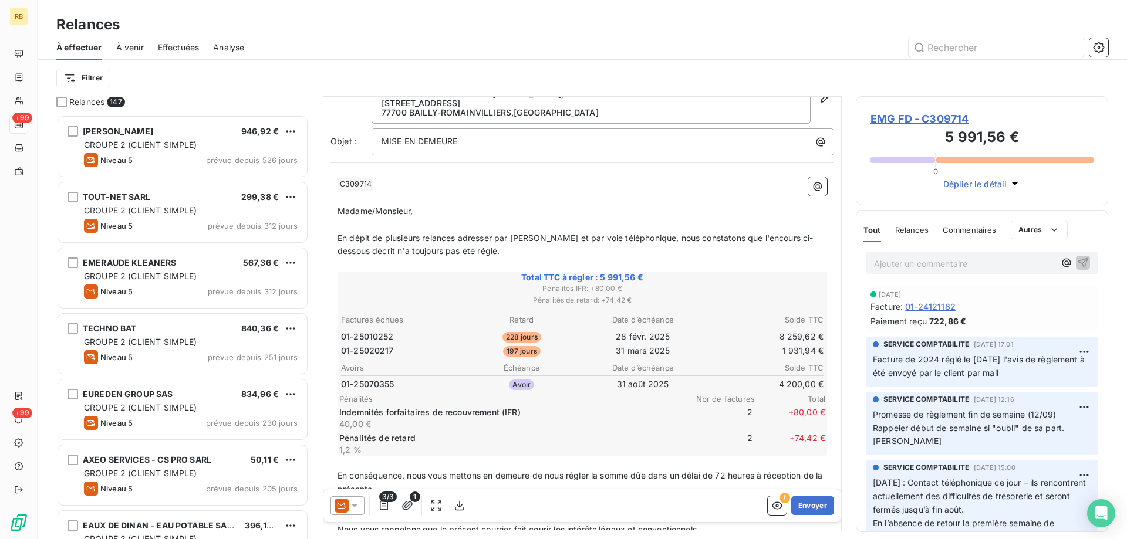
scroll to position [120, 0]
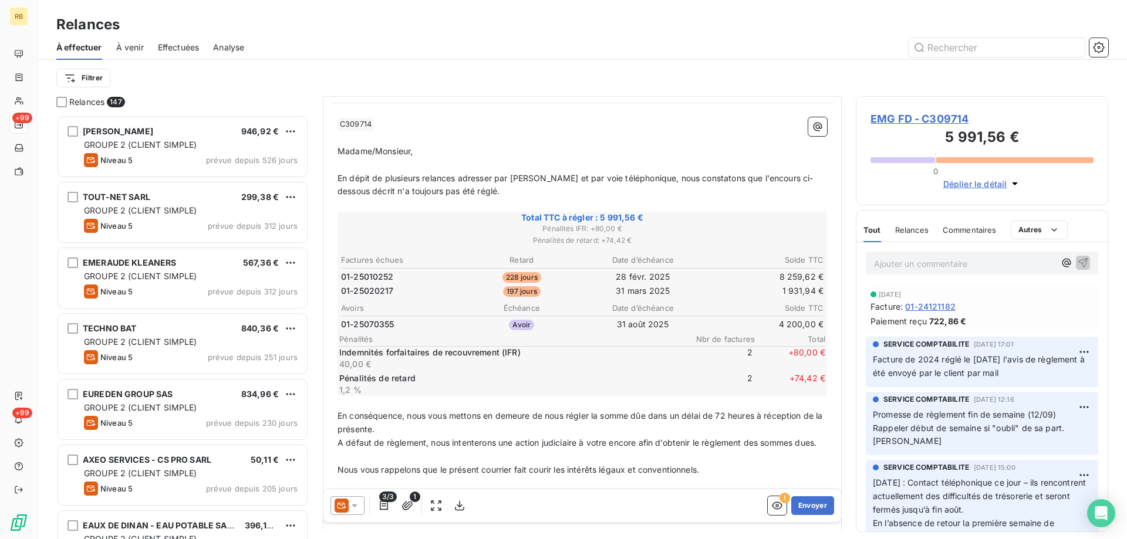
click at [944, 265] on p "Ajouter un commentaire ﻿" at bounding box center [964, 263] width 181 height 15
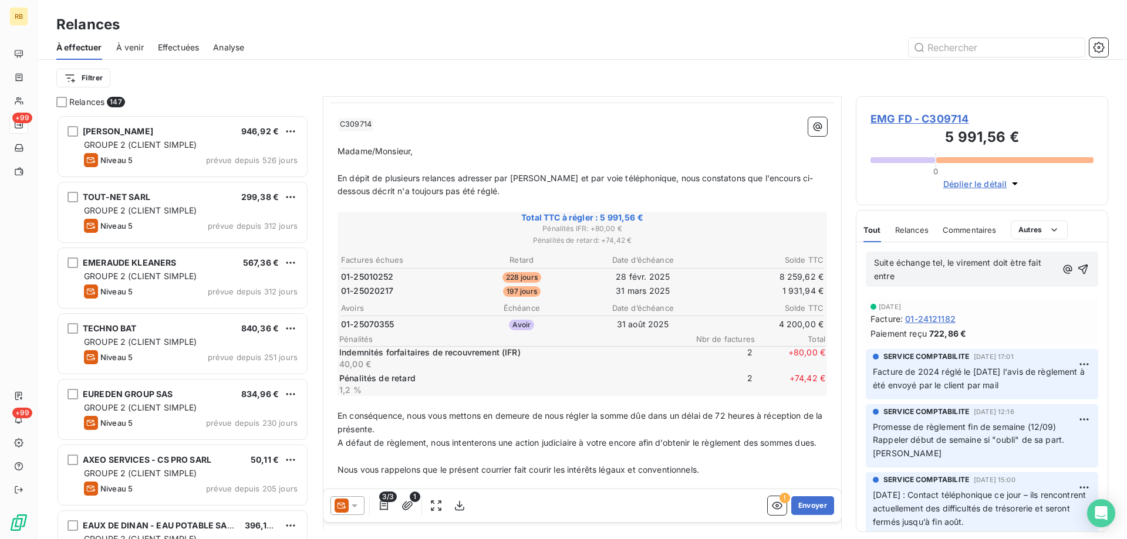
click at [907, 276] on p "Suite échange tel, le virement doit ètre fait entre" at bounding box center [965, 269] width 182 height 27
click at [979, 278] on p "Suite échange tel, le virement doit être fait entre le 15/10 et le 24/10" at bounding box center [966, 269] width 185 height 27
click at [941, 260] on span "Suite échange tel, le virement doit être fait entre le 15/10 et le 24/10." at bounding box center [959, 269] width 170 height 23
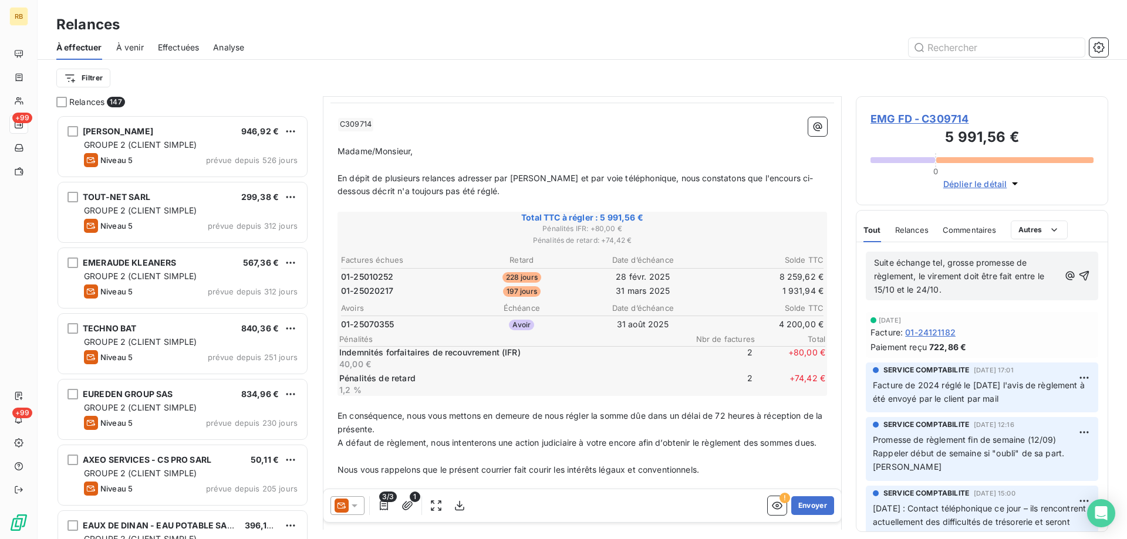
click at [979, 286] on p "Suite échange tel, grosse promesse de règlement, le virement doit être fait ent…" at bounding box center [966, 276] width 185 height 40
click at [1083, 277] on icon "button" at bounding box center [1084, 276] width 12 height 12
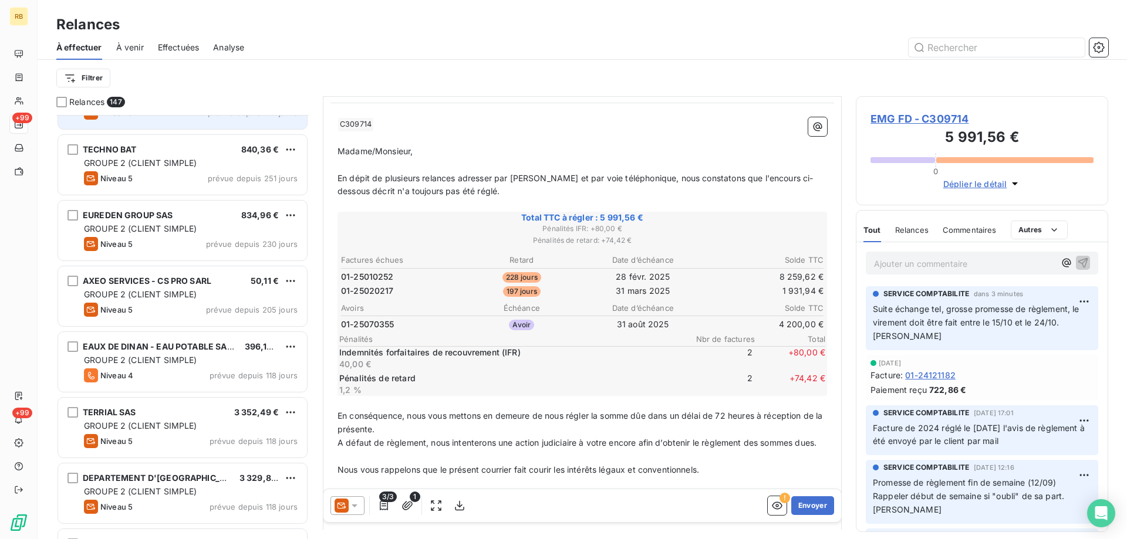
scroll to position [180, 0]
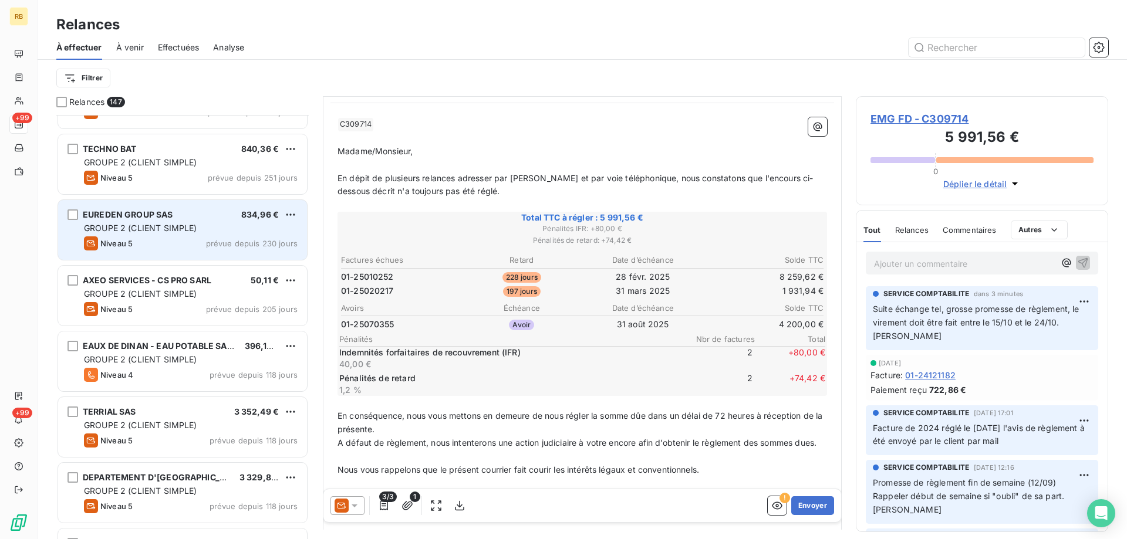
click at [178, 249] on div "Niveau 5 prévue depuis 230 jours" at bounding box center [191, 243] width 214 height 14
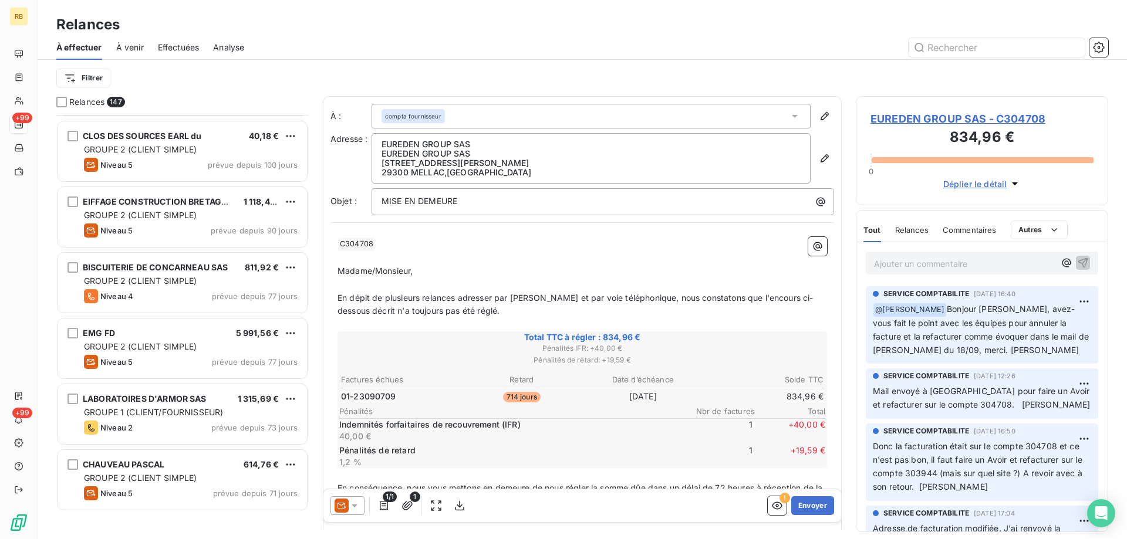
scroll to position [479, 0]
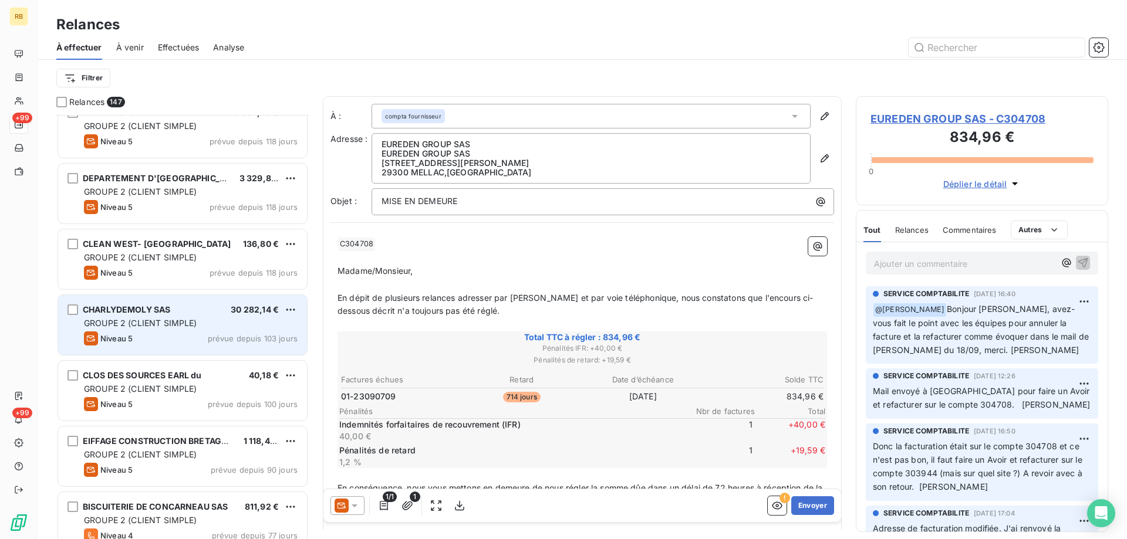
click at [215, 329] on div "GROUPE 2 (CLIENT SIMPLE)" at bounding box center [191, 323] width 214 height 12
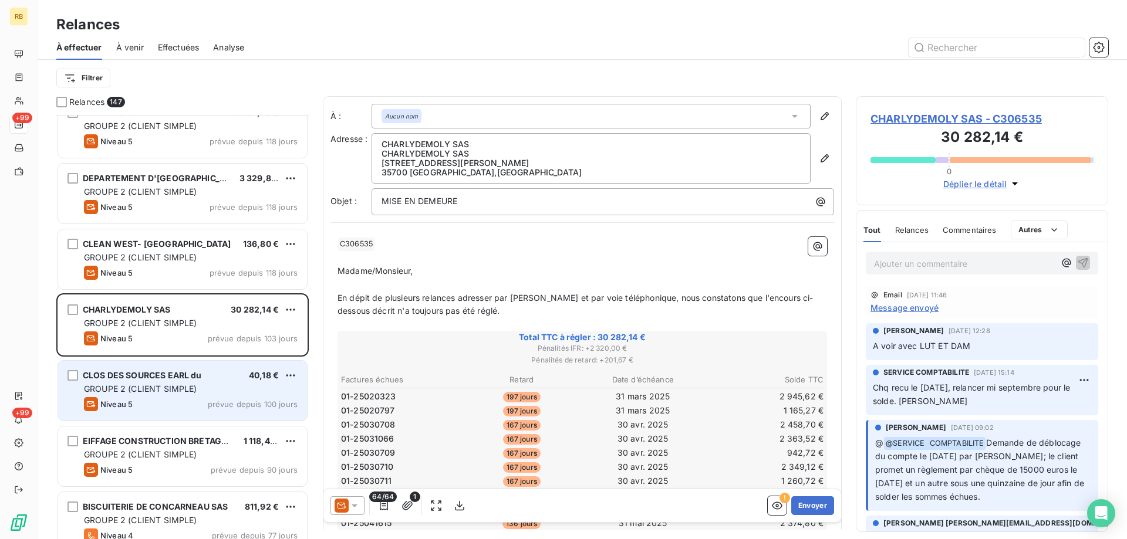
click at [180, 380] on span "CLOS DES SOURCES EARL du" at bounding box center [142, 375] width 119 height 10
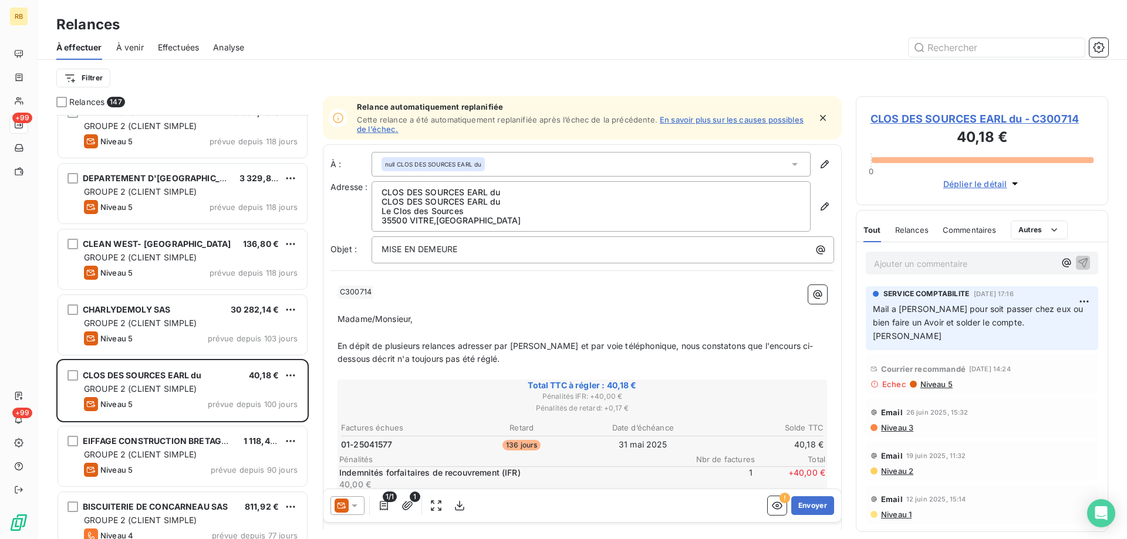
click at [931, 265] on p "Ajouter un commentaire ﻿" at bounding box center [964, 263] width 181 height 15
click at [935, 263] on p "Ajouter un commentaire ﻿" at bounding box center [964, 263] width 181 height 15
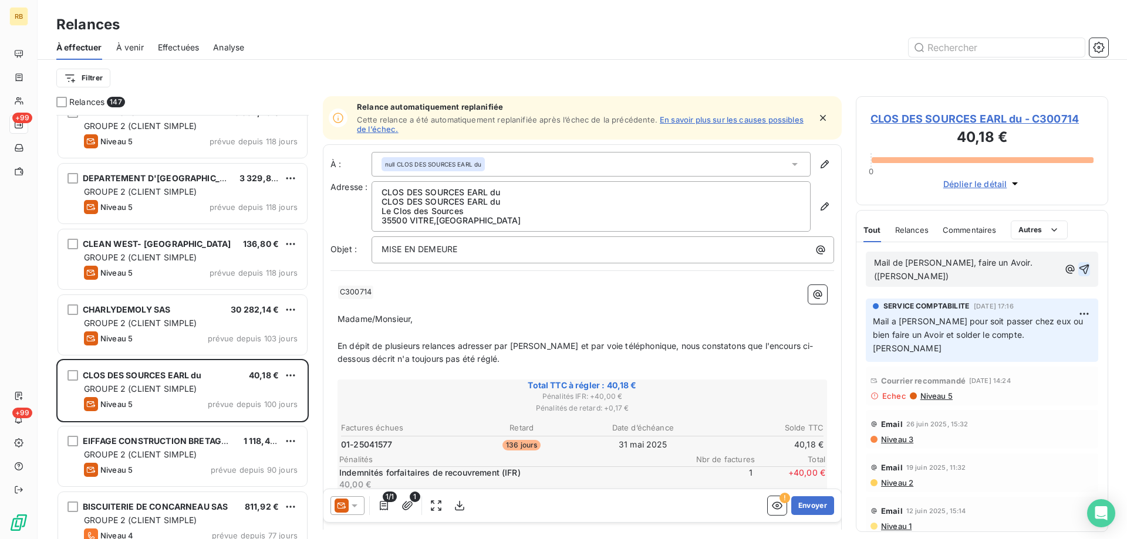
click at [1083, 265] on icon "button" at bounding box center [1084, 270] width 10 height 10
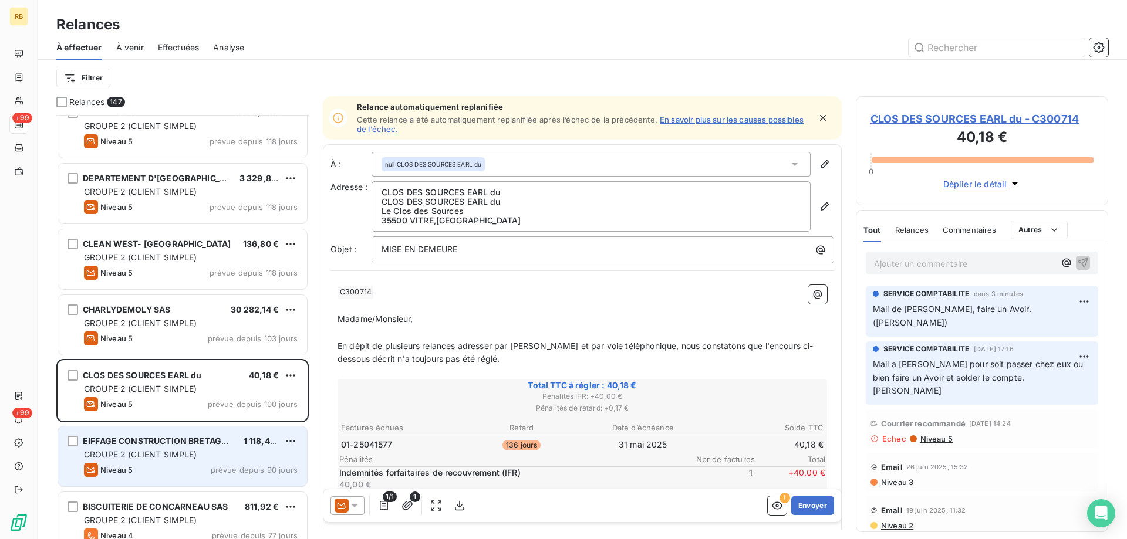
scroll to position [838, 0]
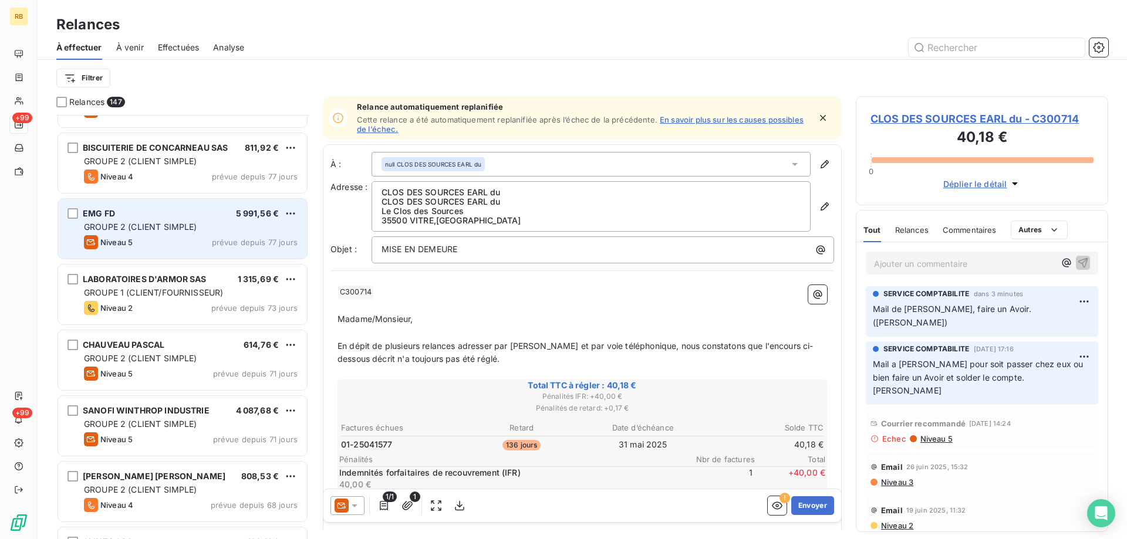
click at [191, 233] on div "EMG FD 5 991,56 € GROUPE 2 (CLIENT SIMPLE) Niveau 5 prévue depuis 77 jours" at bounding box center [182, 229] width 249 height 60
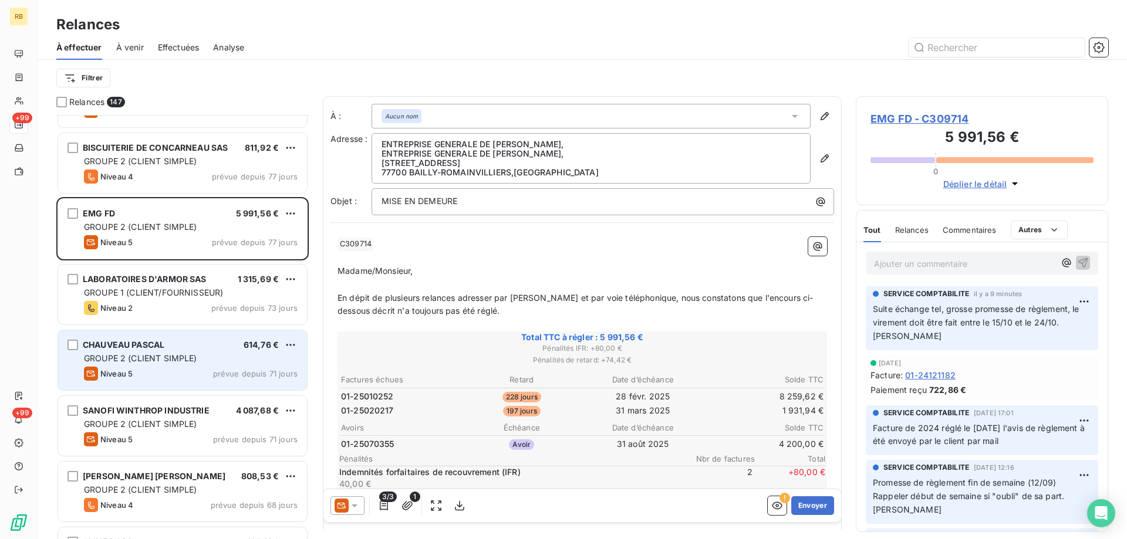
click at [144, 346] on span "CHAUVEAU PASCAL" at bounding box center [124, 345] width 82 height 10
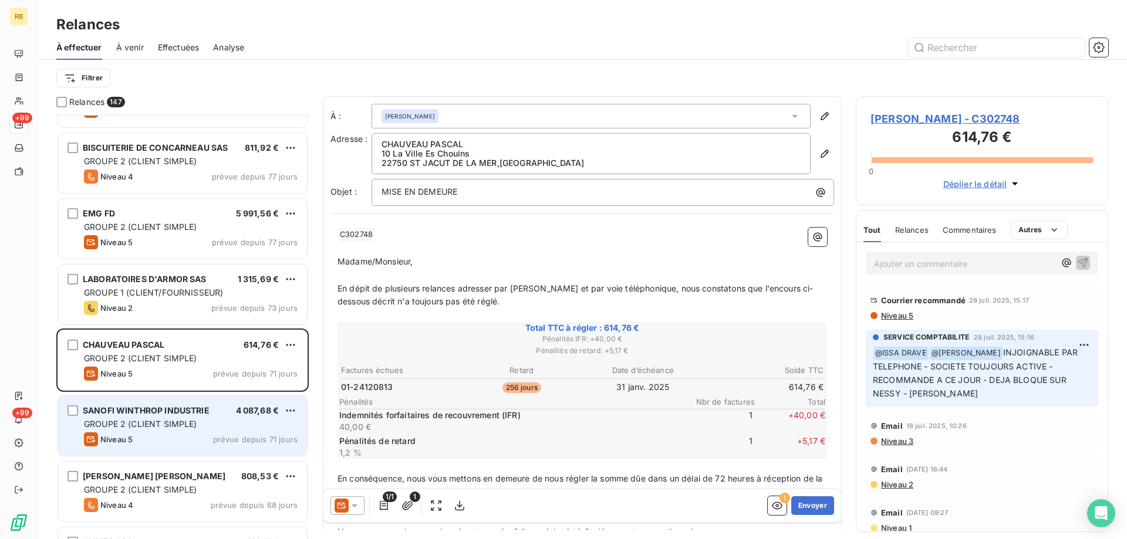
click at [122, 430] on div "SANOFI WINTHROP INDUSTRIE 4 087,68 € GROUPE 2 (CLIENT SIMPLE) Niveau 5 prévue d…" at bounding box center [182, 426] width 249 height 60
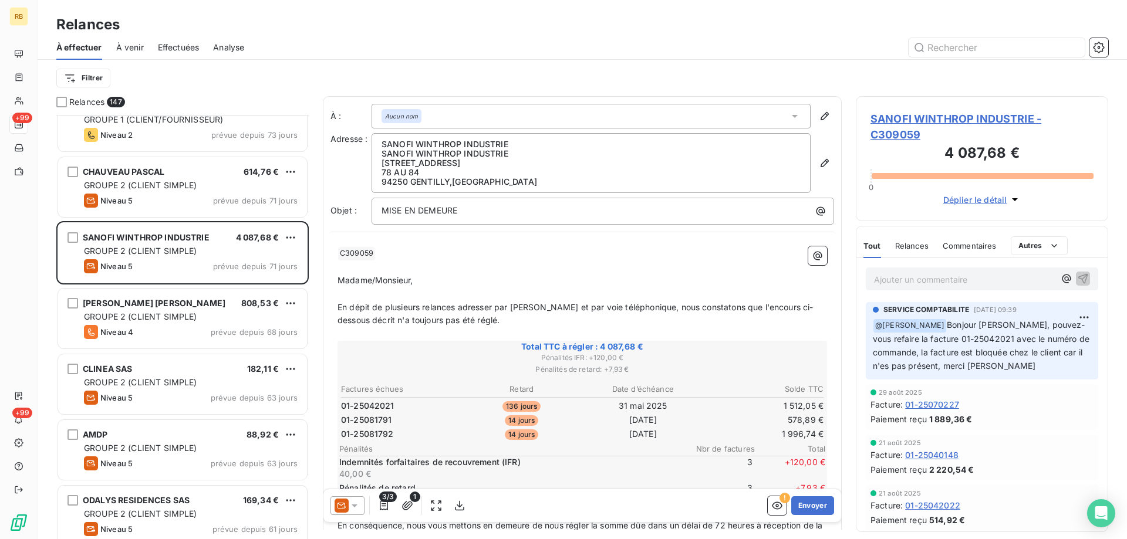
scroll to position [1018, 0]
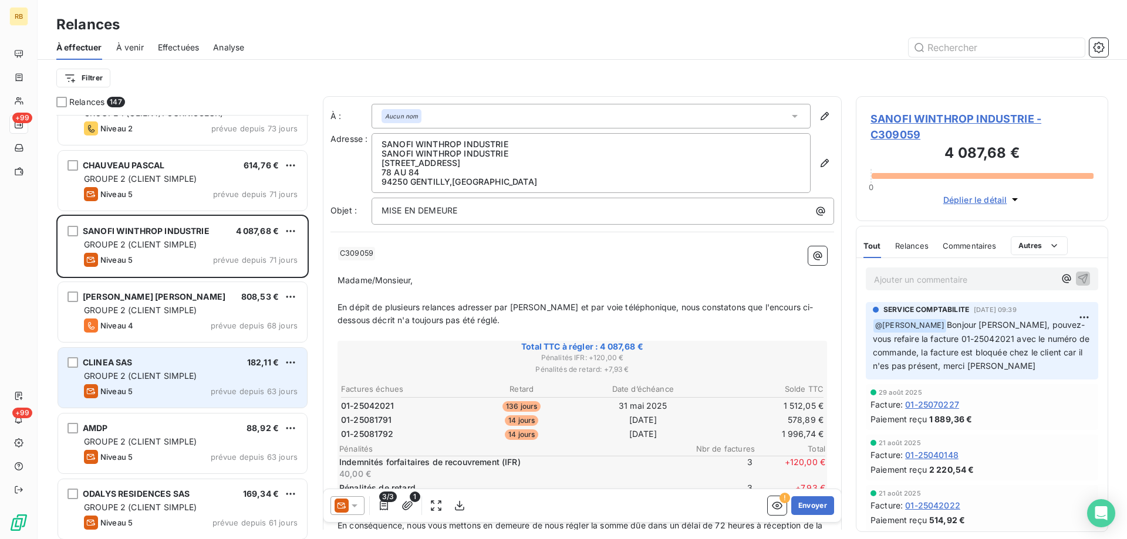
click at [162, 364] on div "CLINEA SAS 182,11 €" at bounding box center [191, 362] width 214 height 11
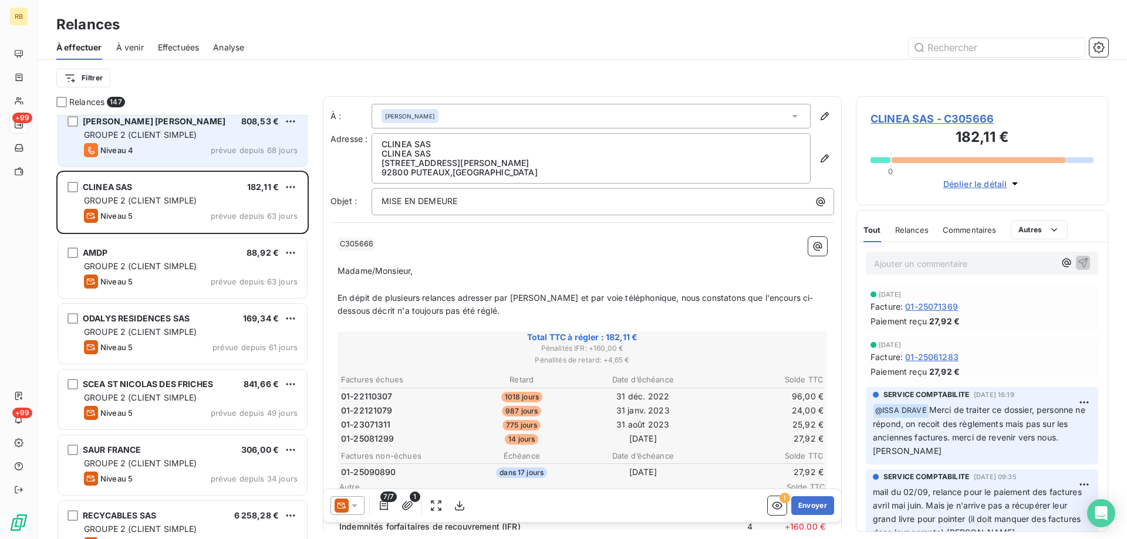
scroll to position [1198, 0]
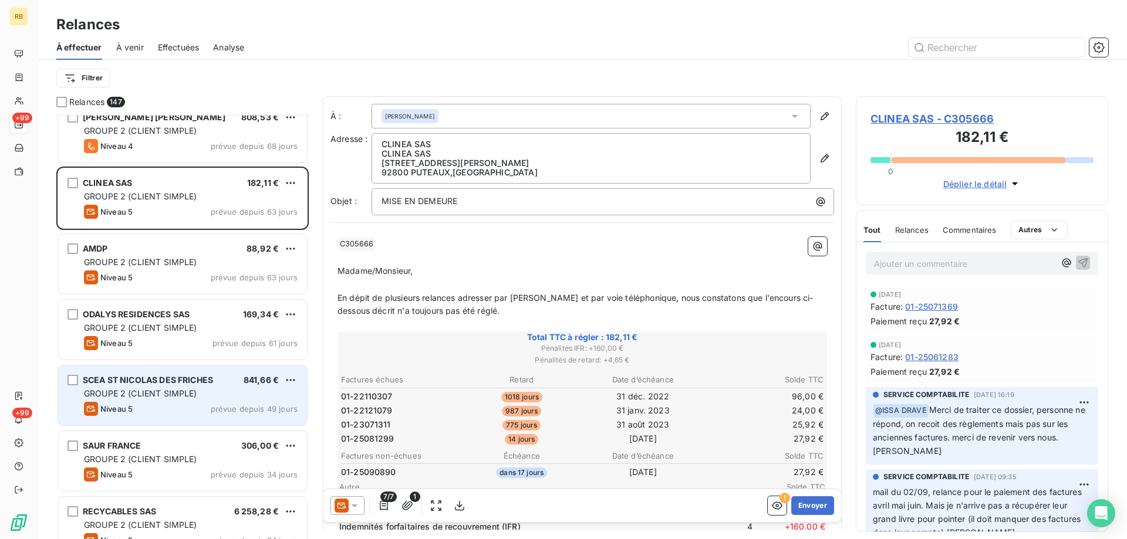
click at [157, 388] on div "GROUPE 2 (CLIENT SIMPLE)" at bounding box center [191, 394] width 214 height 12
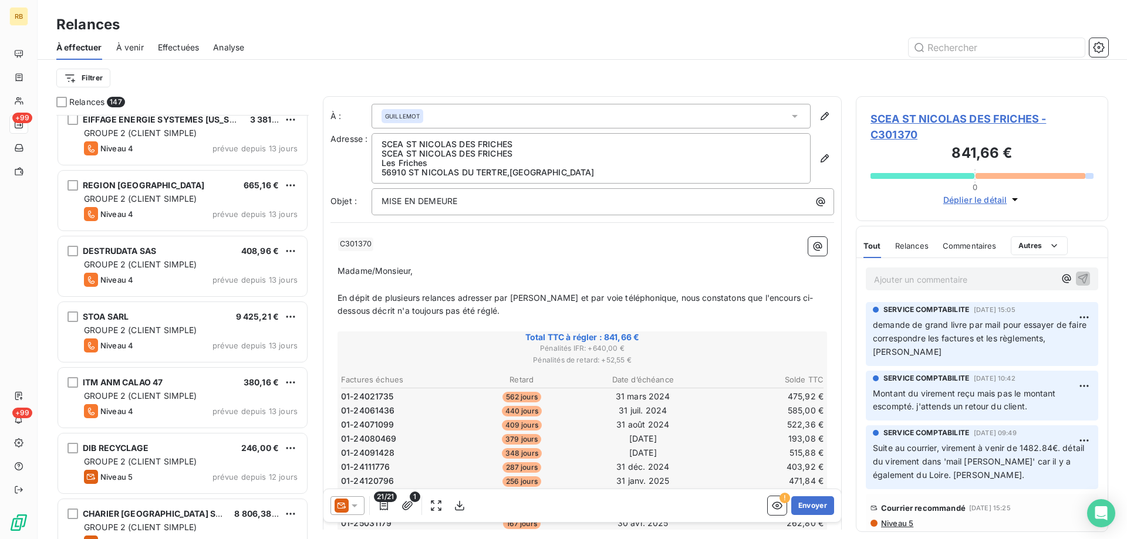
scroll to position [3113, 0]
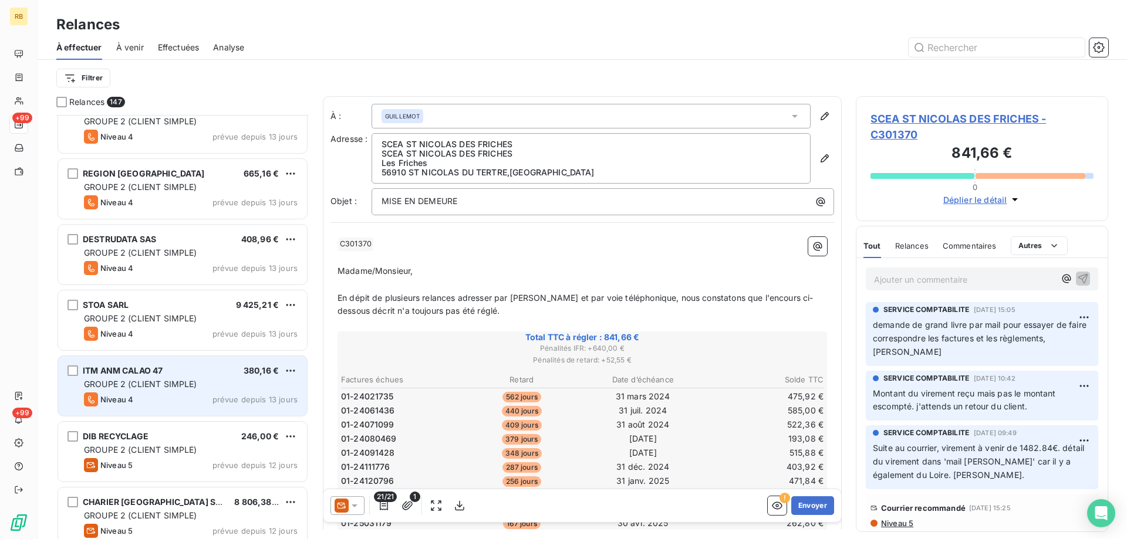
click at [170, 394] on div "Niveau 4 prévue depuis 13 jours" at bounding box center [191, 400] width 214 height 14
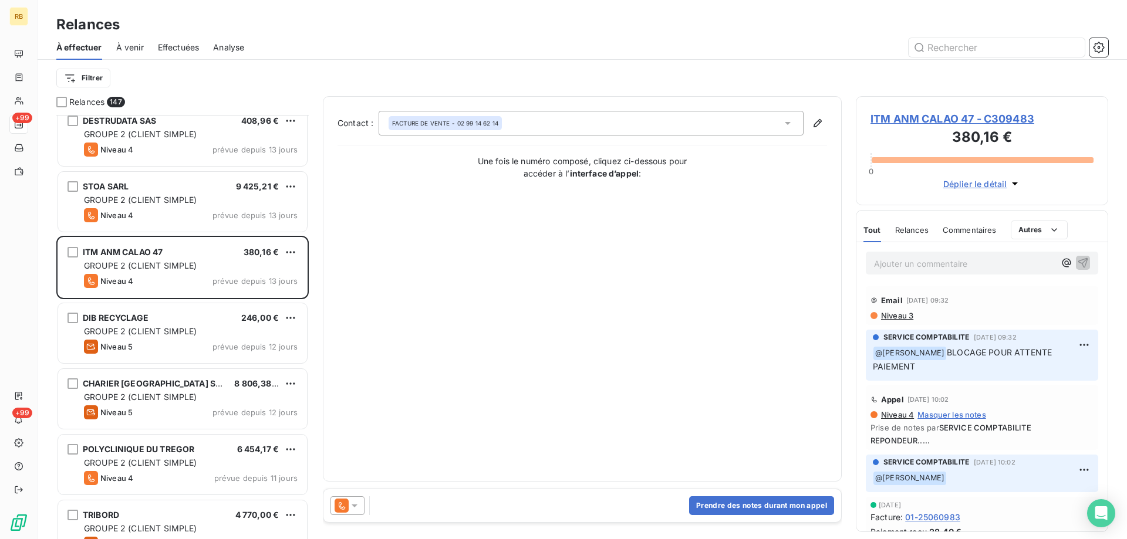
scroll to position [3233, 0]
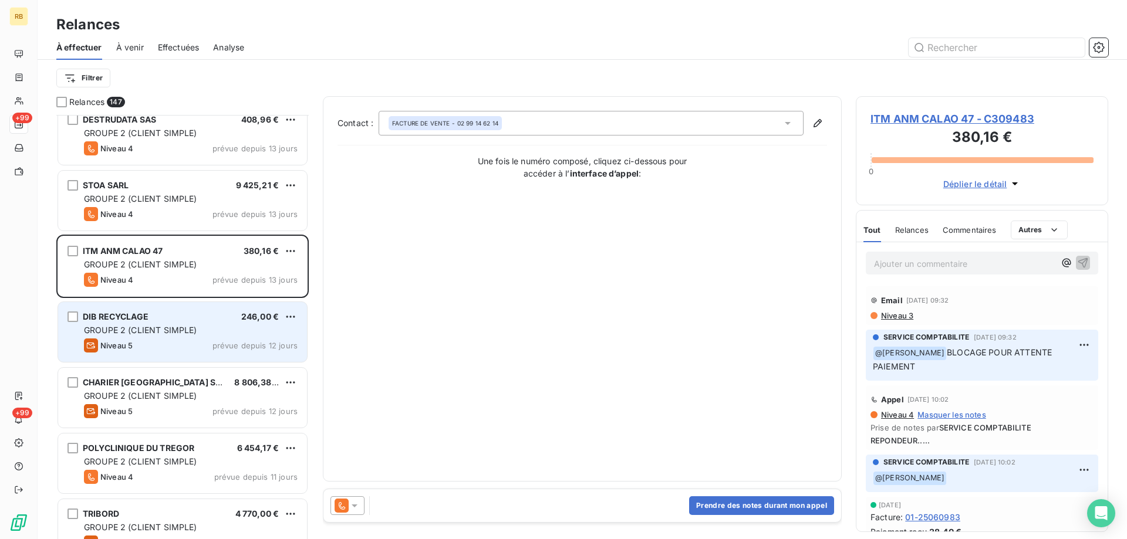
click at [170, 342] on div "Niveau 5 prévue depuis 12 jours" at bounding box center [191, 346] width 214 height 14
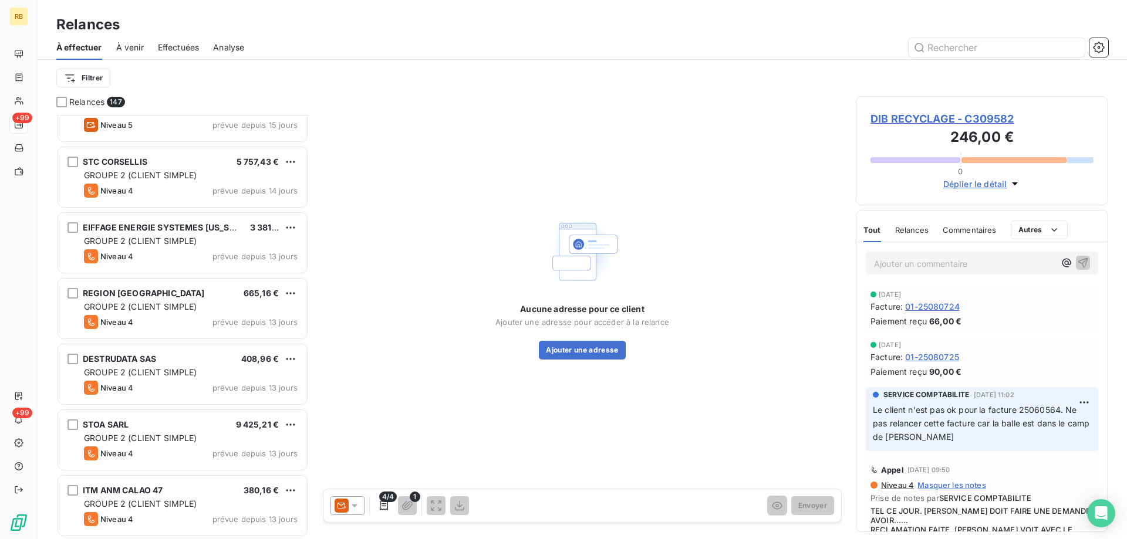
scroll to position [2694, 0]
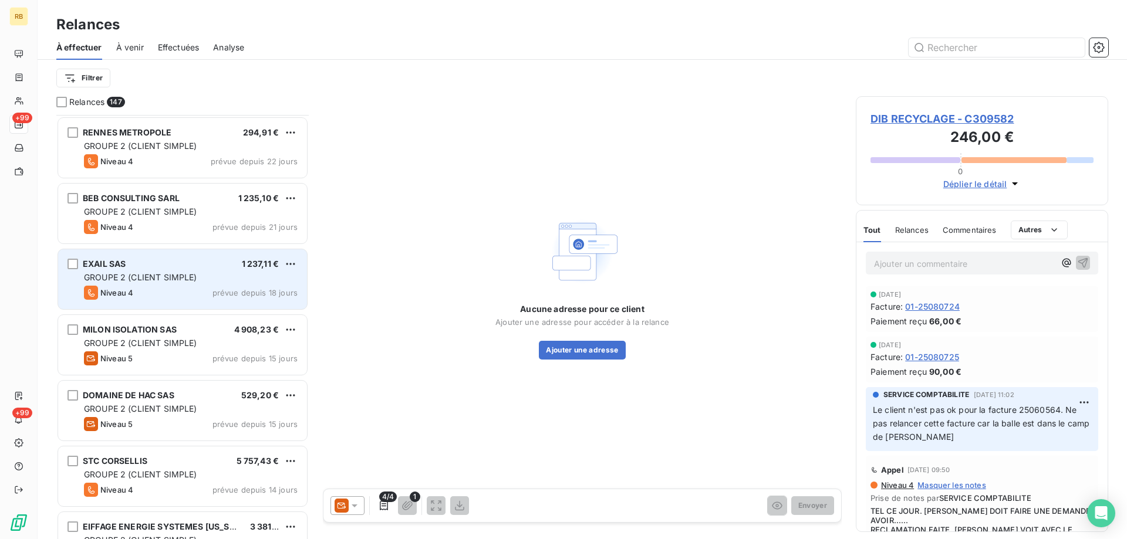
click at [139, 284] on div "EXAIL SAS 1 237,11 € GROUPE 2 (CLIENT SIMPLE) Niveau 4 prévue depuis 18 jours" at bounding box center [182, 279] width 249 height 60
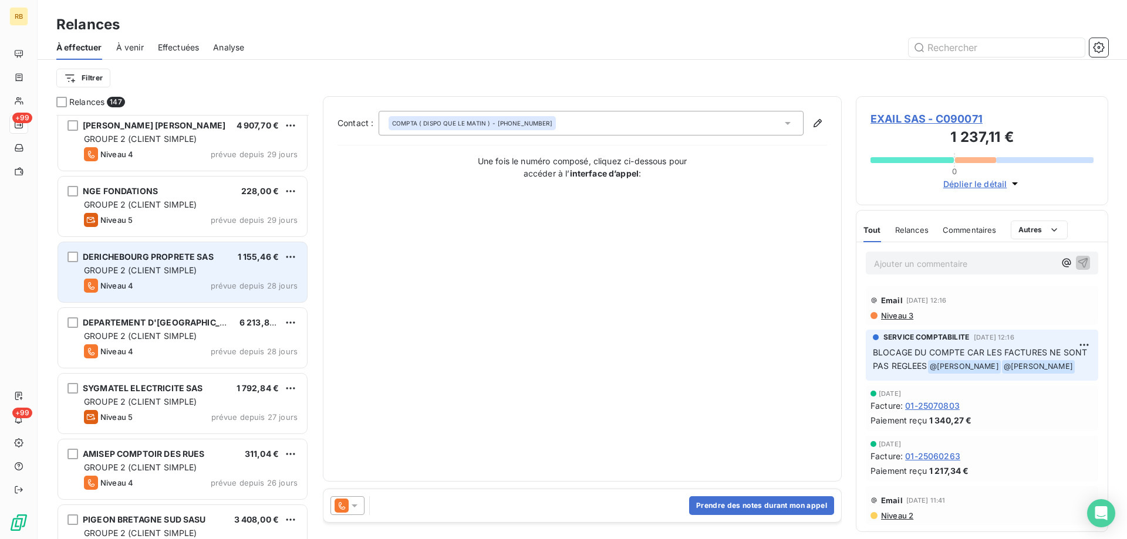
scroll to position [1916, 0]
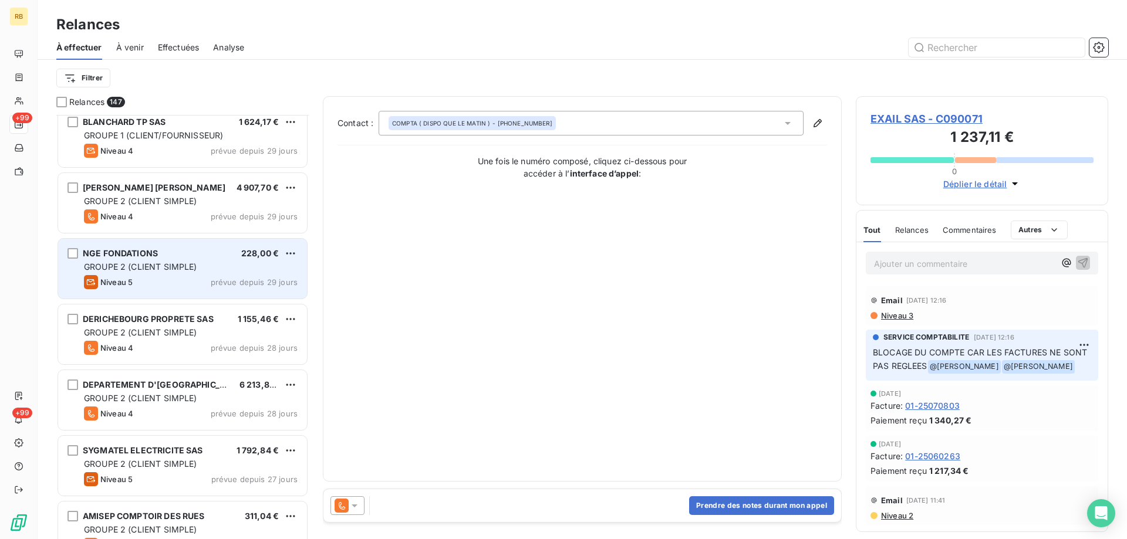
click at [144, 269] on span "GROUPE 2 (CLIENT SIMPLE)" at bounding box center [140, 267] width 113 height 10
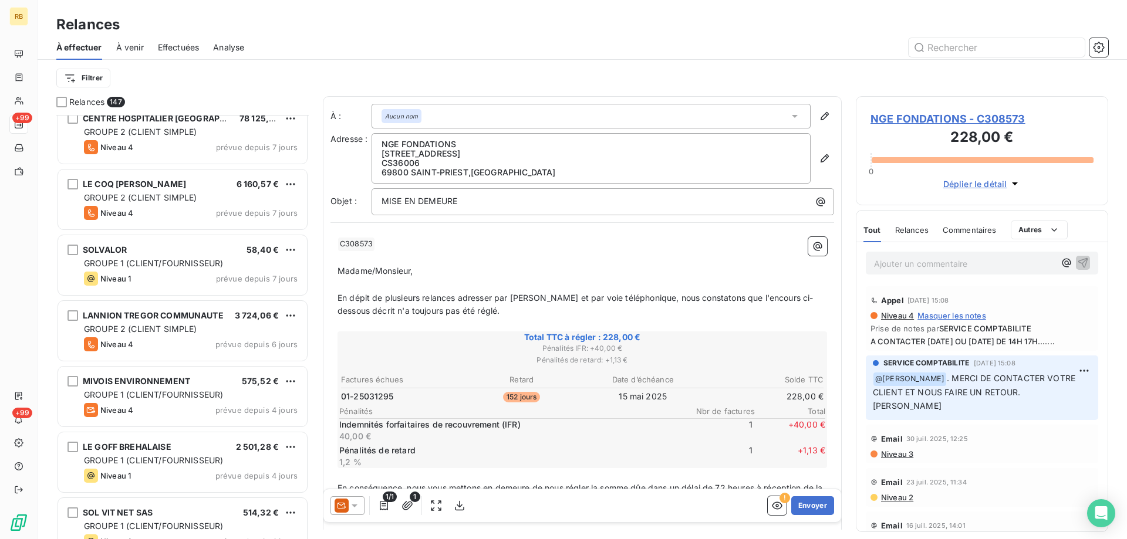
scroll to position [4489, 0]
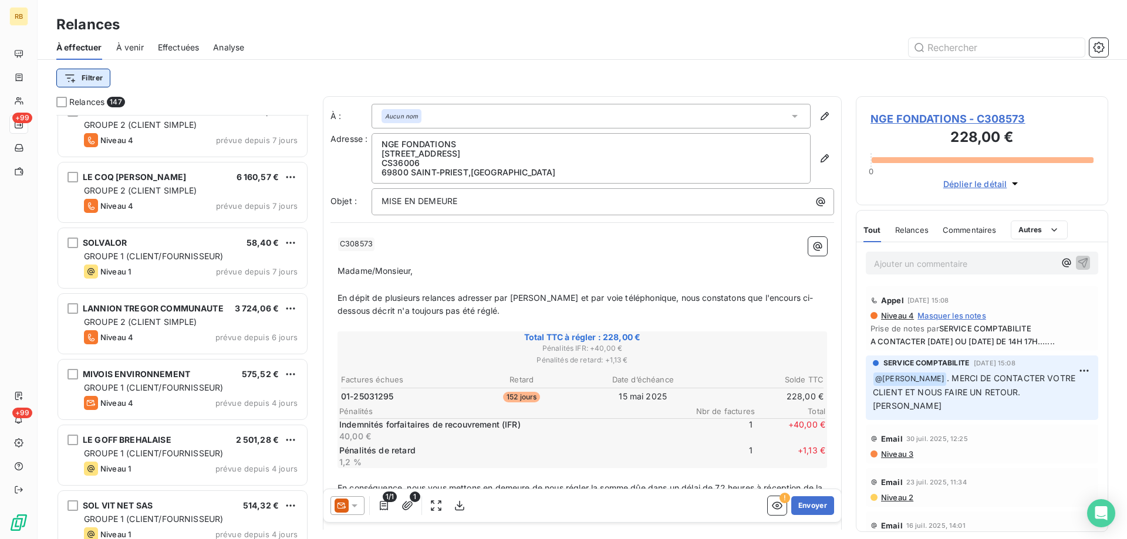
click at [94, 82] on html "RB +99 +99 Relances À effectuer À venir Effectuées Analyse Filtrer Relances 147…" at bounding box center [563, 269] width 1127 height 539
click at [95, 79] on html "RB +99 +99 Relances À effectuer À venir Effectuées Analyse Filtrer Relances 147…" at bounding box center [563, 269] width 1127 height 539
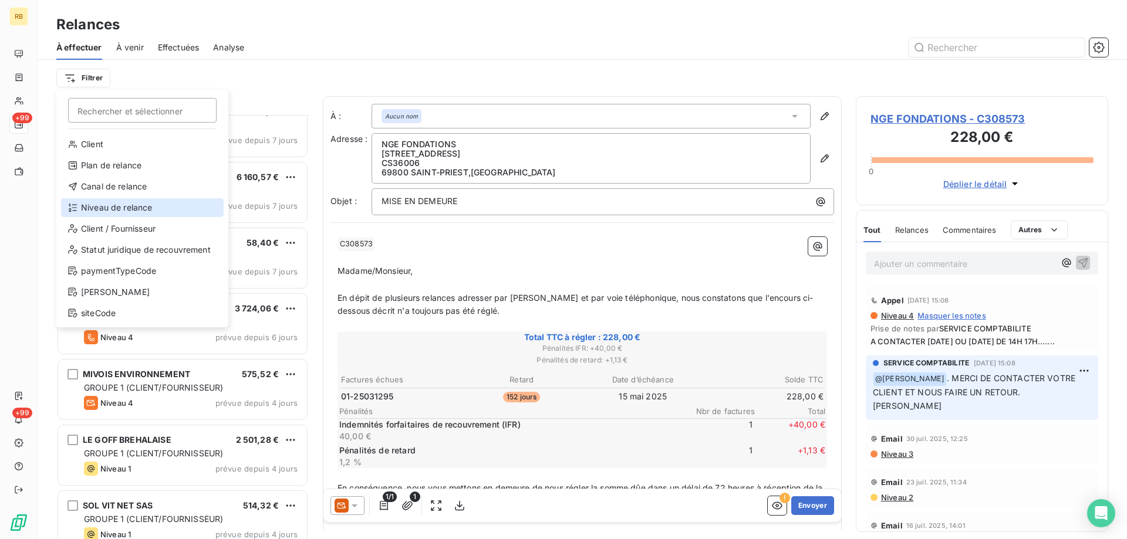
click at [137, 212] on div "Niveau de relance" at bounding box center [142, 207] width 163 height 19
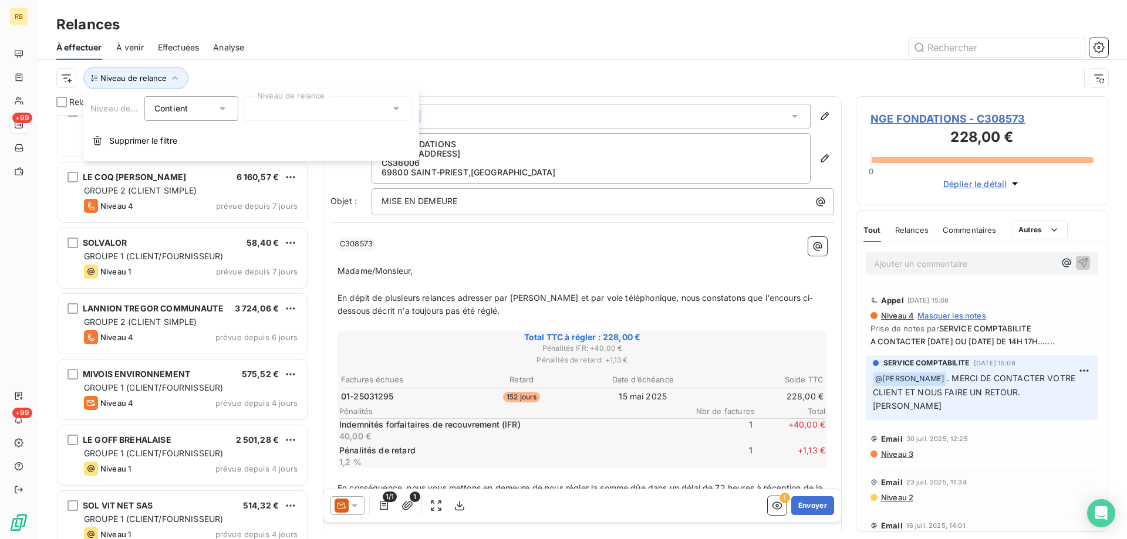
click at [296, 108] on div at bounding box center [327, 108] width 169 height 25
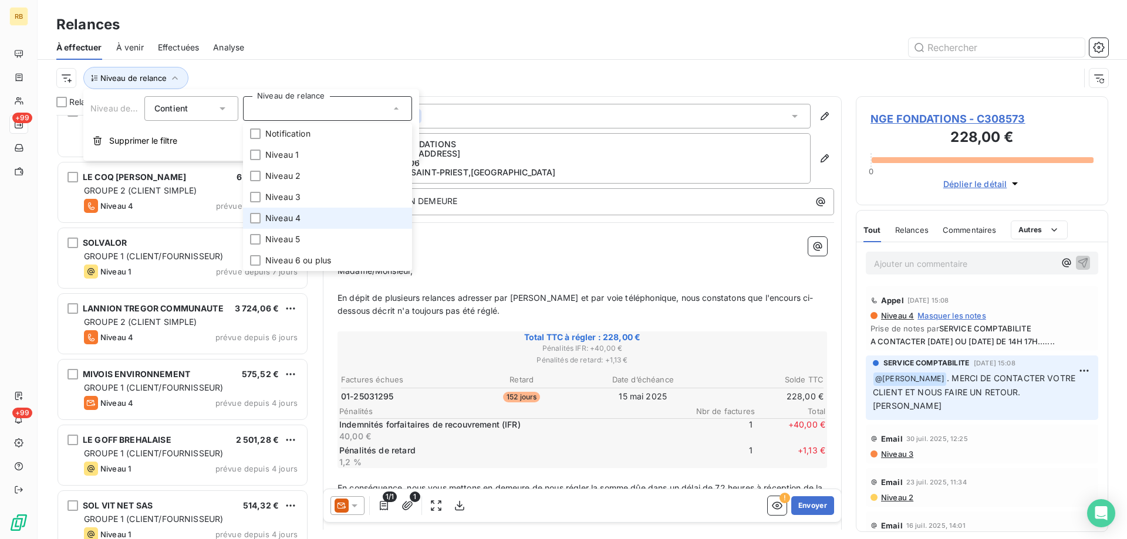
click at [263, 222] on li "Niveau 4" at bounding box center [327, 218] width 169 height 21
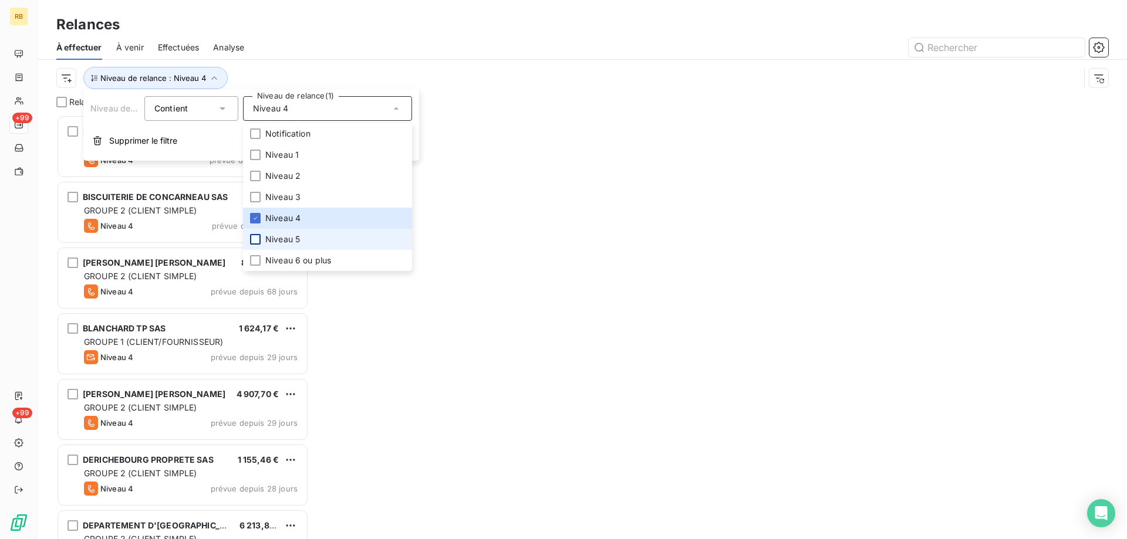
scroll to position [424, 252]
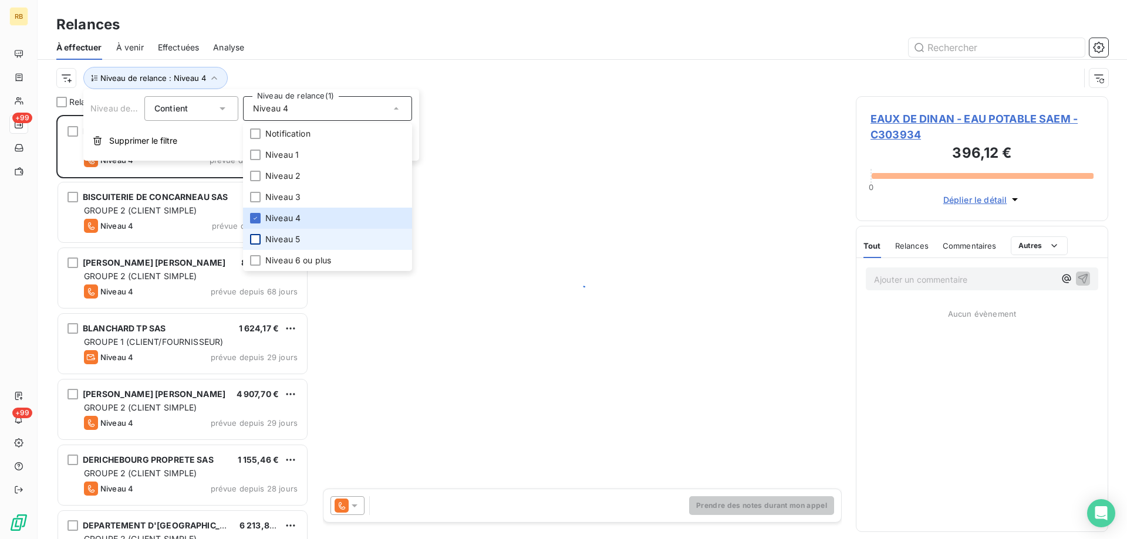
click at [252, 241] on div at bounding box center [255, 239] width 11 height 11
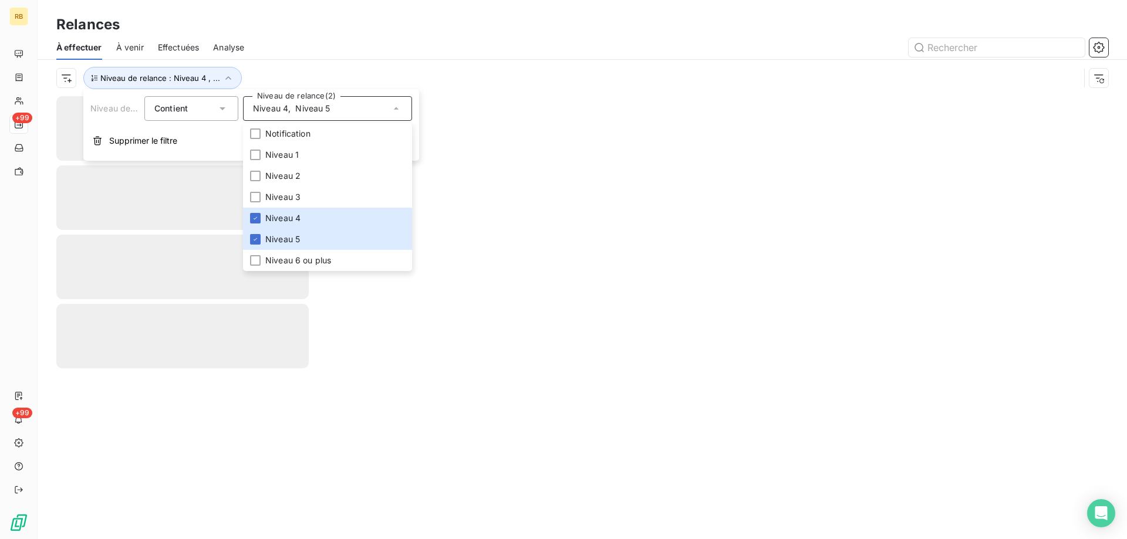
click at [353, 47] on div at bounding box center [683, 47] width 850 height 19
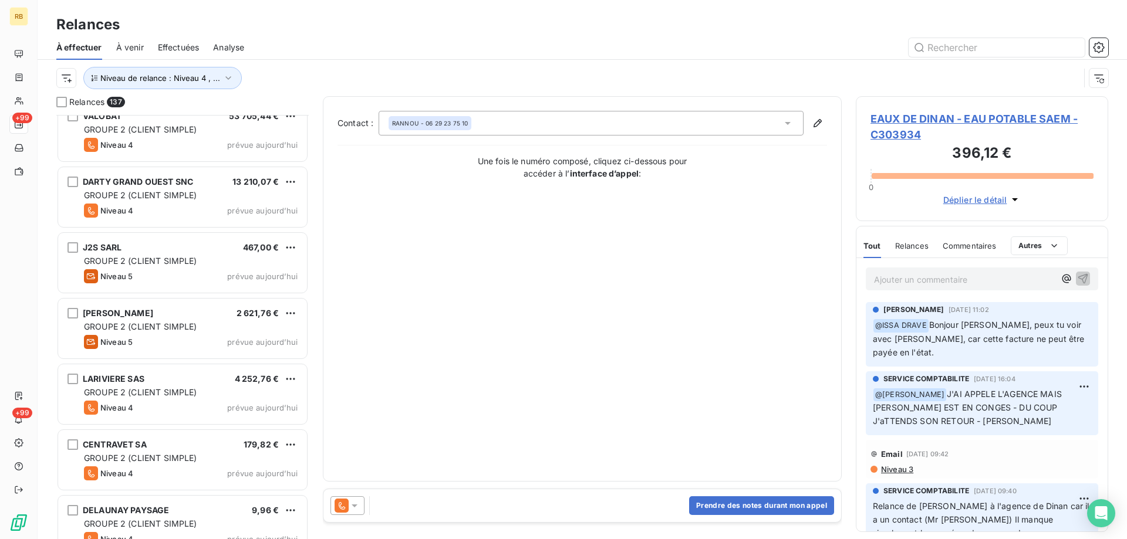
scroll to position [8580, 0]
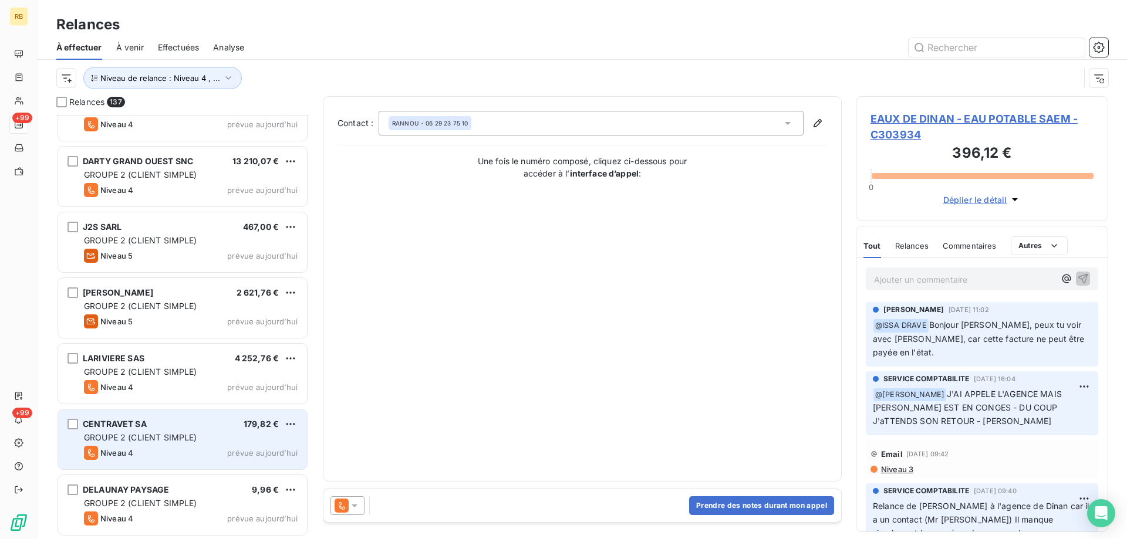
click at [187, 430] on div "CENTRAVET SA 179,82 € GROUPE 2 (CLIENT SIMPLE) Niveau 4 prévue [DATE]" at bounding box center [182, 440] width 249 height 60
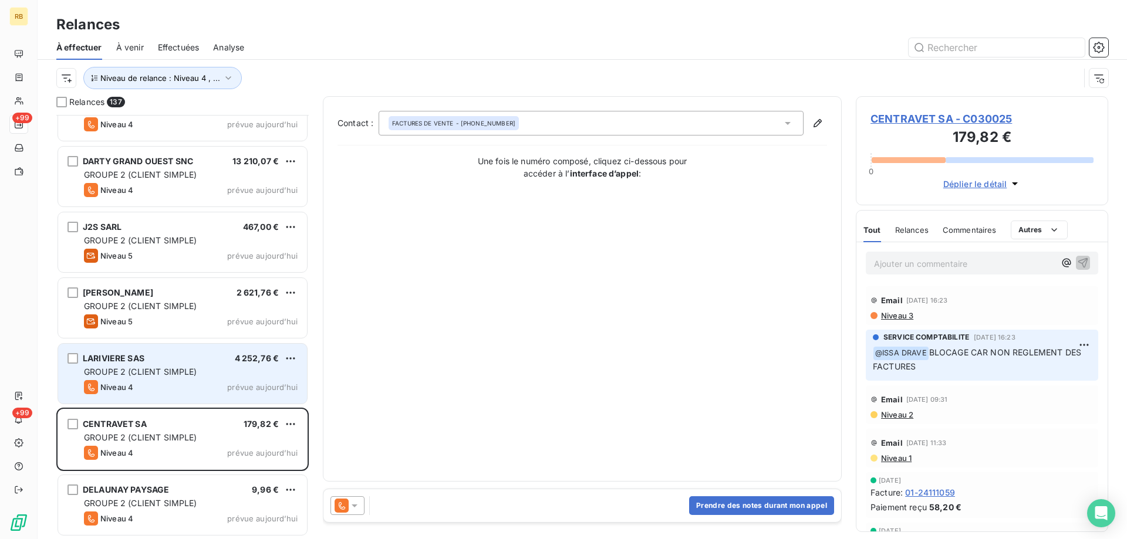
click at [187, 378] on div "LARIVIERE SAS 4 252,76 € GROUPE 2 (CLIENT SIMPLE) Niveau 4 prévue [DATE]" at bounding box center [182, 374] width 249 height 60
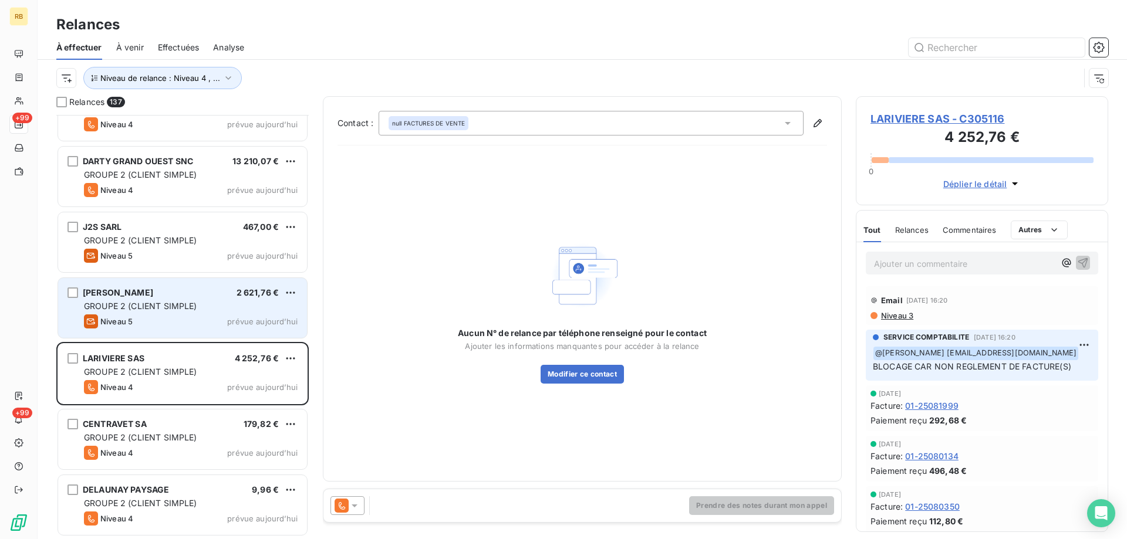
click at [181, 313] on div "[PERSON_NAME] 2 621,76 € GROUPE 2 (CLIENT SIMPLE) Niveau 5 prévue [DATE]" at bounding box center [182, 308] width 249 height 60
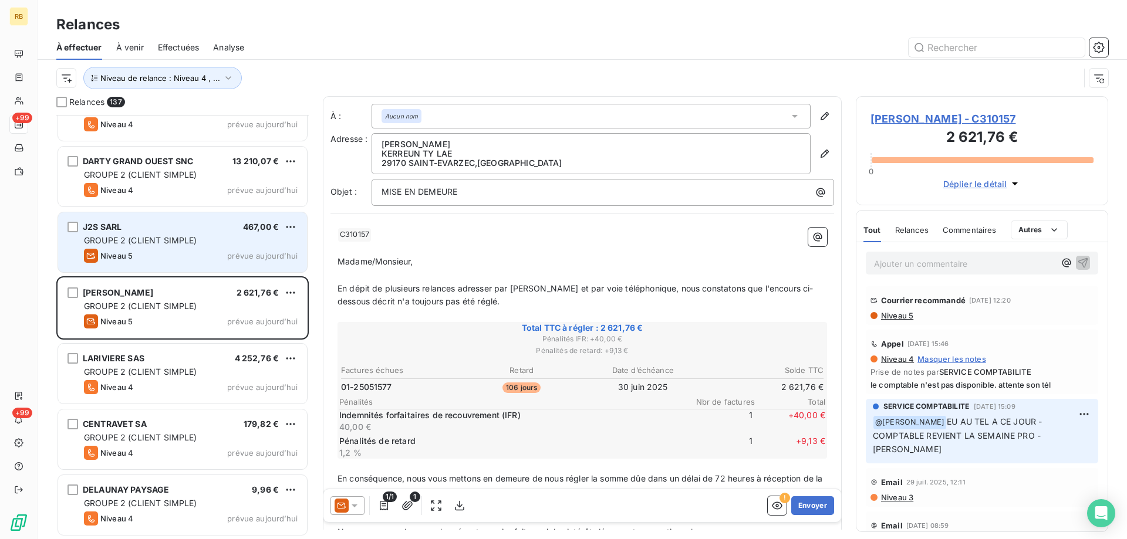
click at [181, 258] on div "Niveau 5 prévue aujourd’hui" at bounding box center [191, 256] width 214 height 14
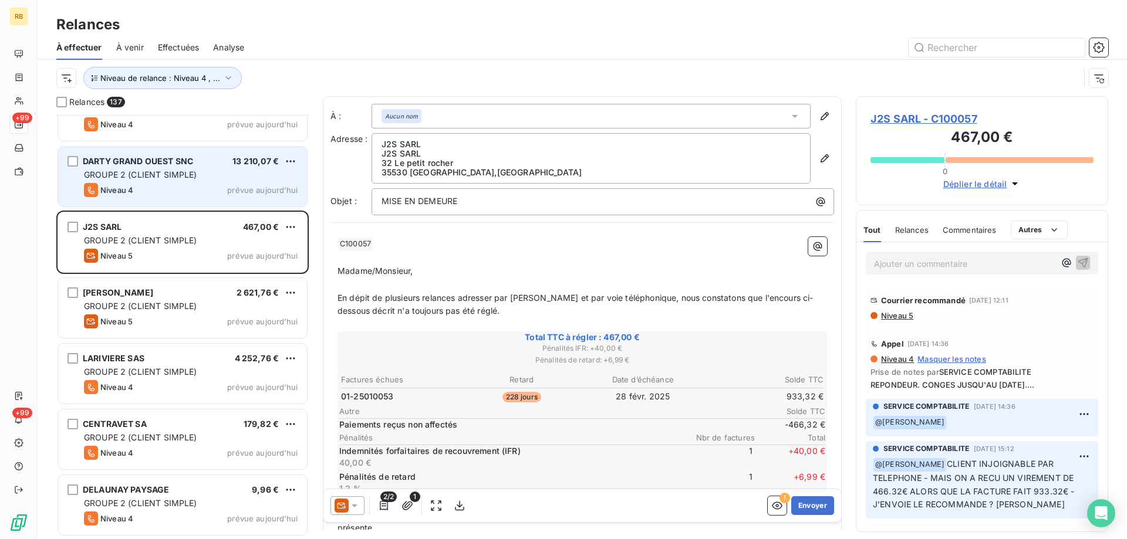
click at [180, 178] on span "GROUPE 2 (CLIENT SIMPLE)" at bounding box center [140, 175] width 113 height 10
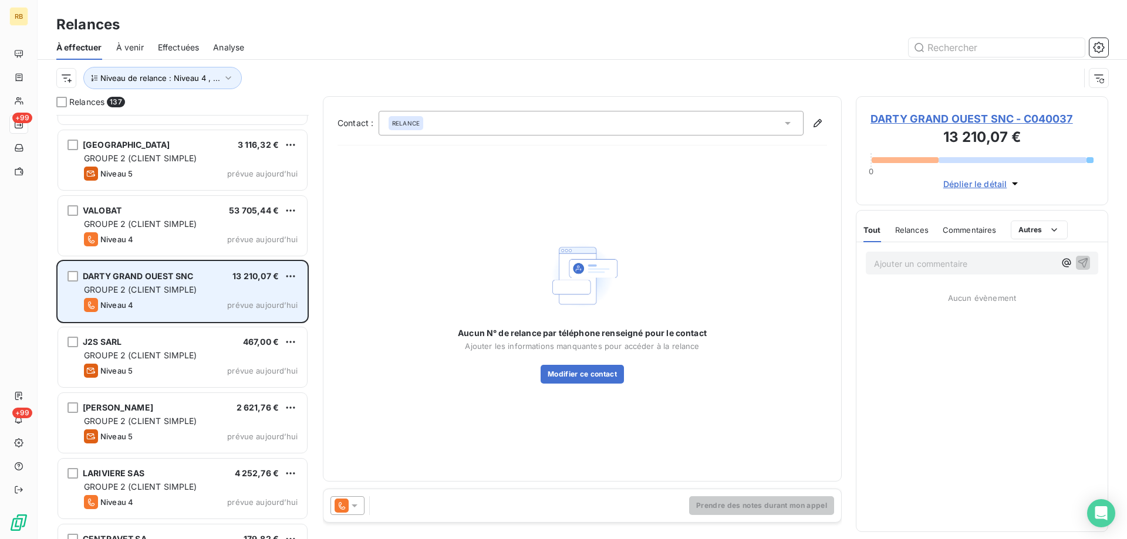
scroll to position [8460, 0]
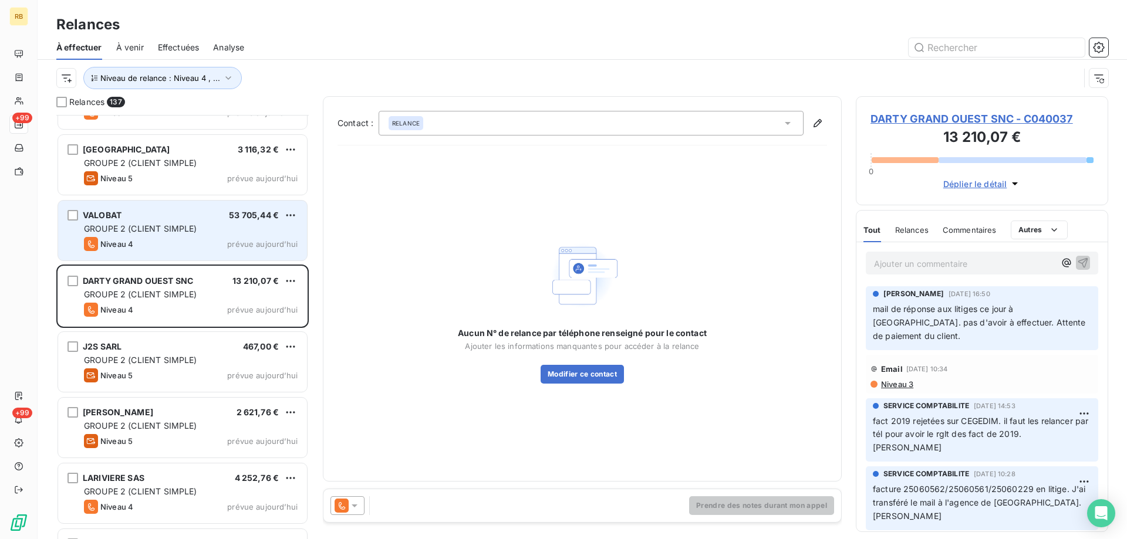
click at [165, 204] on div "VALOBAT 53 705,44 € GROUPE 2 (CLIENT SIMPLE) Niveau 4 prévue [DATE]" at bounding box center [182, 231] width 249 height 60
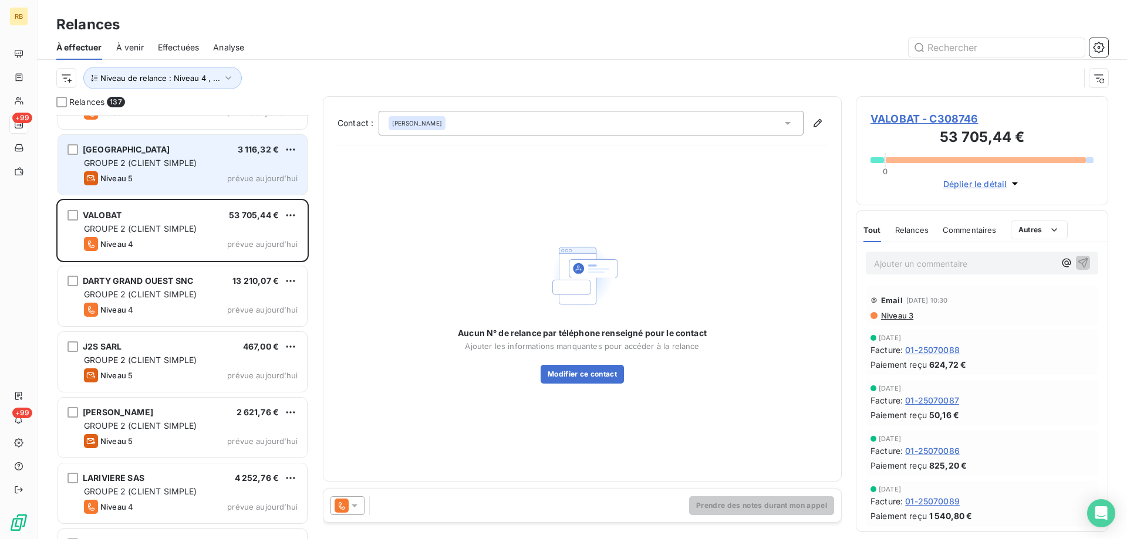
click at [182, 170] on div "LEFEVRE CENTRE OUEST 3 116,32 € GROUPE 2 (CLIENT SIMPLE) Niveau 5 prévue [DATE]" at bounding box center [182, 165] width 249 height 60
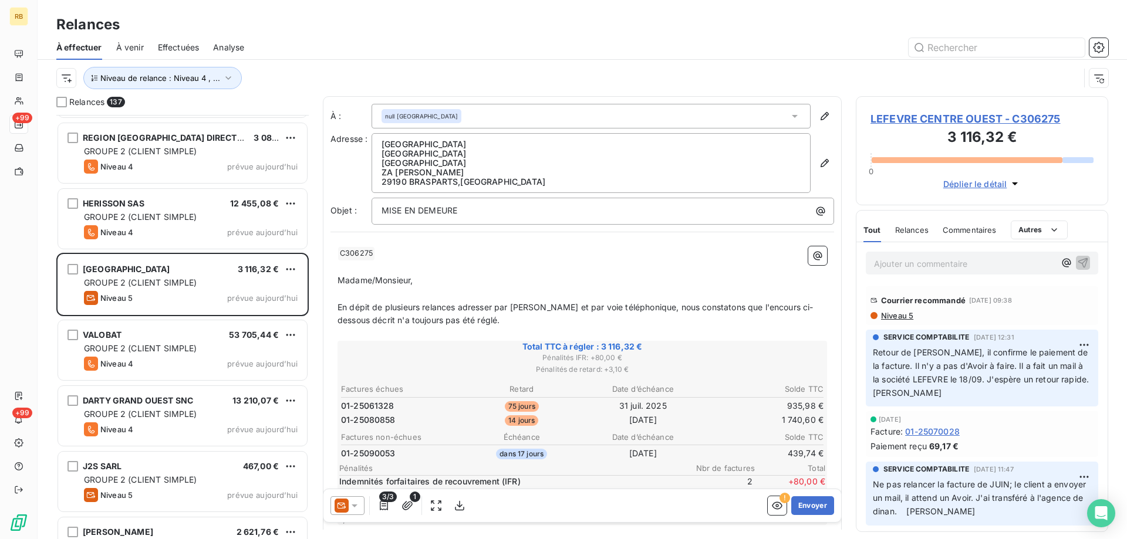
click at [905, 269] on p "Ajouter un commentaire ﻿" at bounding box center [964, 263] width 181 height 15
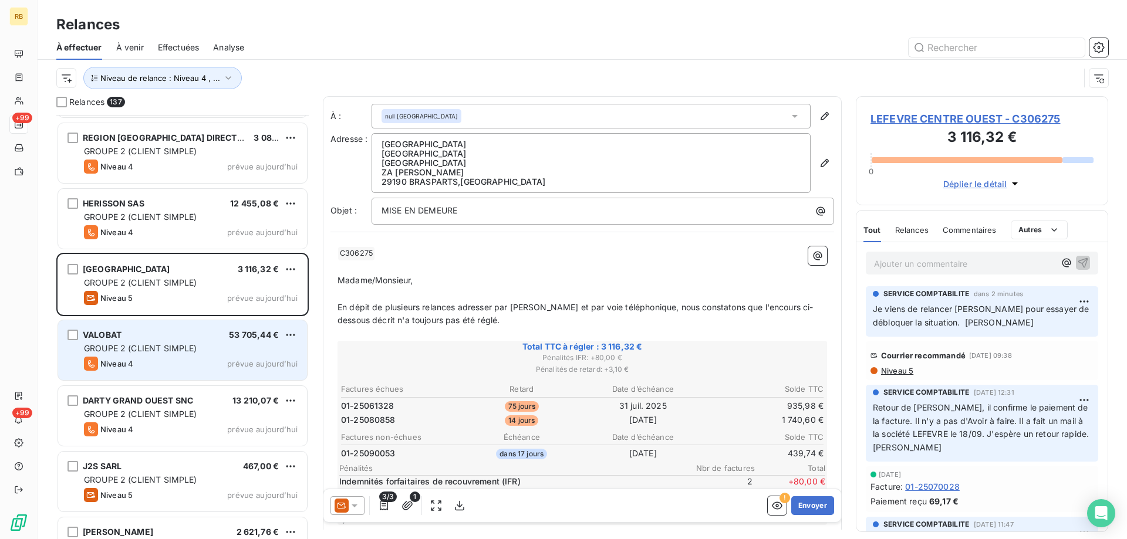
click at [167, 347] on span "GROUPE 2 (CLIENT SIMPLE)" at bounding box center [140, 348] width 113 height 10
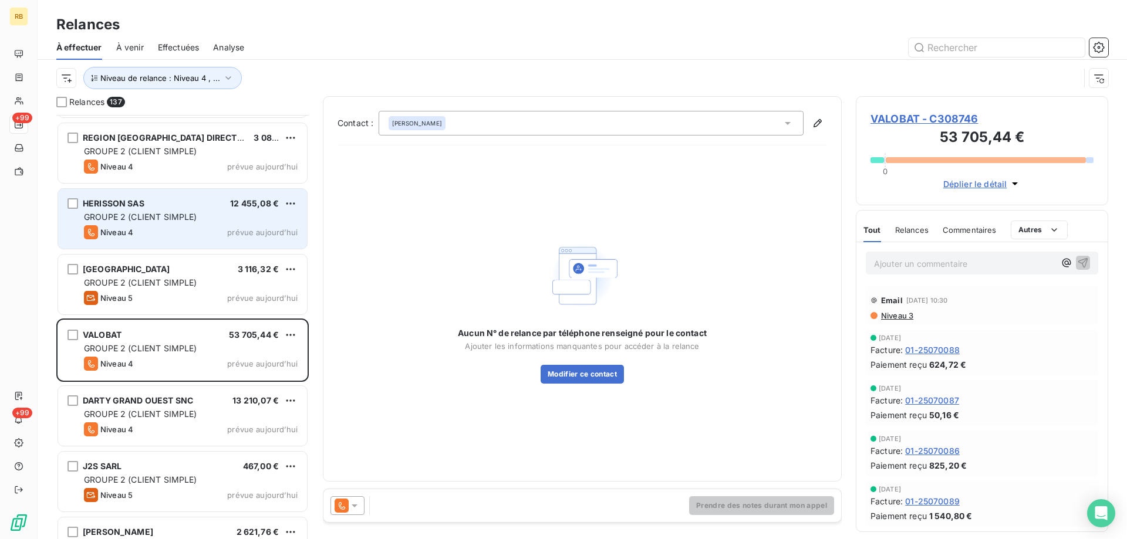
click at [173, 209] on div "HERISSON SAS 12 455,08 € GROUPE 2 (CLIENT SIMPLE) Niveau 4 prévue [DATE]" at bounding box center [182, 219] width 249 height 60
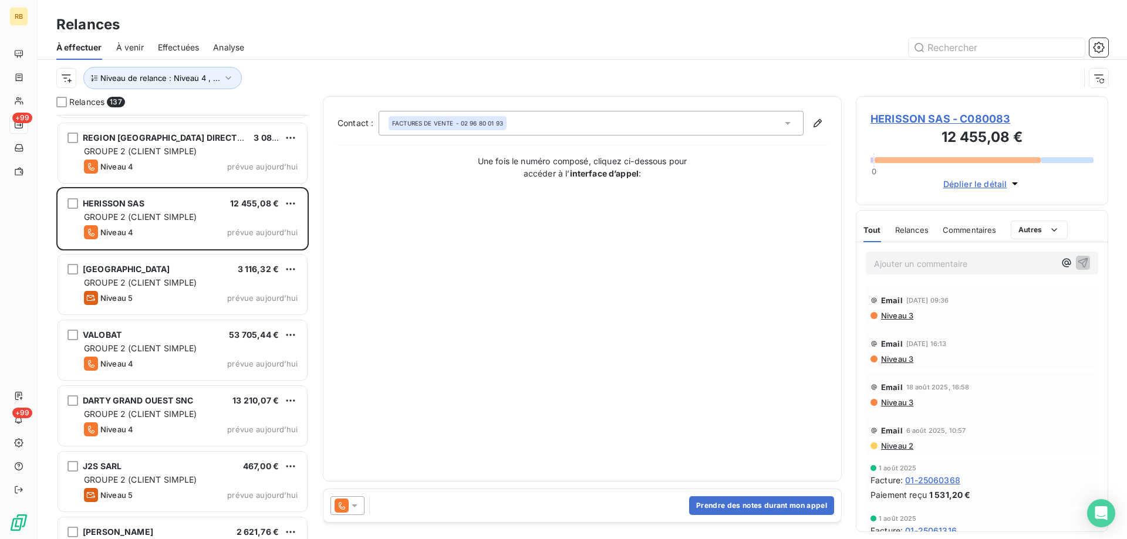
click at [979, 223] on div "Commentaires" at bounding box center [969, 230] width 54 height 25
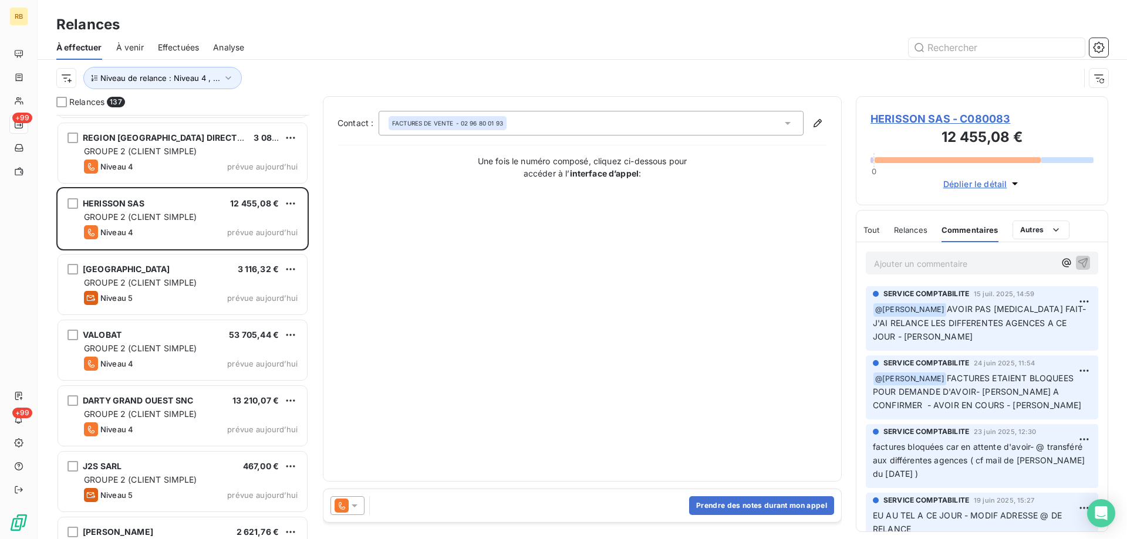
click at [934, 119] on span "HERISSON SAS - C080083" at bounding box center [981, 119] width 223 height 16
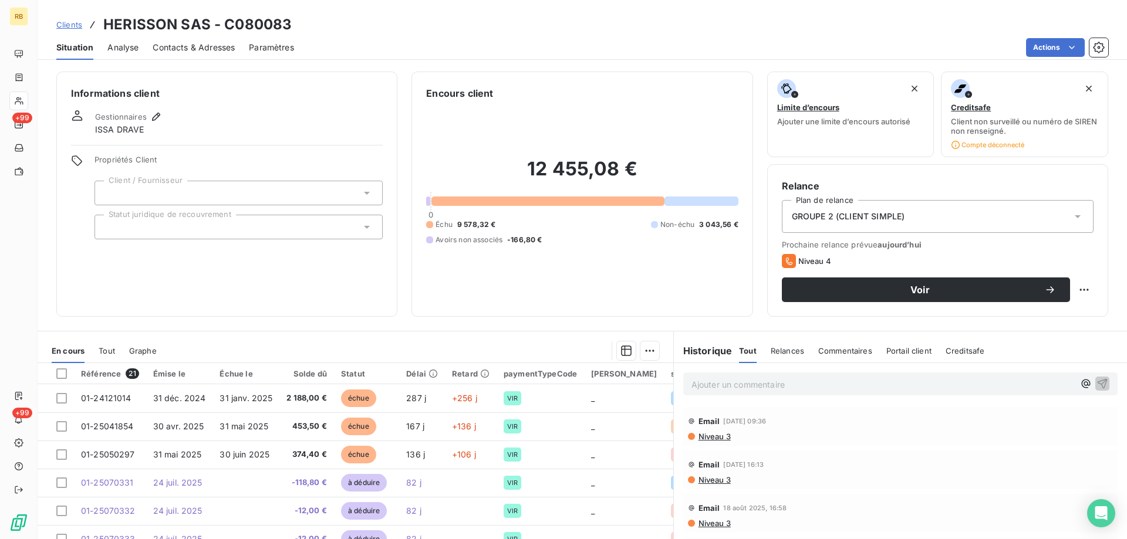
click at [200, 53] on div "Contacts & Adresses" at bounding box center [194, 47] width 82 height 25
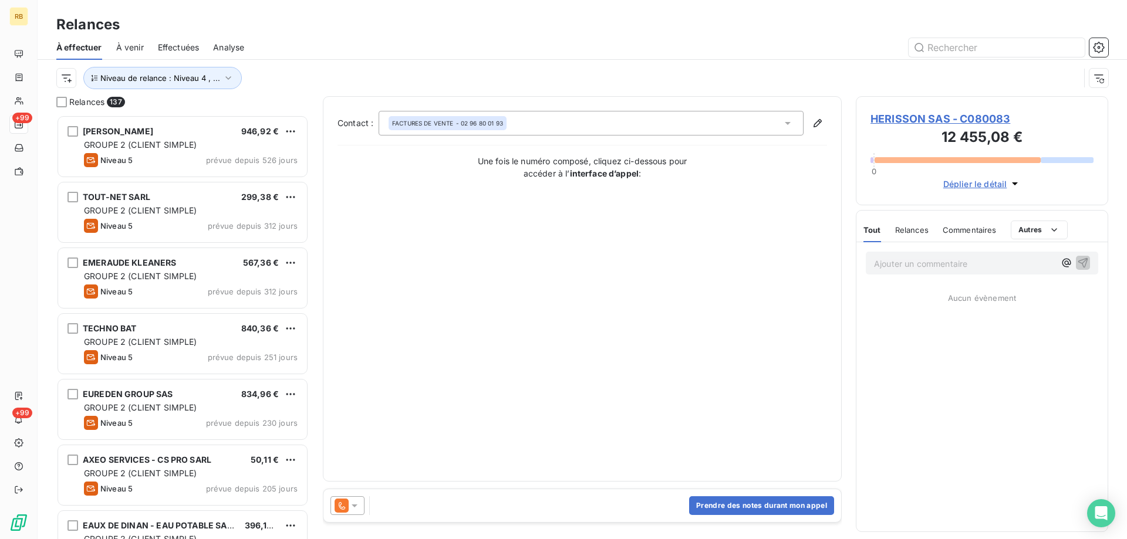
scroll to position [424, 252]
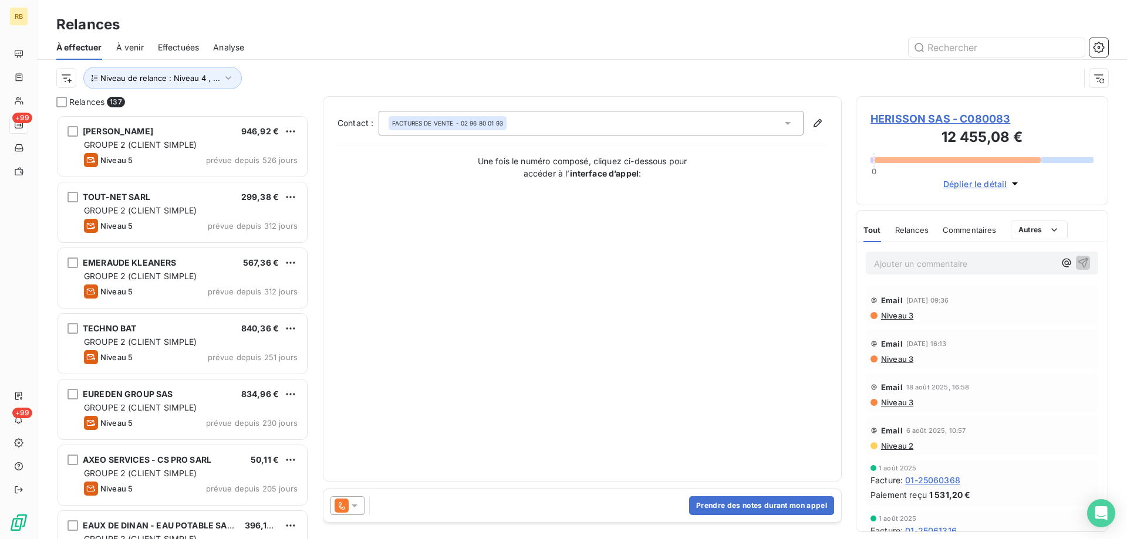
click at [921, 268] on p "Ajouter un commentaire ﻿" at bounding box center [964, 263] width 181 height 15
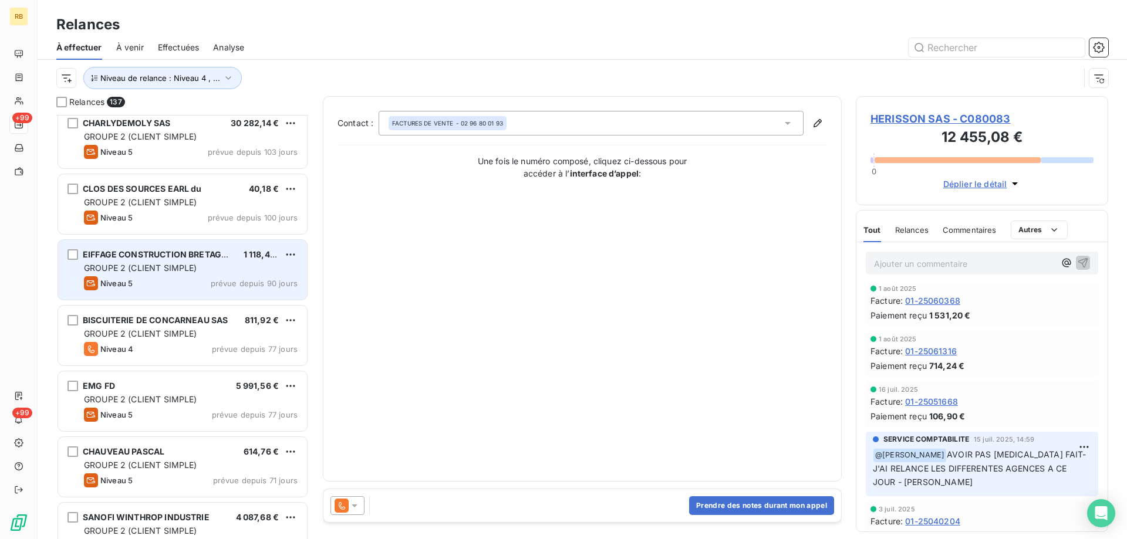
scroll to position [719, 0]
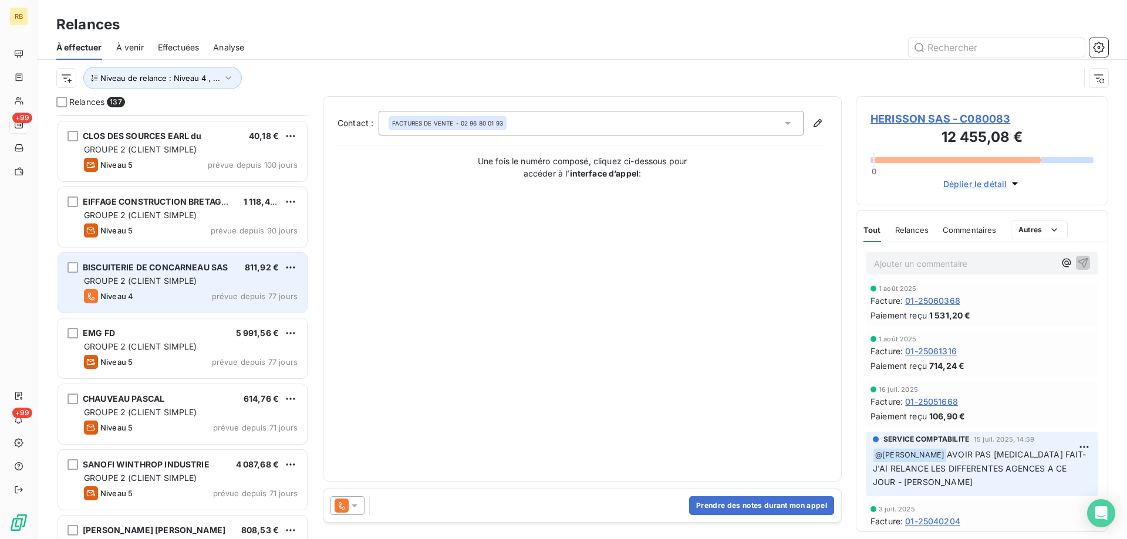
click at [147, 279] on span "GROUPE 2 (CLIENT SIMPLE)" at bounding box center [140, 281] width 113 height 10
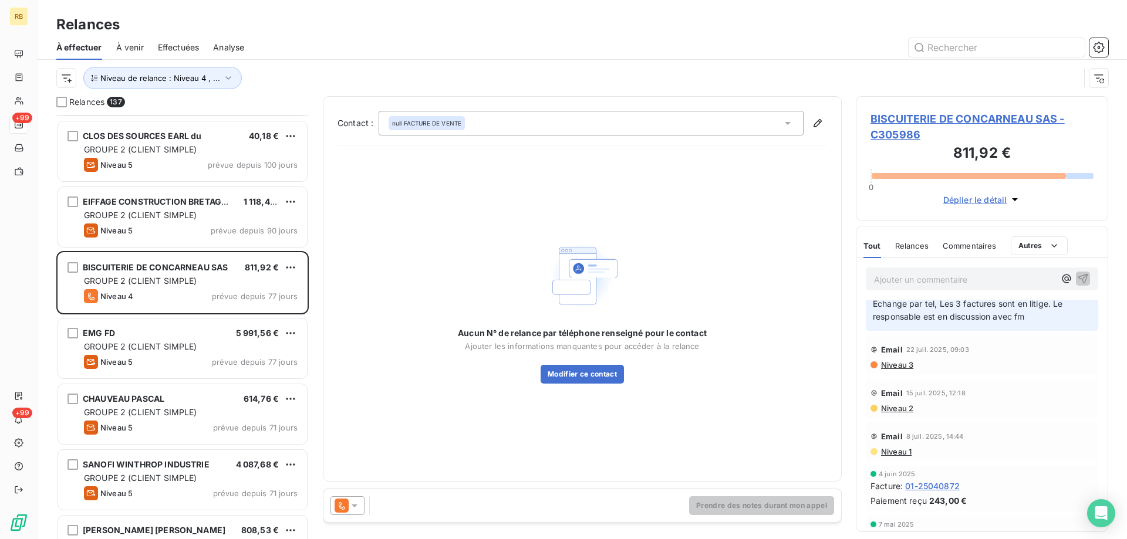
scroll to position [120, 0]
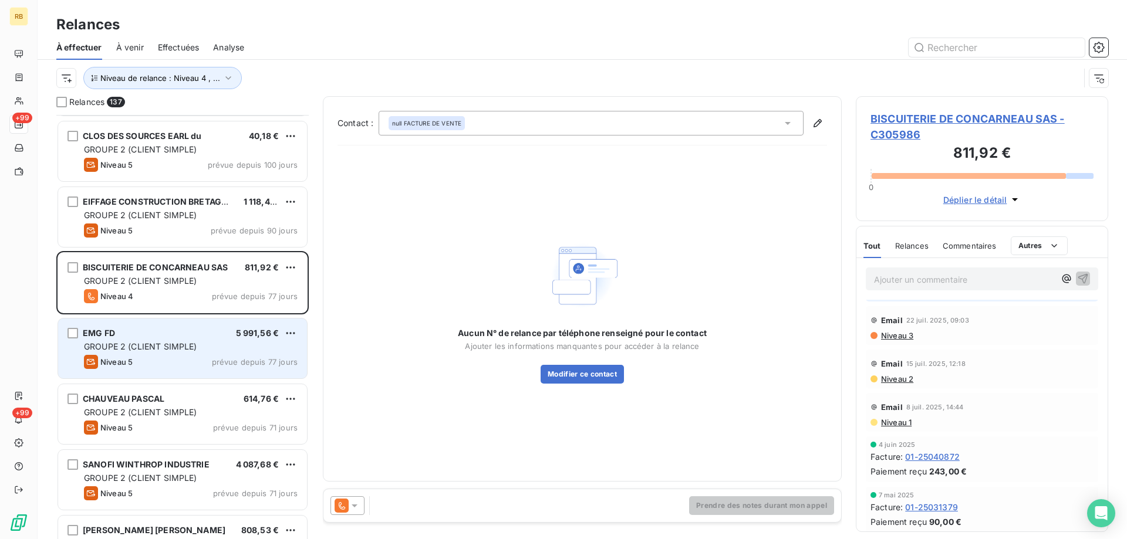
click at [179, 351] on span "GROUPE 2 (CLIENT SIMPLE)" at bounding box center [140, 347] width 113 height 10
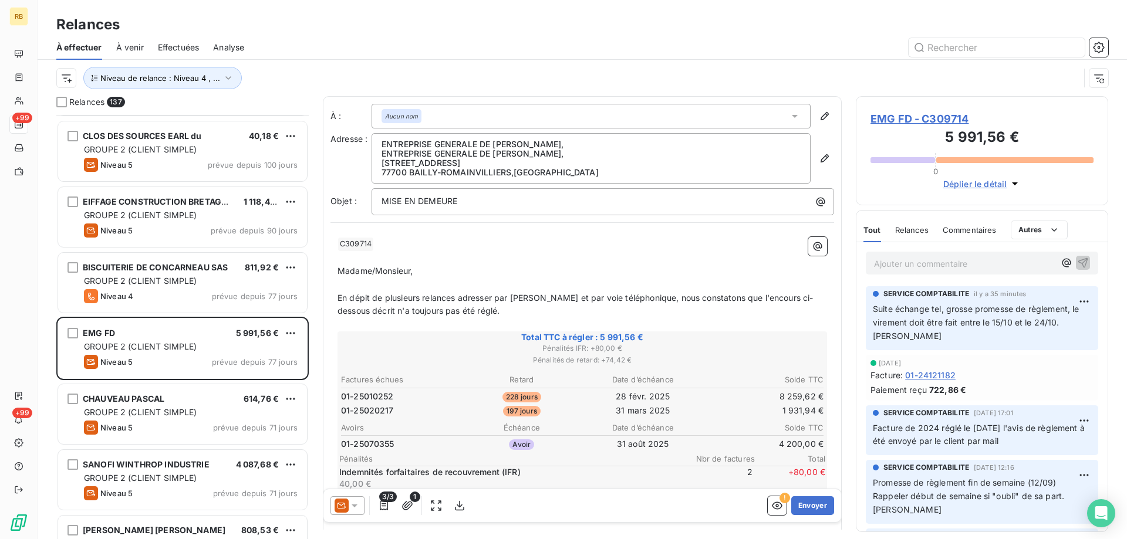
click at [935, 106] on div "EMG FD - C309714 5 991,56 € 0 Déplier le détail" at bounding box center [982, 150] width 252 height 109
click at [936, 111] on span "EMG FD - C309714" at bounding box center [981, 119] width 223 height 16
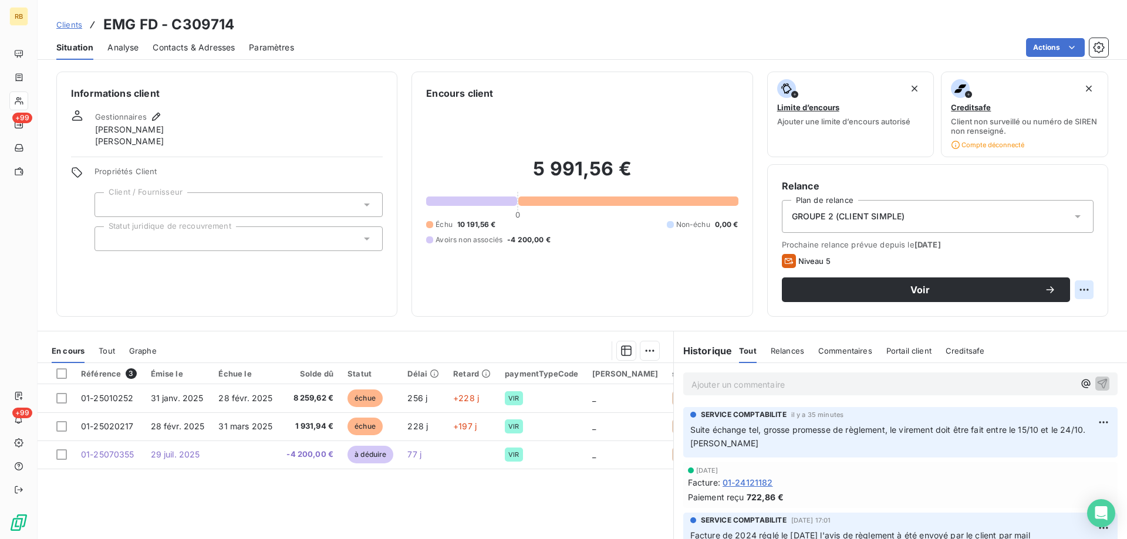
click at [1087, 293] on html "RB +99 +99 Clients EMG FD - C309714 Situation Analyse Contacts & Adresses Param…" at bounding box center [563, 269] width 1127 height 539
click at [1059, 310] on div "Replanifier cette action" at bounding box center [1035, 315] width 105 height 19
select select "9"
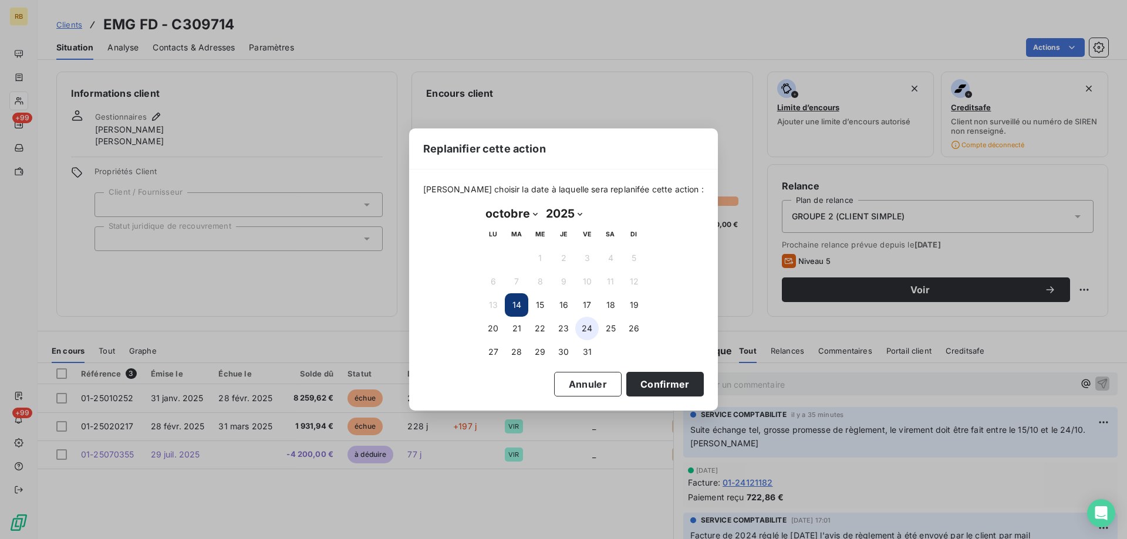
click at [589, 326] on button "24" at bounding box center [586, 328] width 23 height 23
click at [638, 381] on button "Confirmer" at bounding box center [664, 384] width 77 height 25
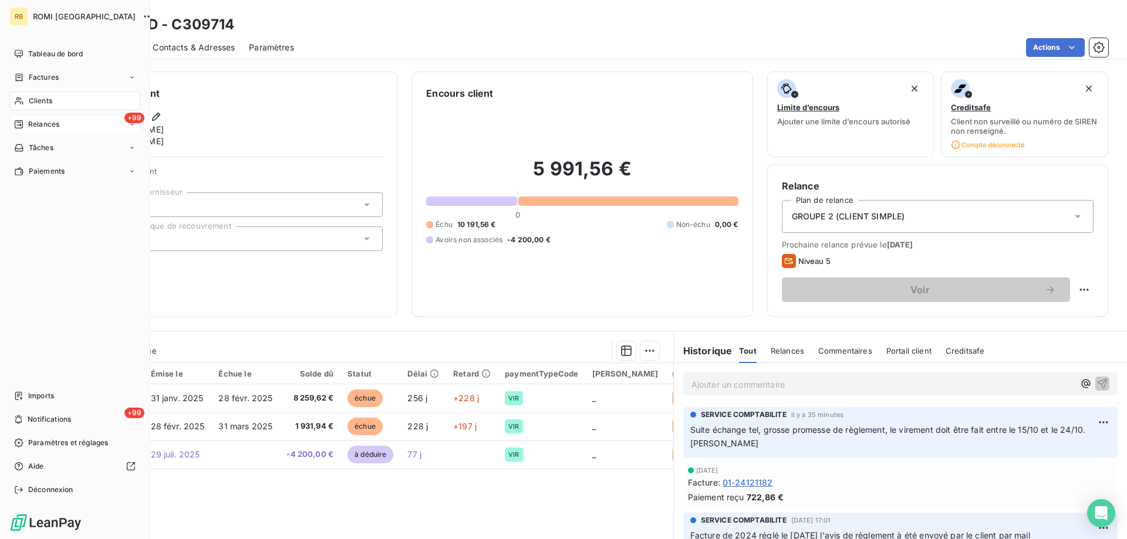
click at [28, 119] on div "+99 Relances" at bounding box center [74, 124] width 131 height 19
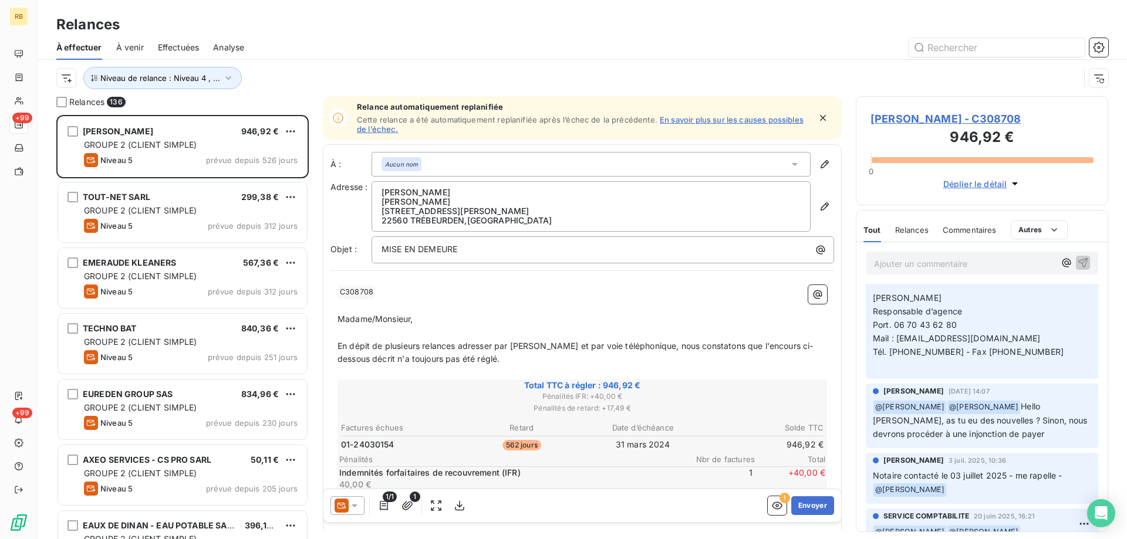
scroll to position [120, 0]
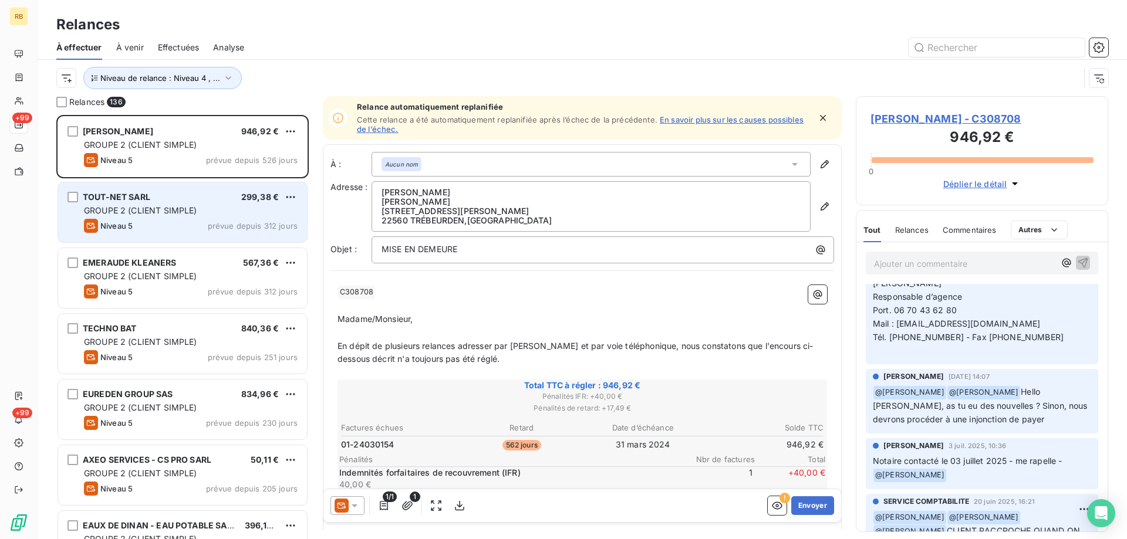
click at [187, 229] on div "Niveau 5 prévue depuis 312 jours" at bounding box center [191, 226] width 214 height 14
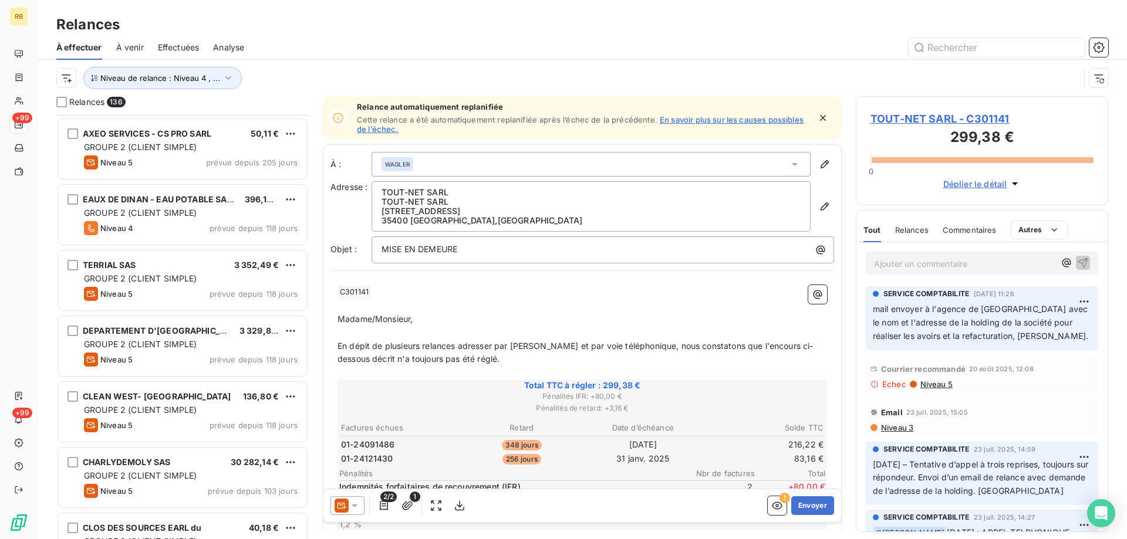
scroll to position [479, 0]
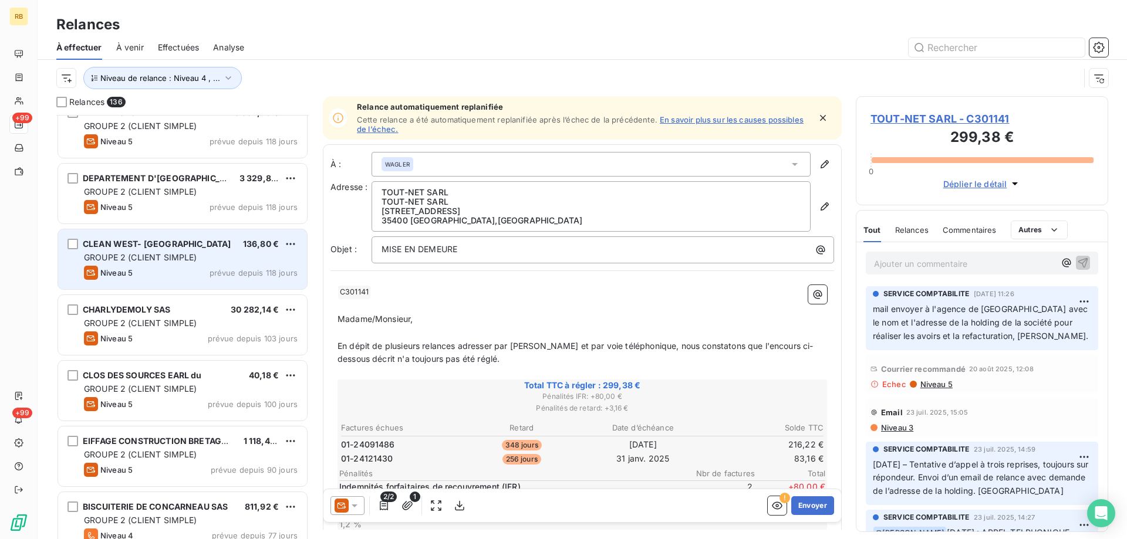
click at [180, 269] on div "Niveau 5 prévue depuis 118 jours" at bounding box center [191, 273] width 214 height 14
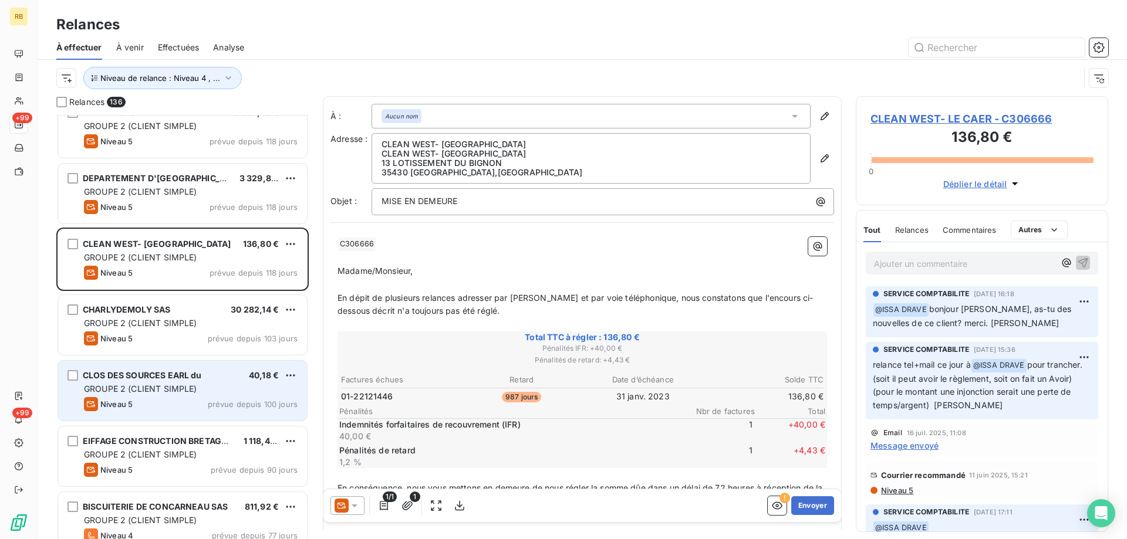
scroll to position [539, 0]
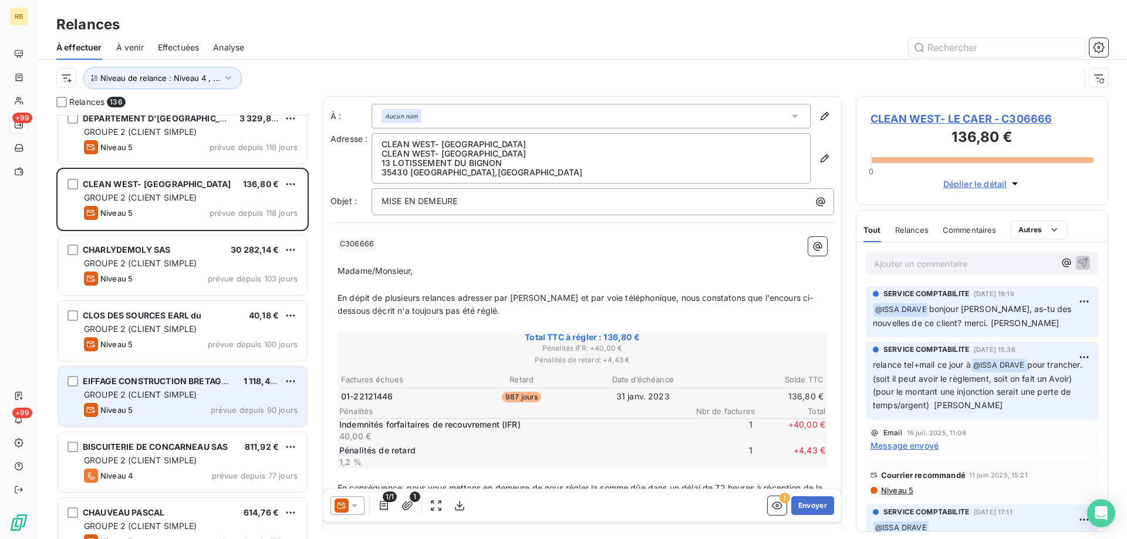
click at [181, 385] on span "EIFFAGE CONSTRUCTION BRETAGNE SAS" at bounding box center [167, 381] width 169 height 10
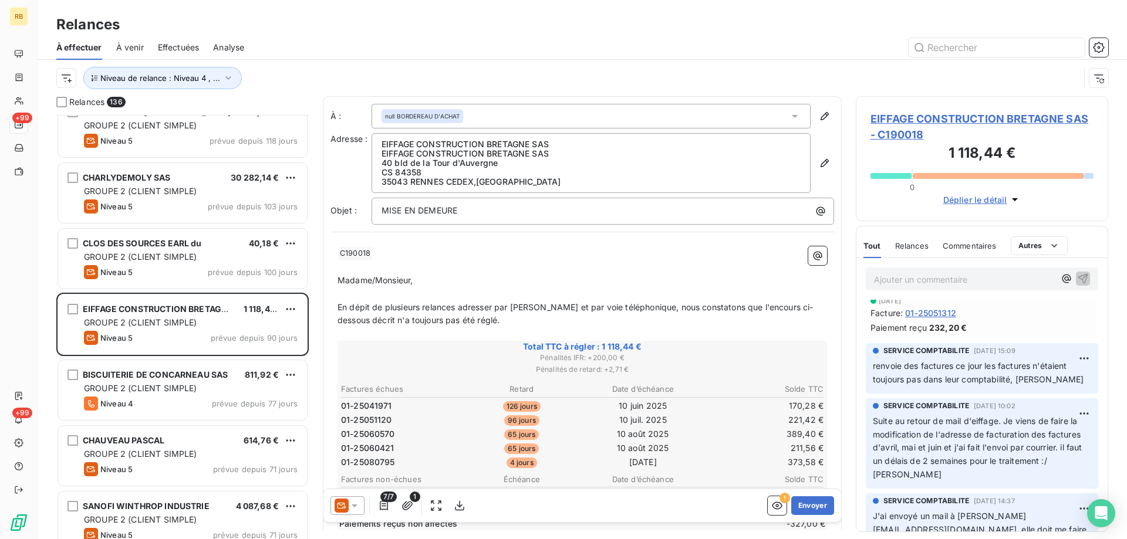
scroll to position [719, 0]
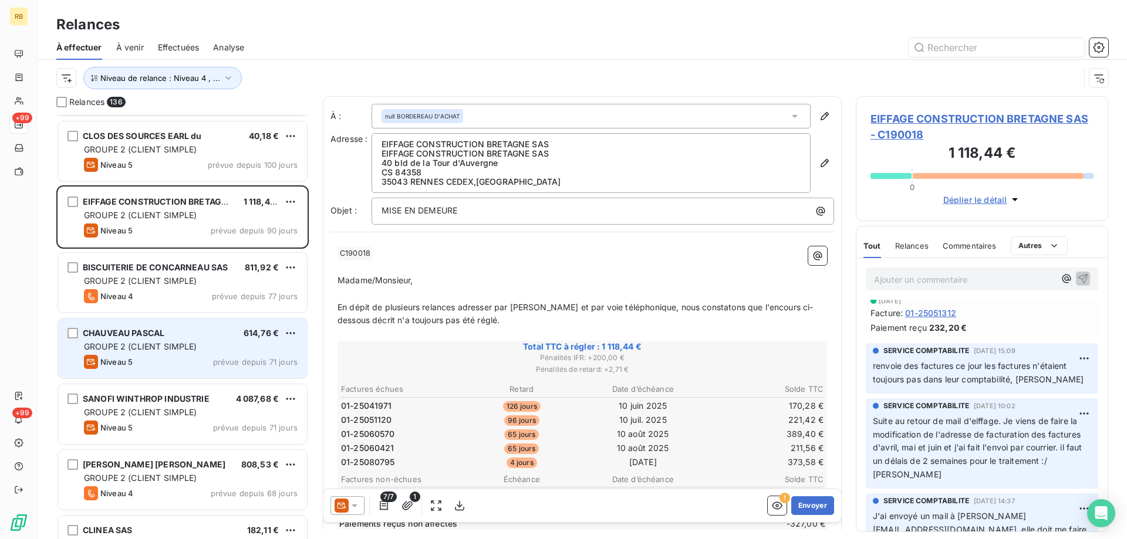
click at [201, 346] on div "GROUPE 2 (CLIENT SIMPLE)" at bounding box center [191, 347] width 214 height 12
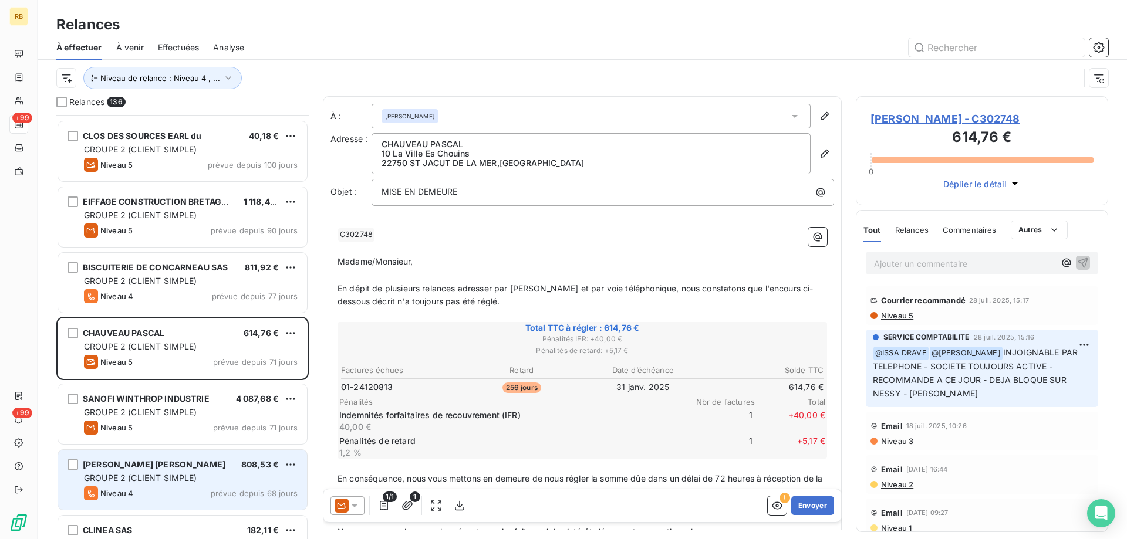
click at [135, 482] on span "GROUPE 2 (CLIENT SIMPLE)" at bounding box center [140, 478] width 113 height 10
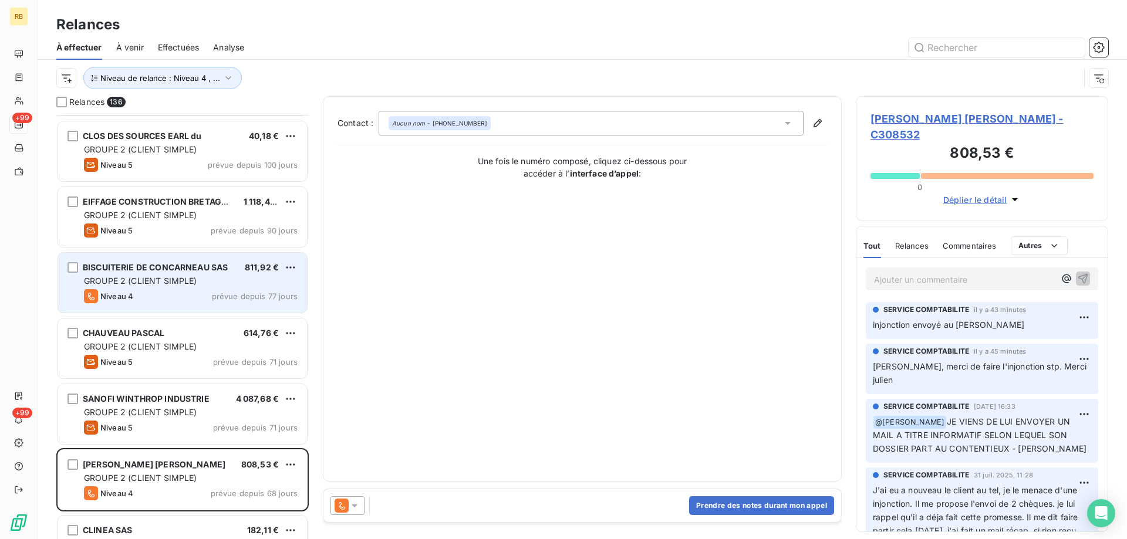
scroll to position [1018, 0]
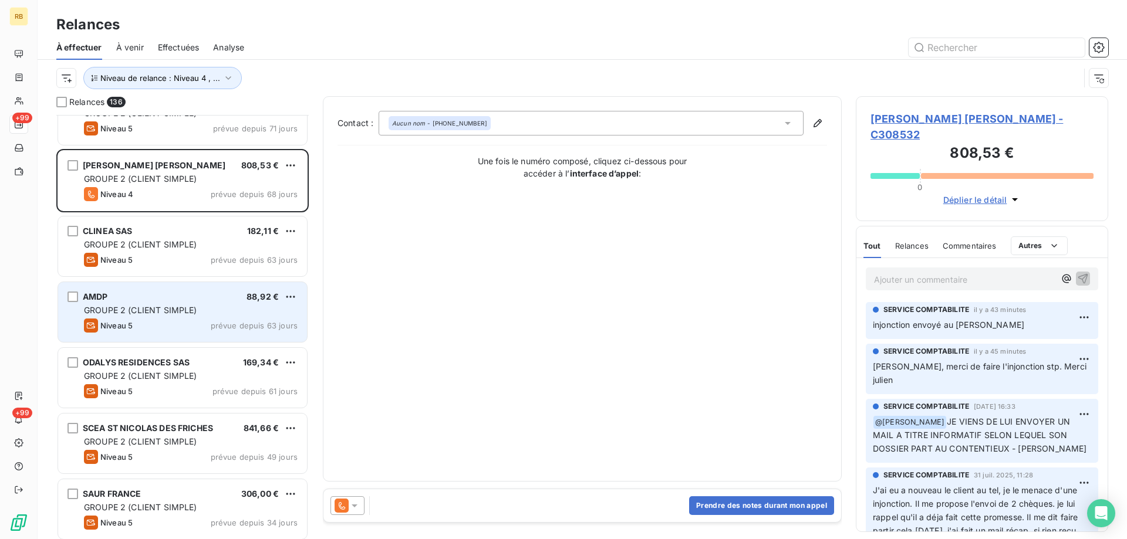
click at [89, 313] on span "GROUPE 2 (CLIENT SIMPLE)" at bounding box center [140, 310] width 113 height 10
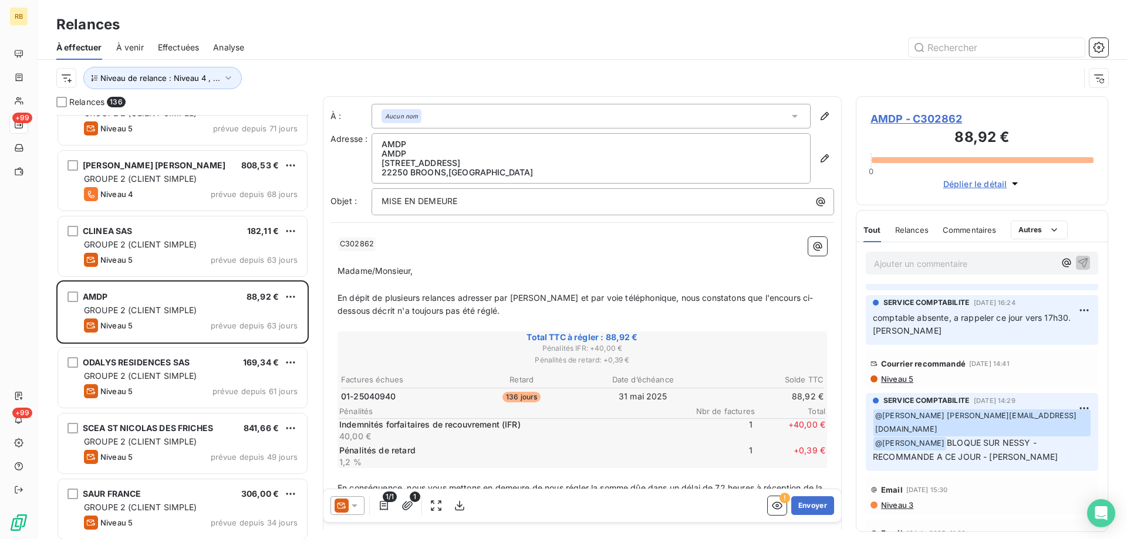
scroll to position [120, 0]
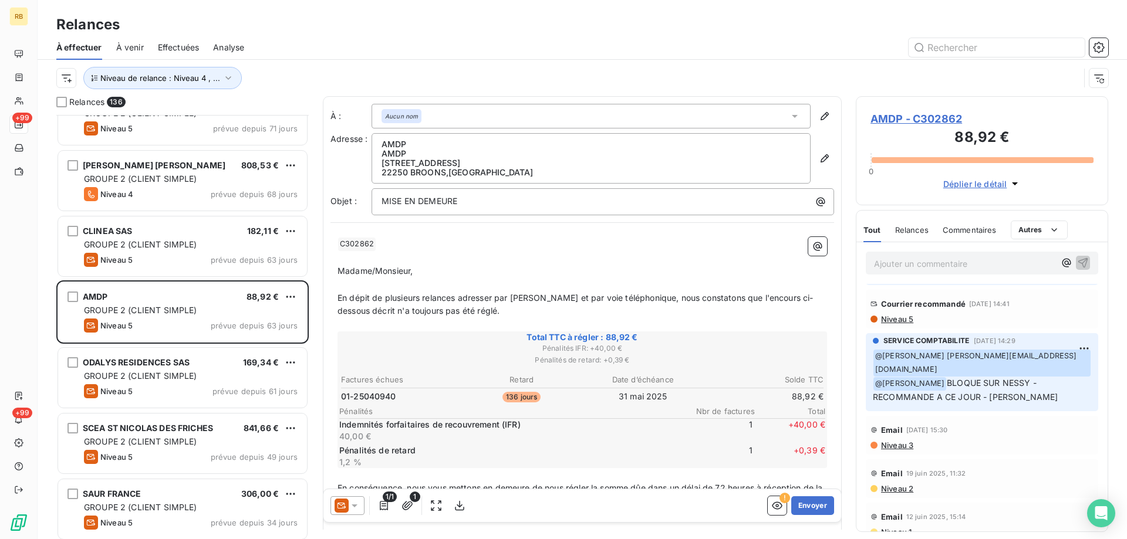
click at [892, 441] on span "Niveau 3" at bounding box center [896, 445] width 33 height 9
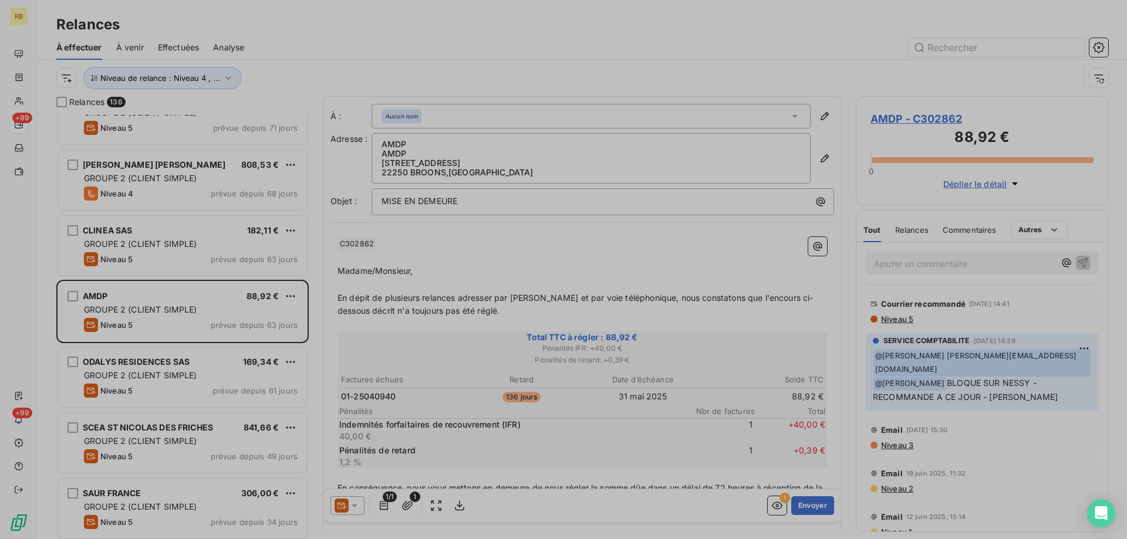
scroll to position [424, 252]
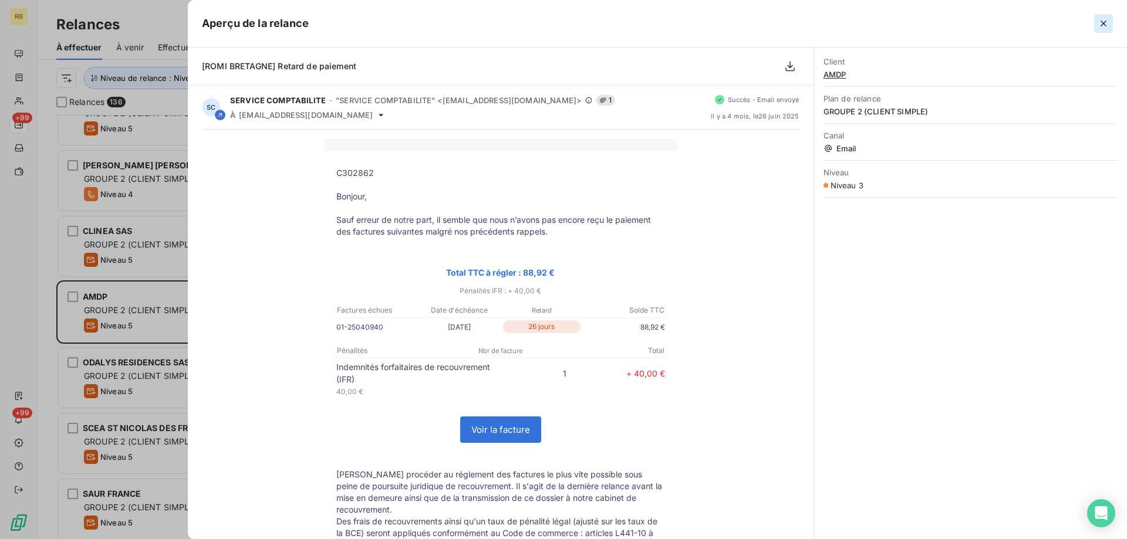
click at [1100, 22] on icon "button" at bounding box center [1103, 24] width 12 height 12
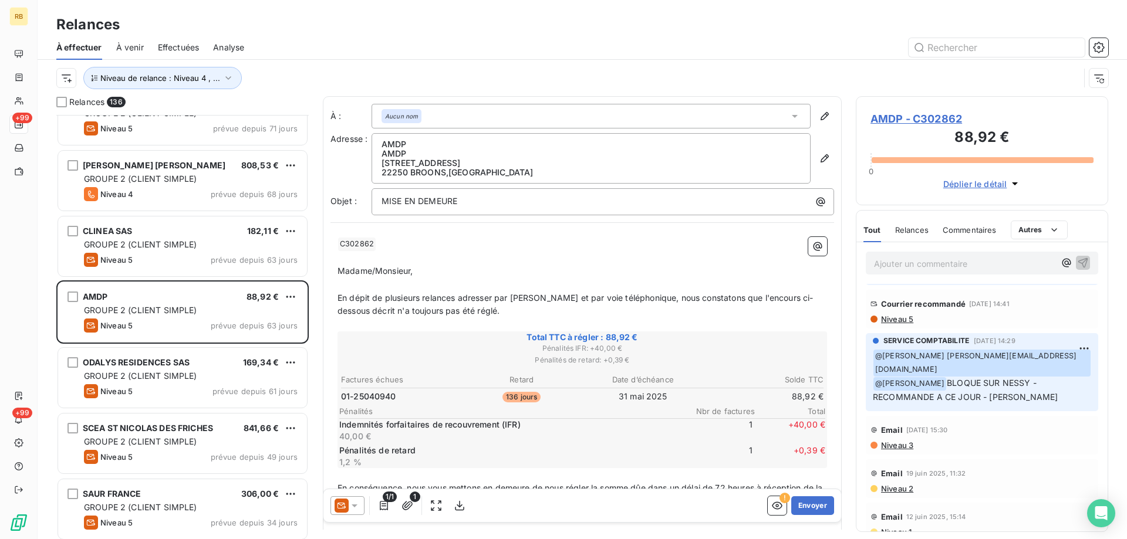
click at [873, 117] on span "AMDP - C302862" at bounding box center [981, 119] width 223 height 16
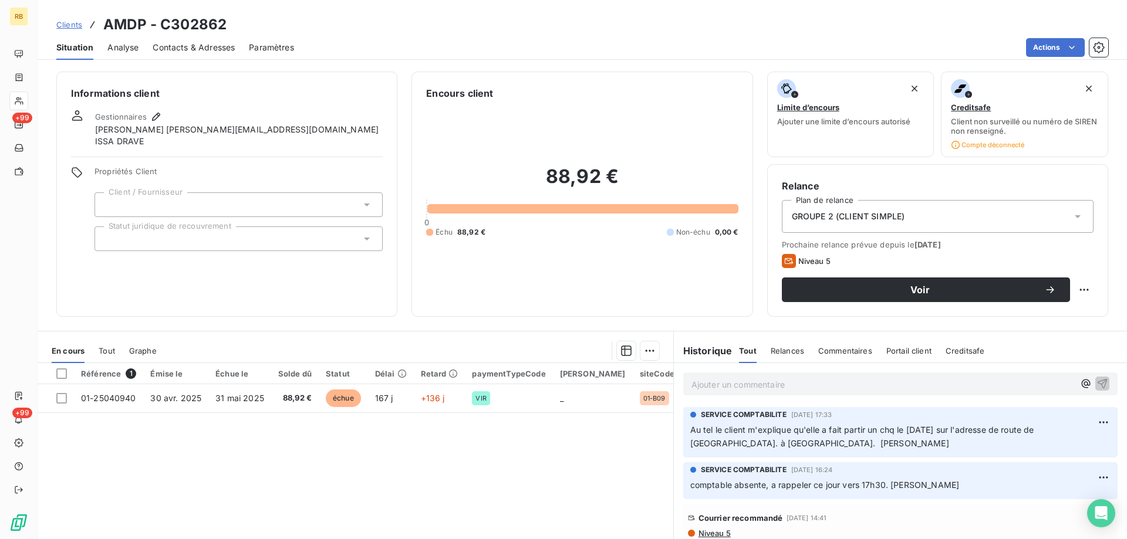
click at [182, 48] on span "Contacts & Adresses" at bounding box center [194, 48] width 82 height 12
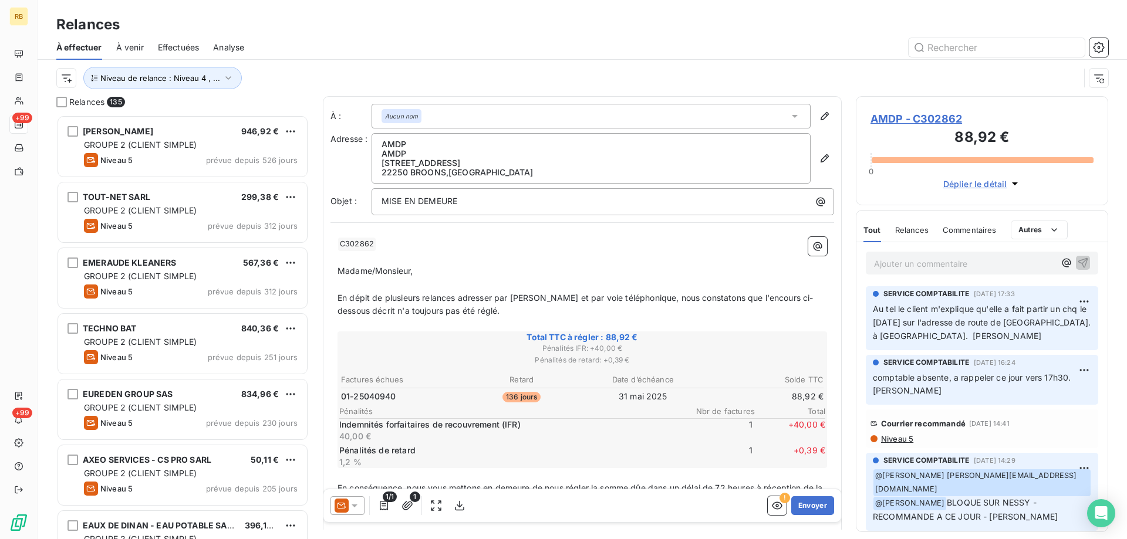
scroll to position [424, 252]
click at [846, 202] on div "Relances 135 [PERSON_NAME] 946,92 € GROUPE 2 (CLIENT SIMPLE) Niveau 5 prévue de…" at bounding box center [582, 317] width 1089 height 443
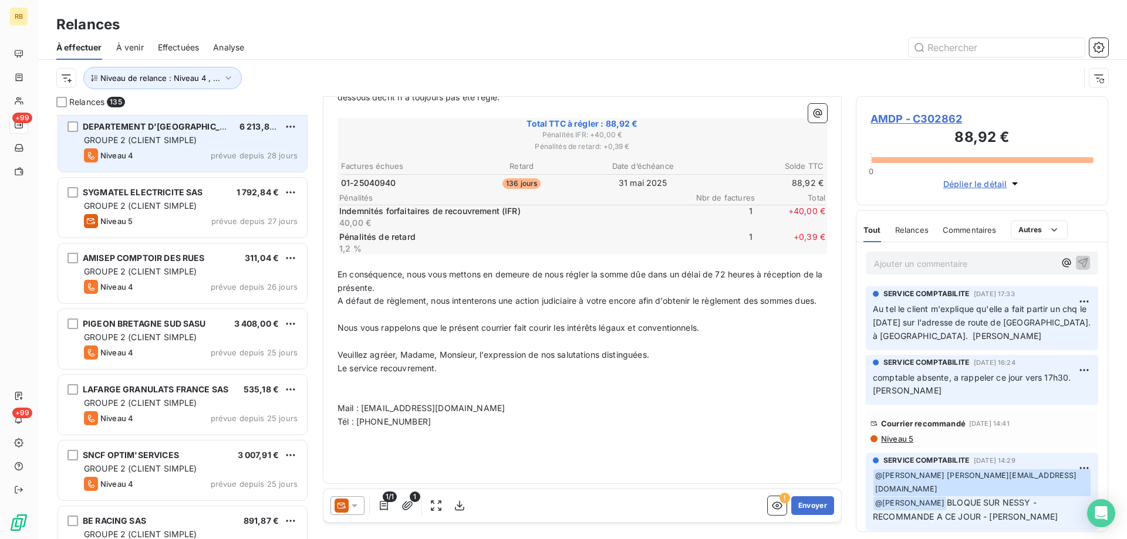
scroll to position [2155, 0]
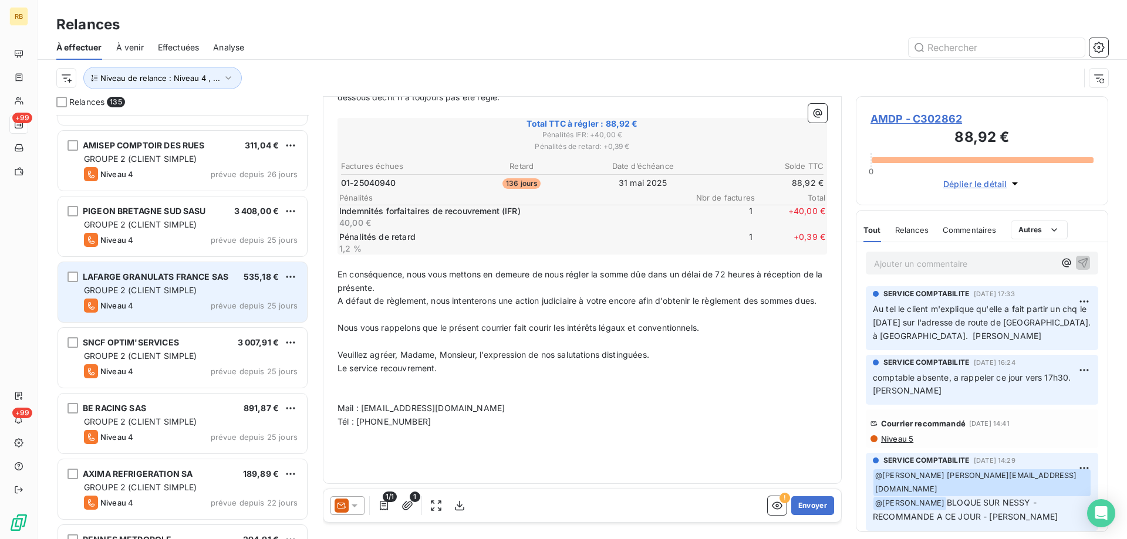
click at [192, 315] on div "LAFARGE GRANULATS FRANCE SAS 535,18 € GROUPE 2 (CLIENT SIMPLE) Niveau 4 prévue …" at bounding box center [182, 292] width 249 height 60
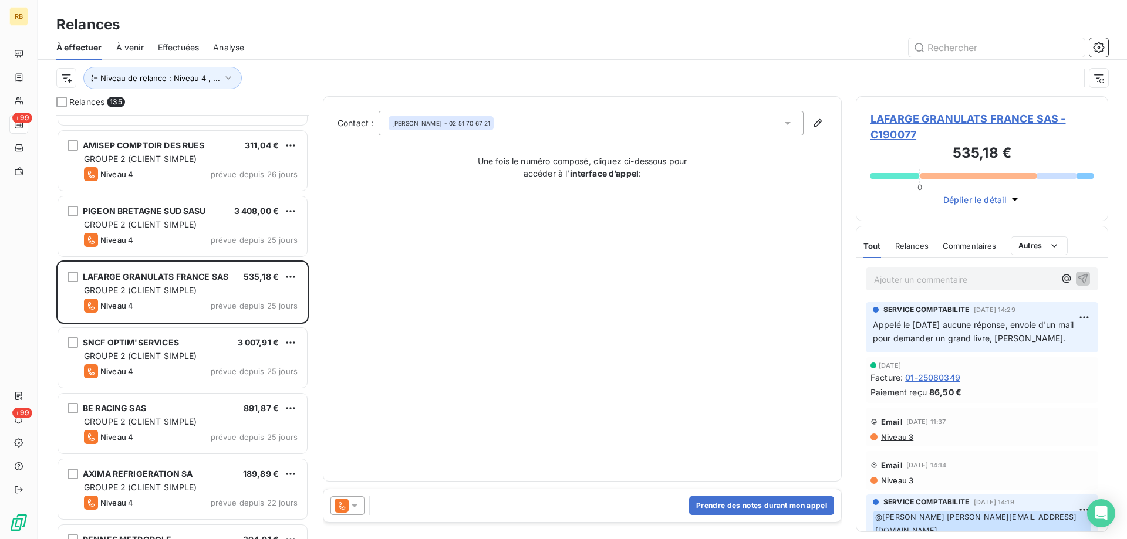
click at [915, 117] on span "LAFARGE GRANULATS FRANCE SAS - C190077" at bounding box center [981, 127] width 223 height 32
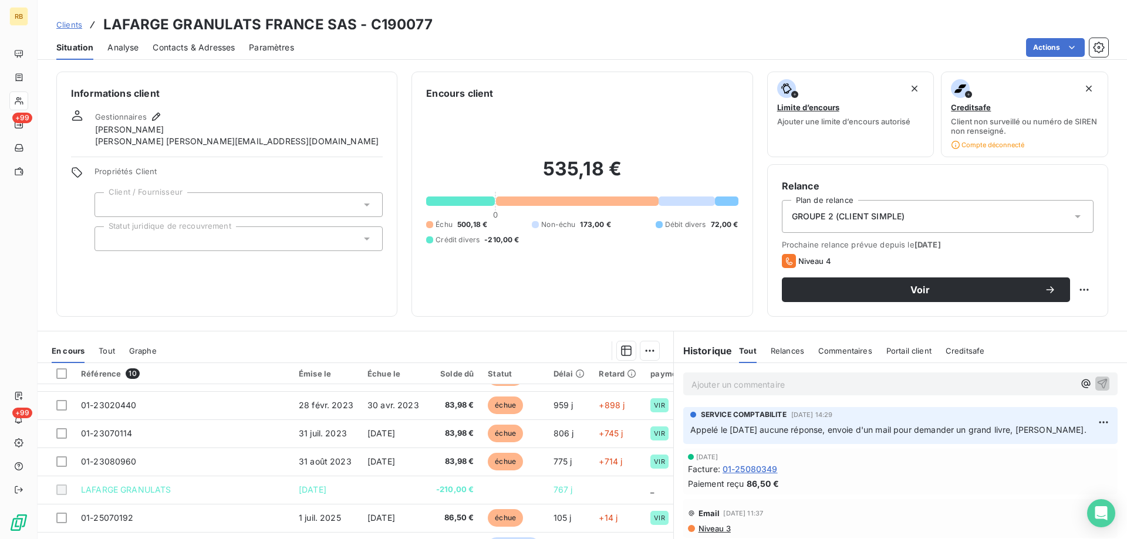
scroll to position [18, 0]
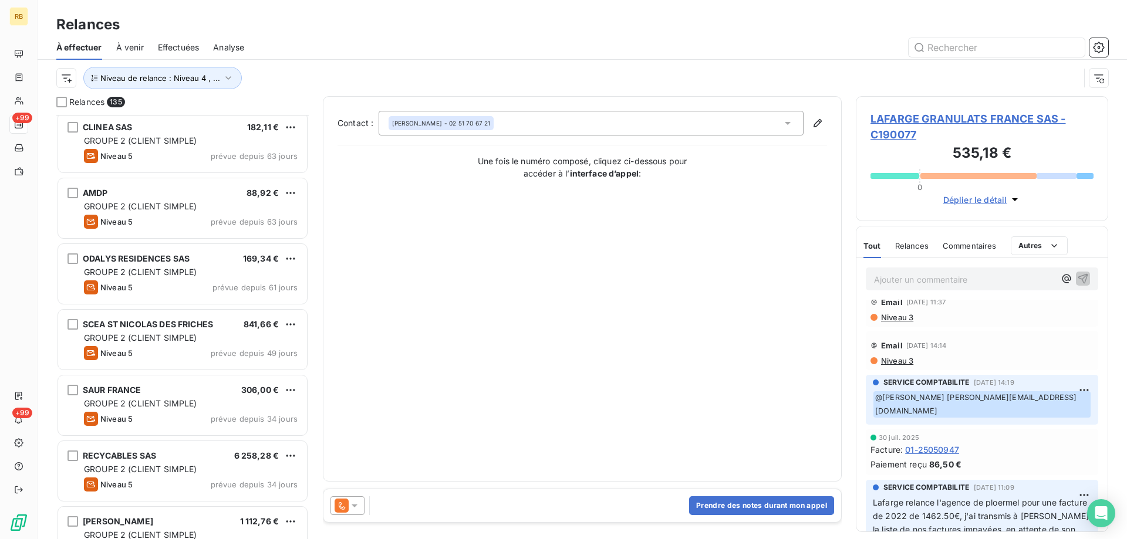
scroll to position [1138, 0]
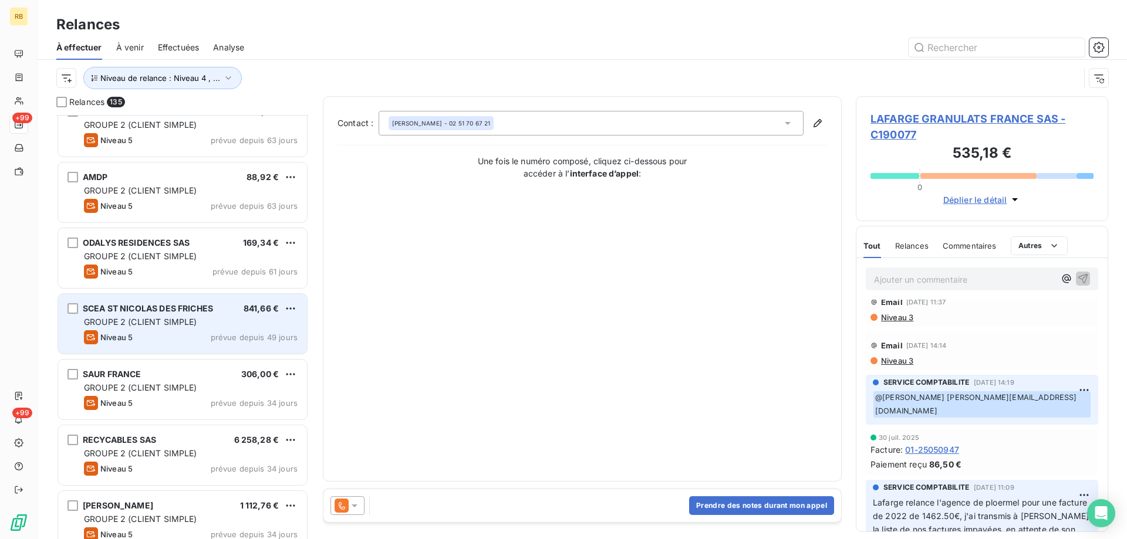
click at [187, 324] on span "GROUPE 2 (CLIENT SIMPLE)" at bounding box center [140, 322] width 113 height 10
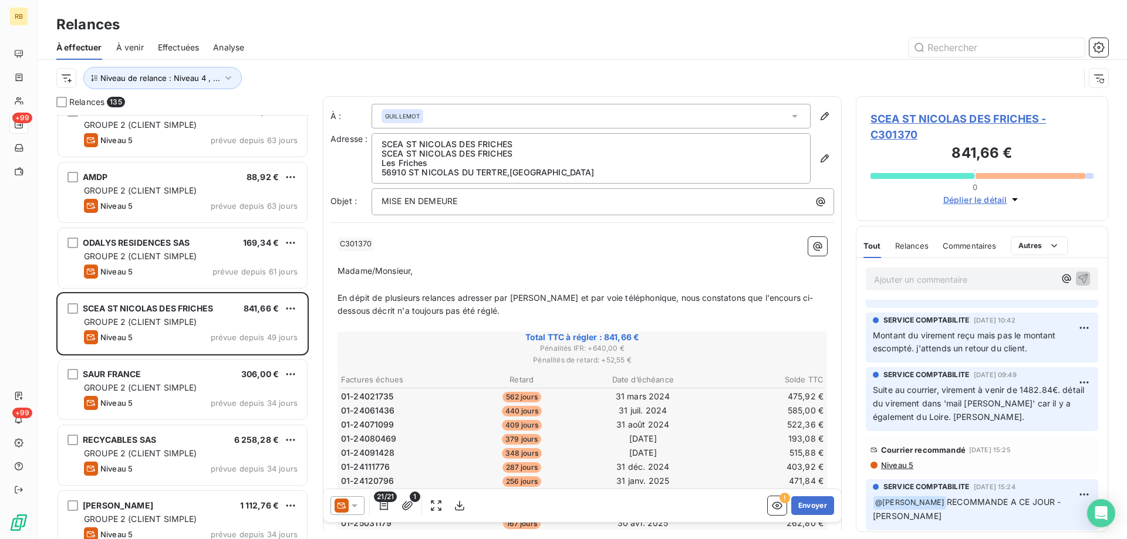
scroll to position [60, 0]
click at [743, 35] on div "À effectuer À venir Effectuées Analyse" at bounding box center [582, 47] width 1089 height 25
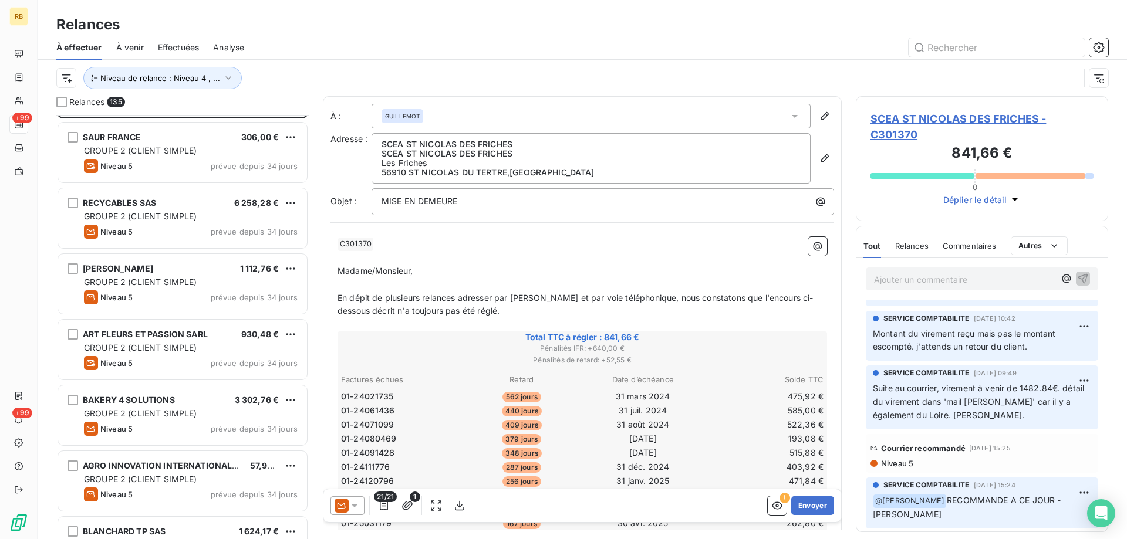
scroll to position [1377, 0]
